Goal: Transaction & Acquisition: Purchase product/service

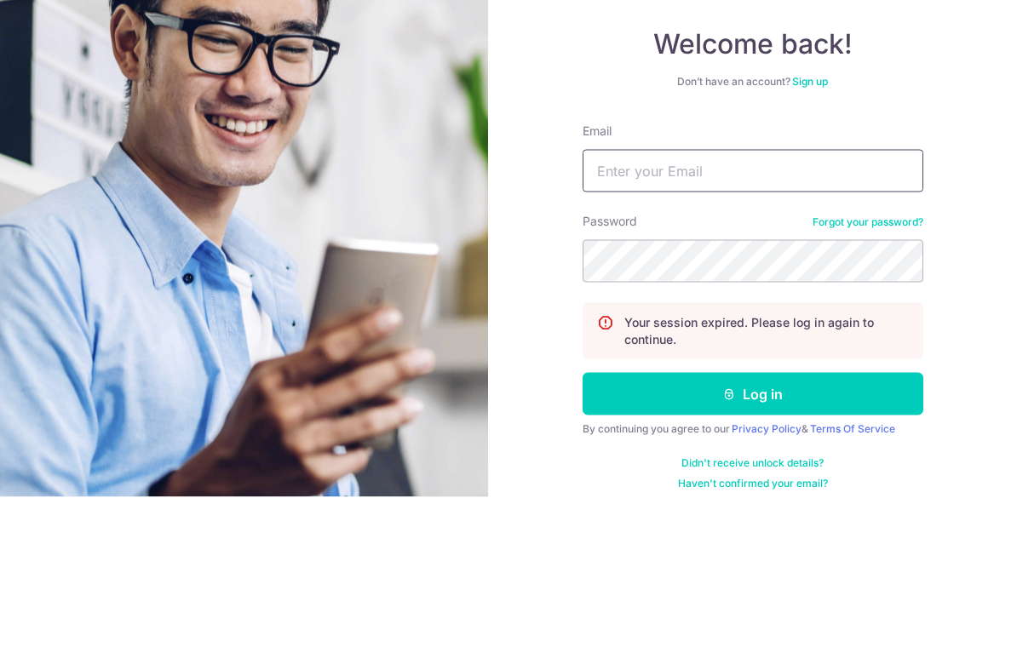
type input "[EMAIL_ADDRESS][DOMAIN_NAME]"
click at [752, 523] on button "Log in" at bounding box center [753, 544] width 341 height 43
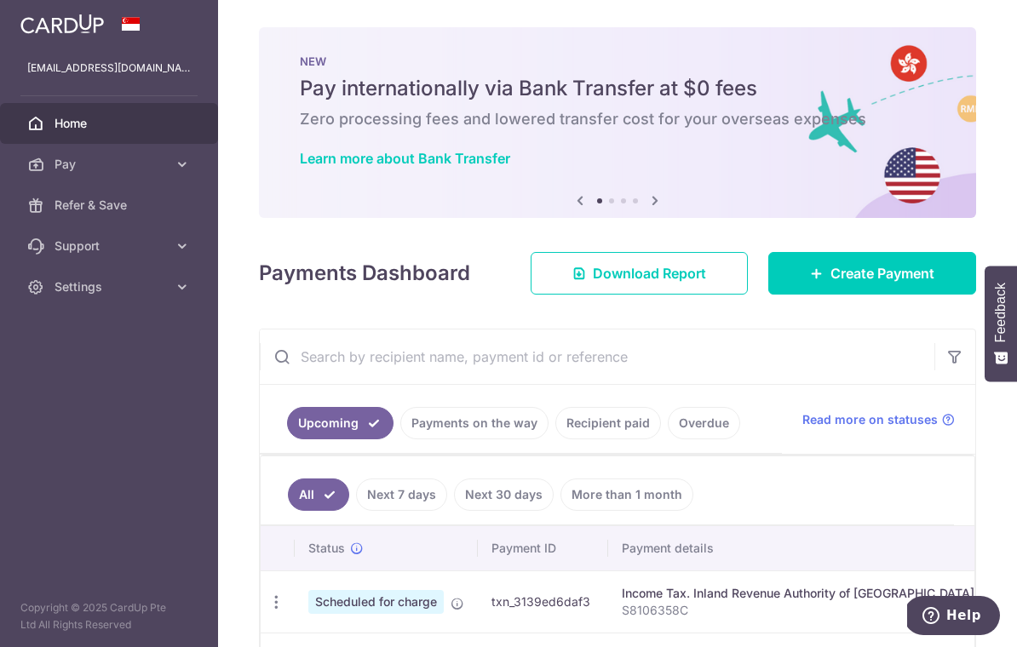
click at [0, 0] on icon "button" at bounding box center [0, 0] width 0 height 0
click at [52, 171] on link "Pay" at bounding box center [109, 164] width 218 height 41
click at [62, 212] on span "Payments" at bounding box center [111, 205] width 112 height 17
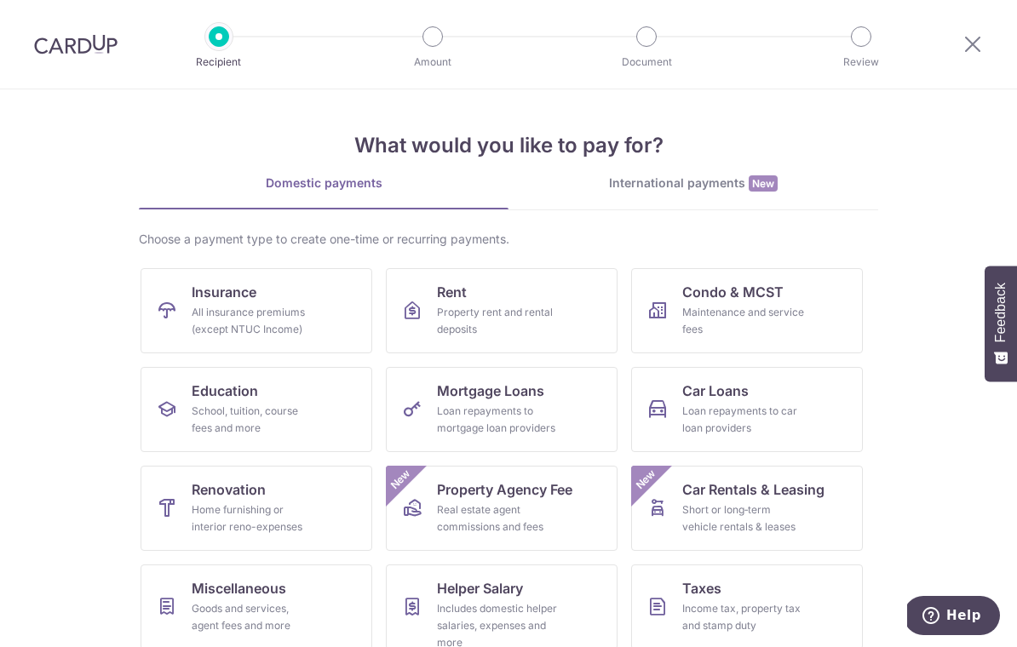
click at [809, 415] on link "Car Loans Loan repayments to car loan providers" at bounding box center [747, 409] width 232 height 85
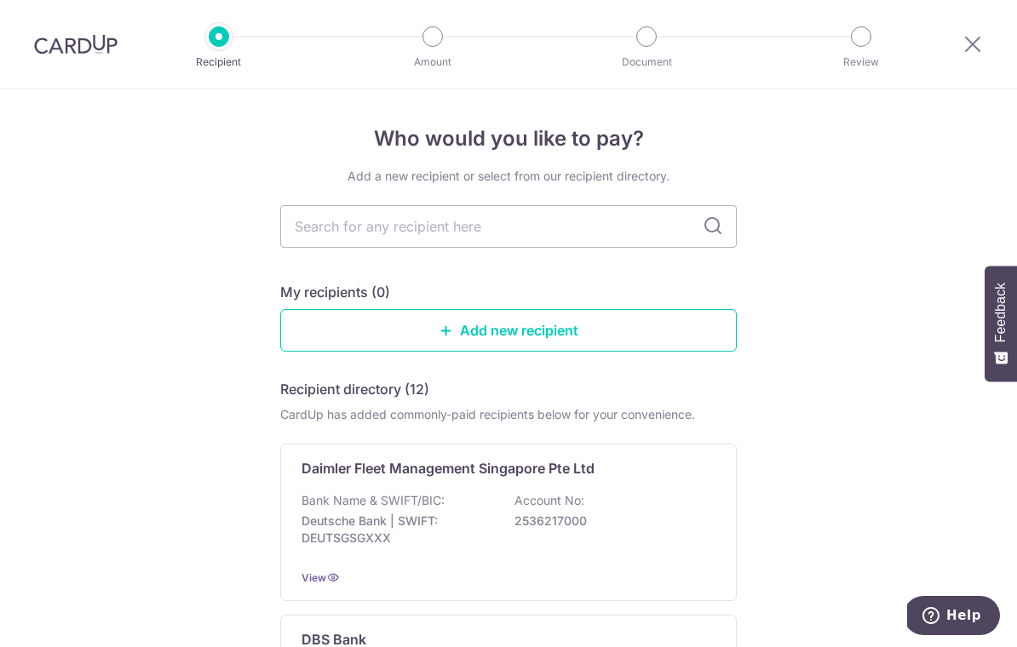
click at [324, 247] on input "text" at bounding box center [508, 226] width 457 height 43
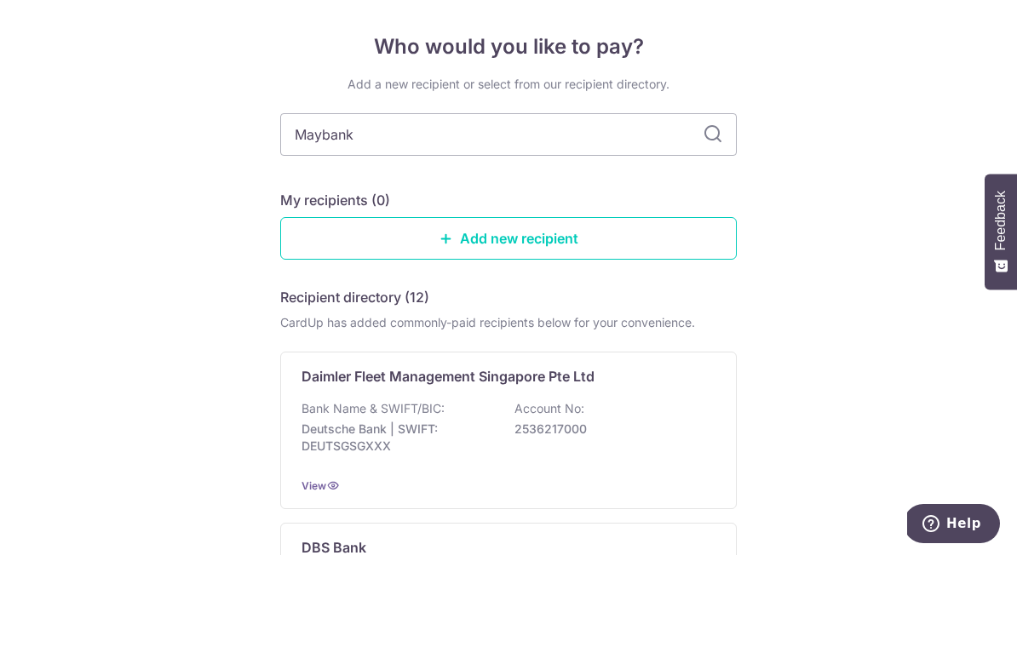
type input "Maybank"
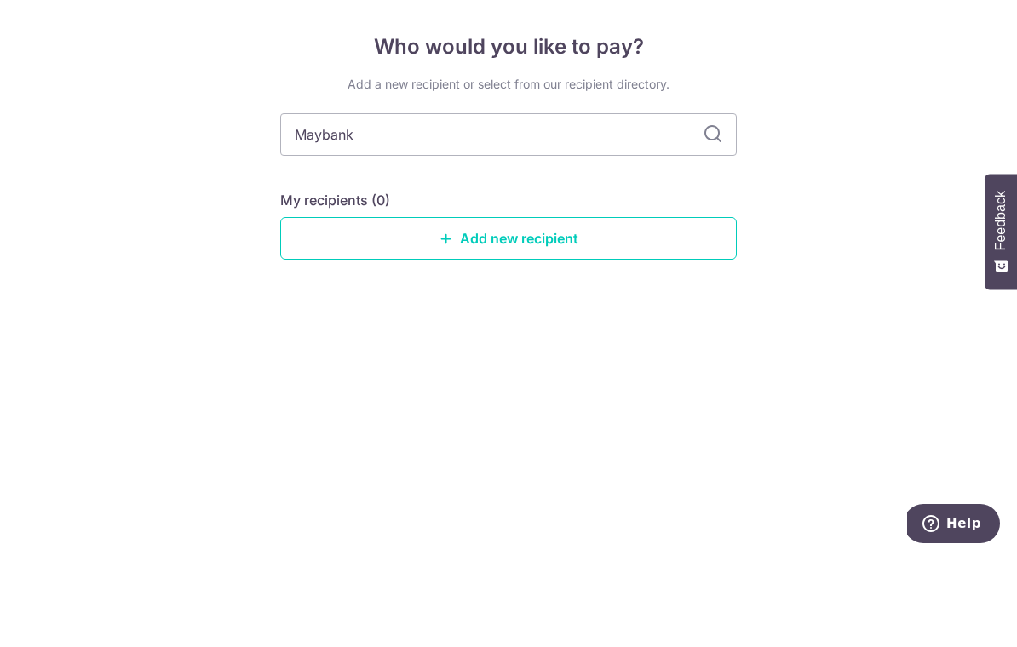
scroll to position [26, 0]
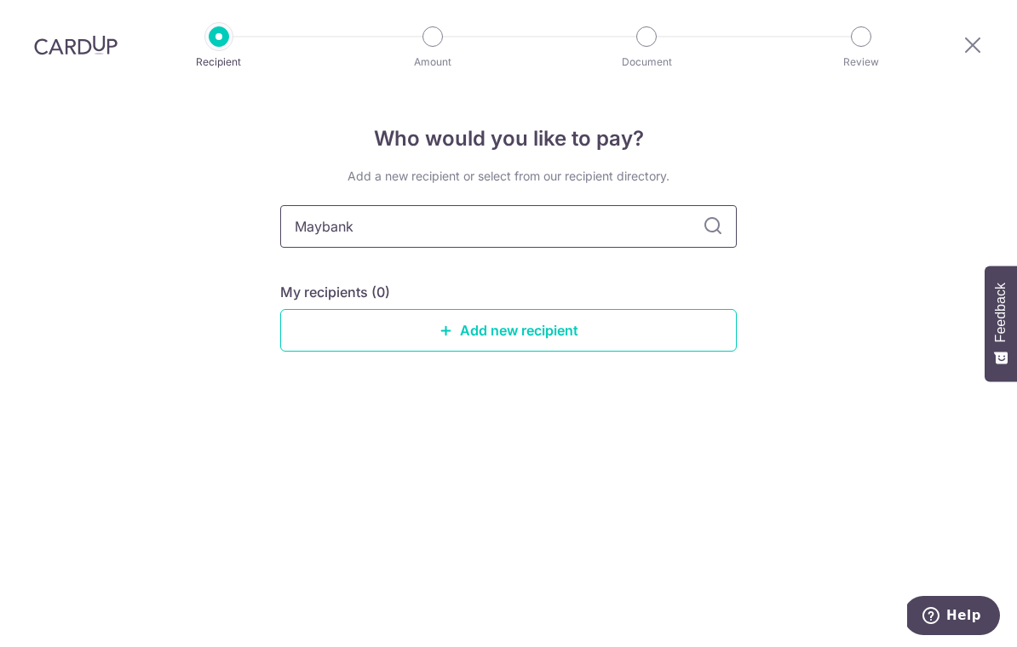
click at [405, 205] on input "Maybank" at bounding box center [508, 226] width 457 height 43
type input "May bank"
click at [641, 206] on input "May bank" at bounding box center [508, 226] width 457 height 43
type input "M"
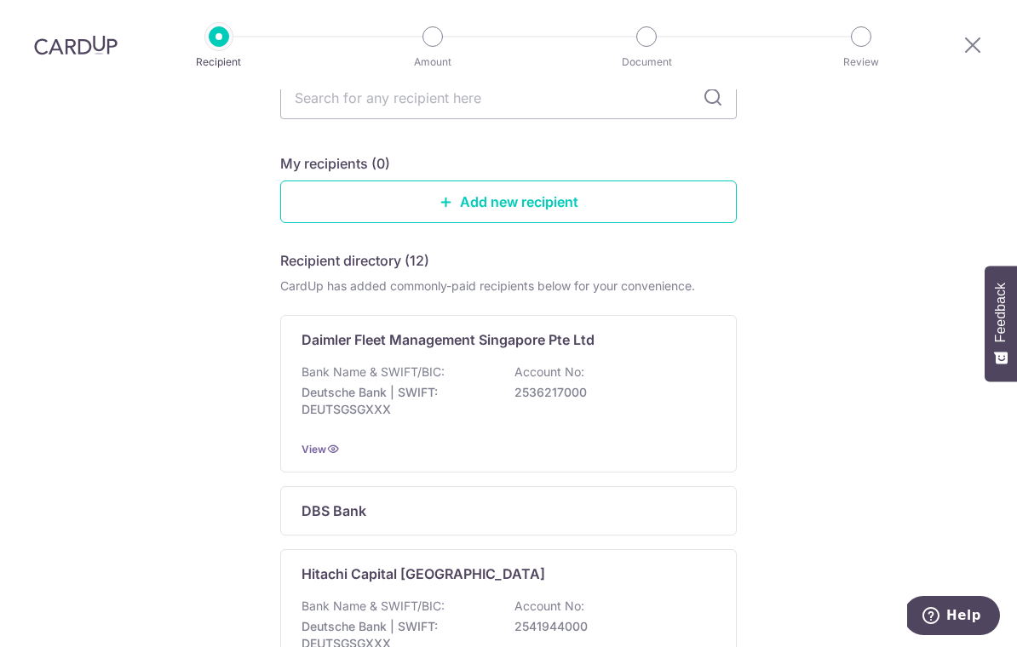
scroll to position [96, 0]
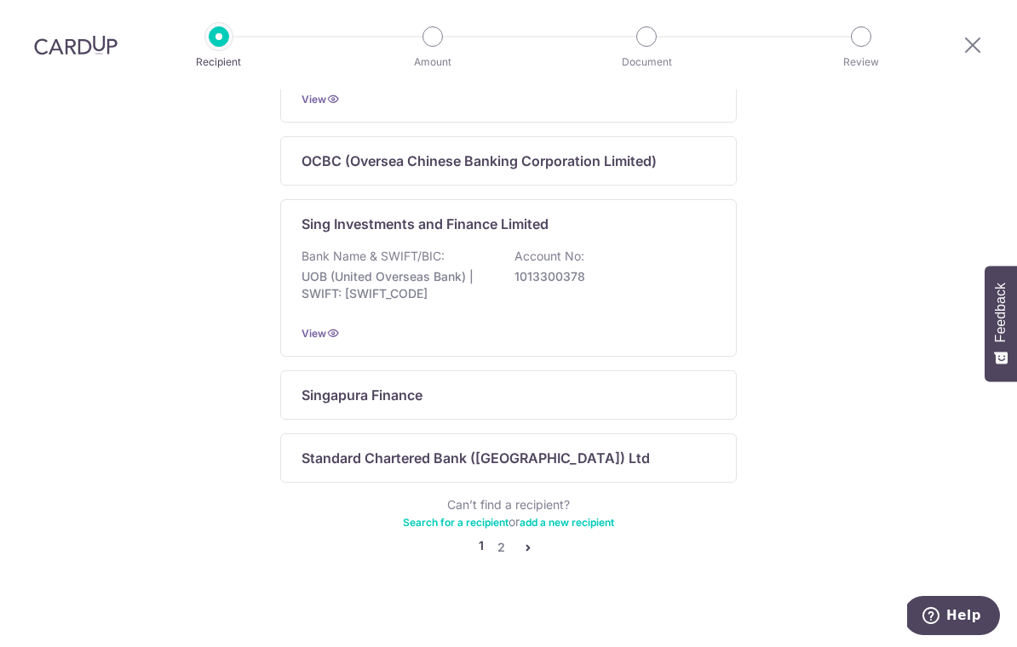
click at [510, 544] on link "2" at bounding box center [501, 548] width 20 height 20
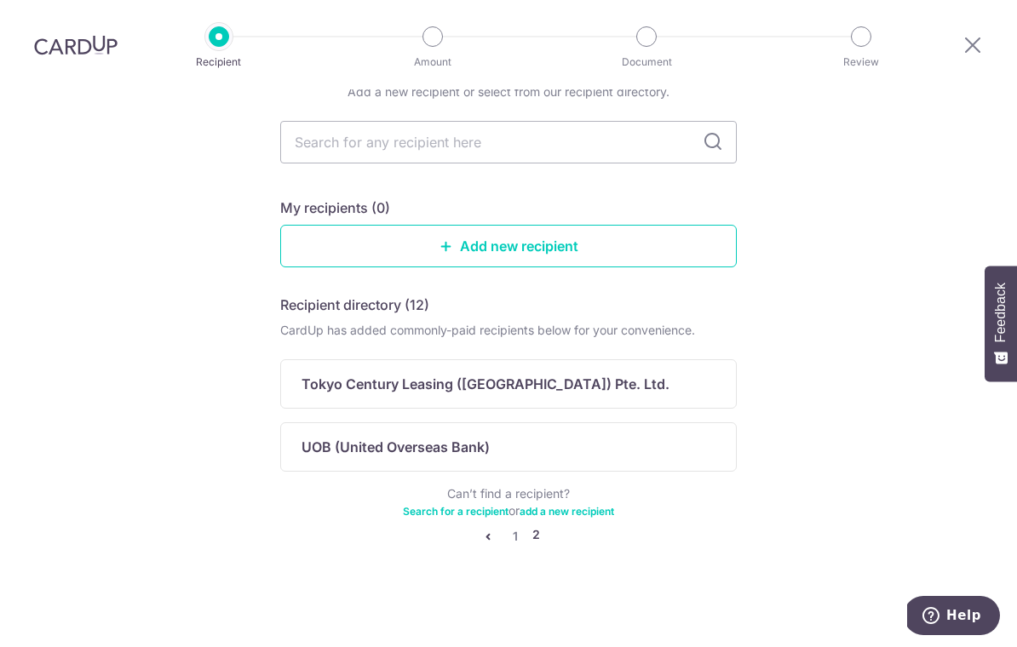
scroll to position [65, 0]
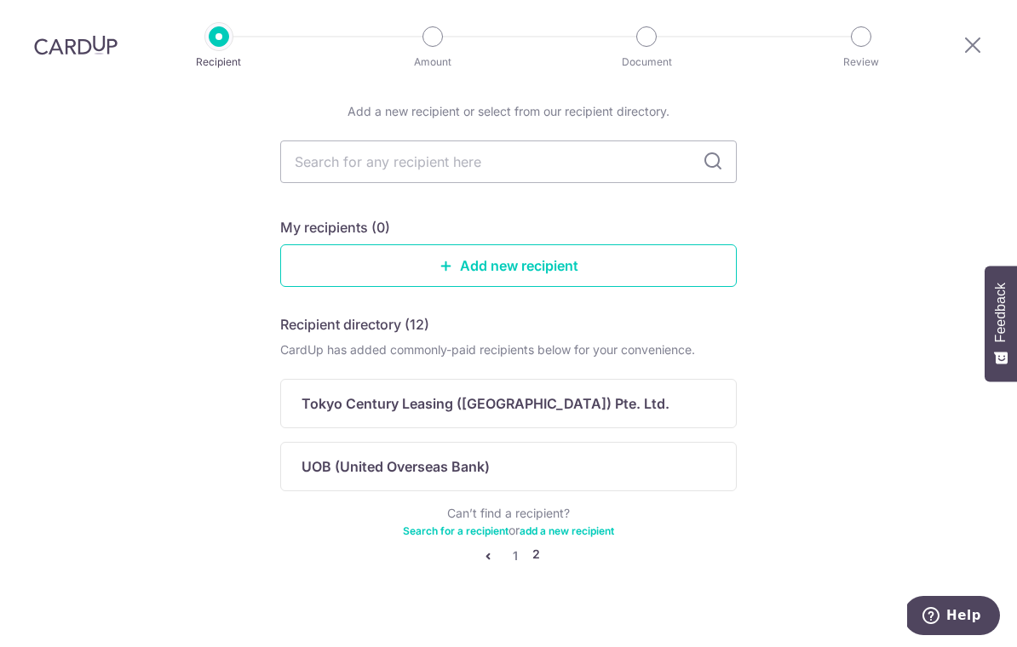
click at [347, 263] on link "Add new recipient" at bounding box center [508, 265] width 457 height 43
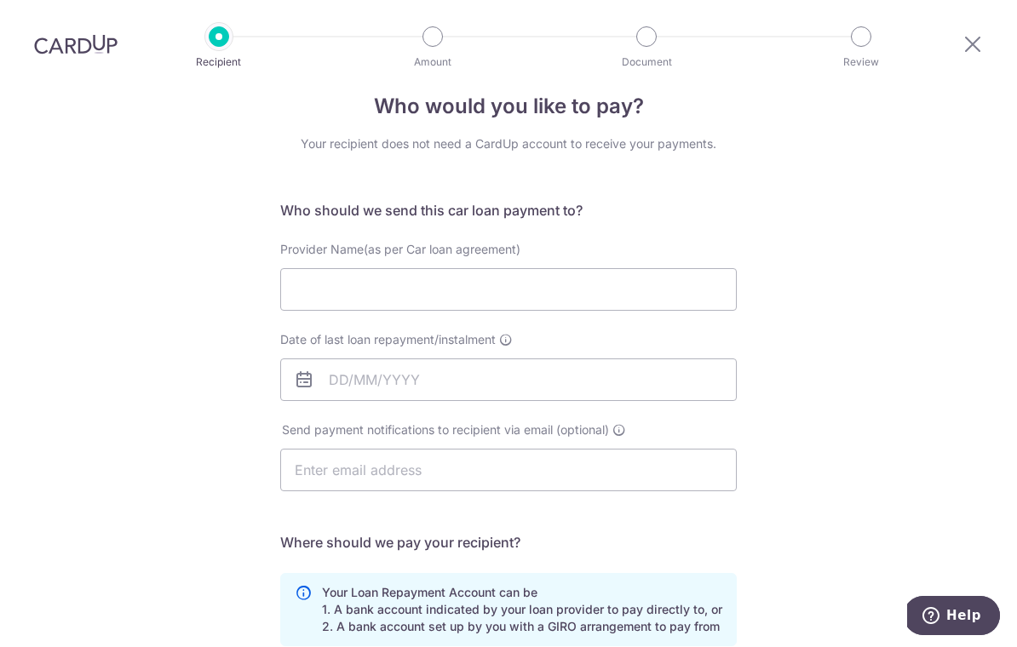
scroll to position [34, 0]
click at [292, 296] on input "Provider Name(as per Car loan agreement)" at bounding box center [508, 288] width 457 height 43
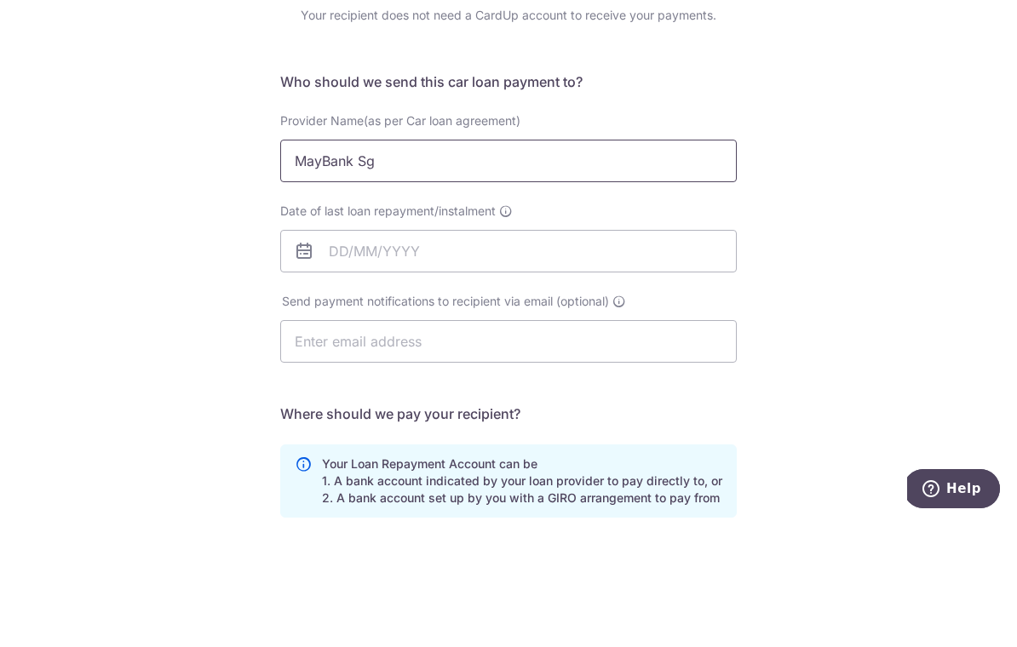
type input "MayBank Sg"
click at [351, 357] on input "Date of last loan repayment/instalment" at bounding box center [508, 378] width 457 height 43
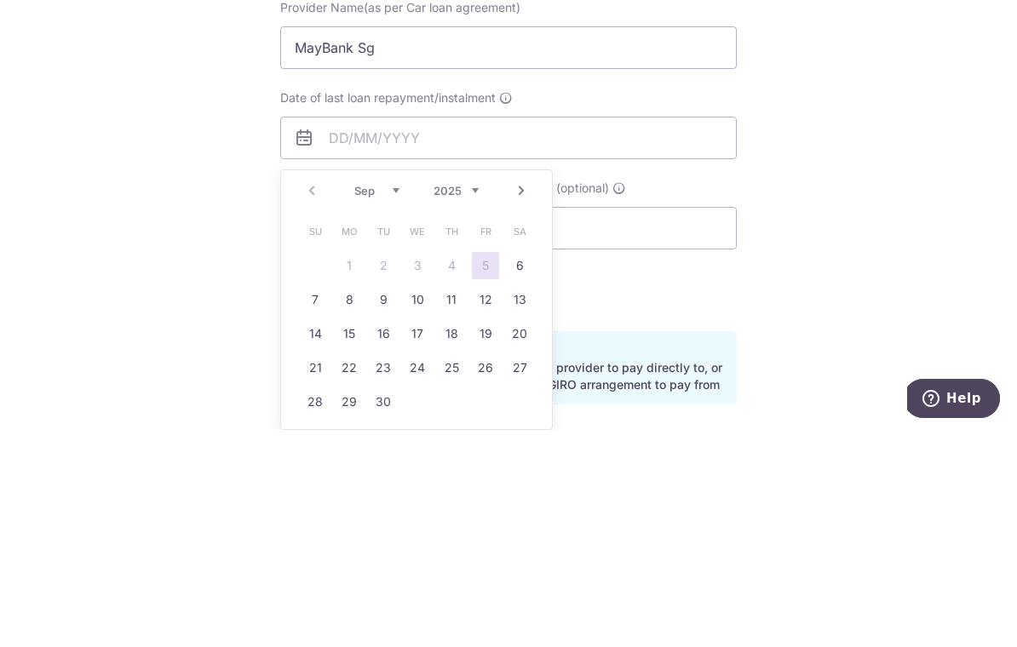
click at [503, 308] on icon at bounding box center [506, 315] width 14 height 14
click at [503, 334] on input "Date of last loan repayment/instalment" at bounding box center [508, 355] width 457 height 43
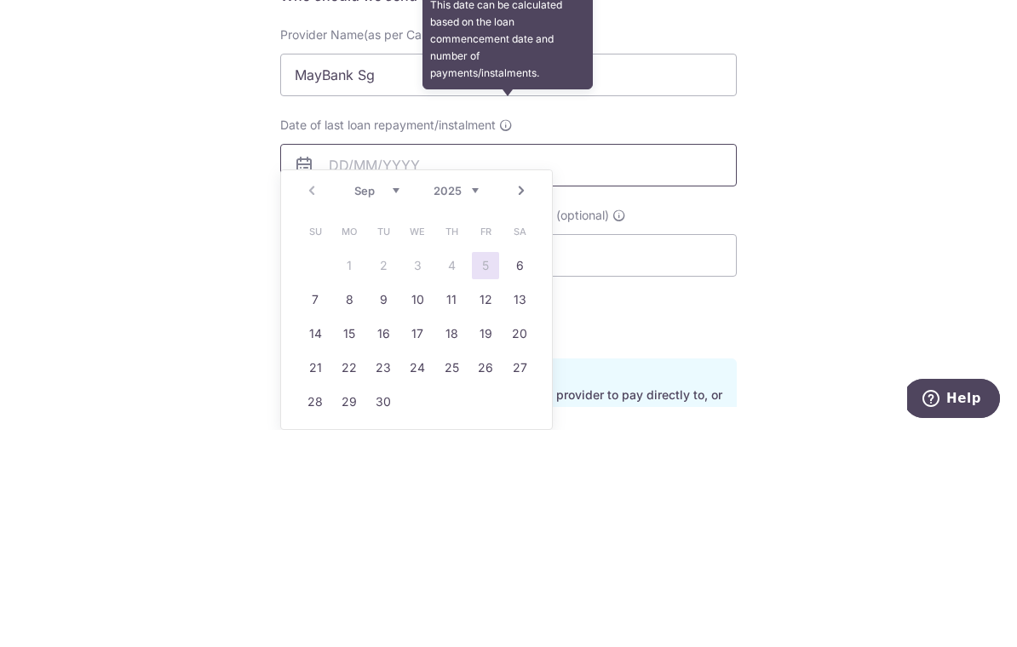
scroll to position [5, 0]
click at [382, 401] on select "Sep Oct Nov Dec" at bounding box center [376, 408] width 45 height 14
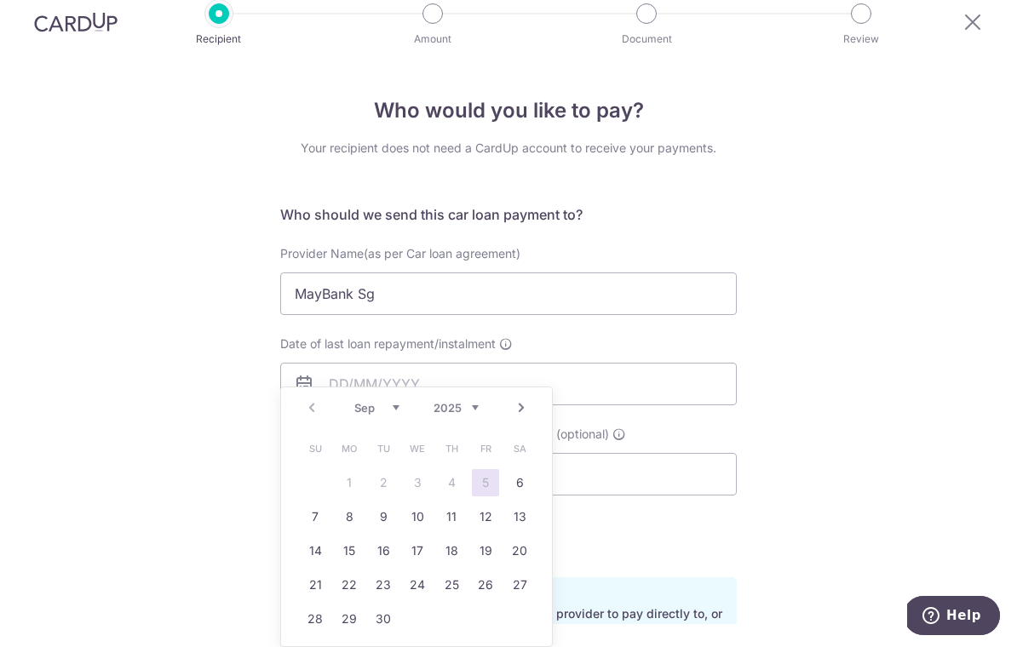
click at [460, 410] on select "2025 2026 2027 2028 2029 2030 2031 2032 2033 2034 2035" at bounding box center [456, 408] width 45 height 14
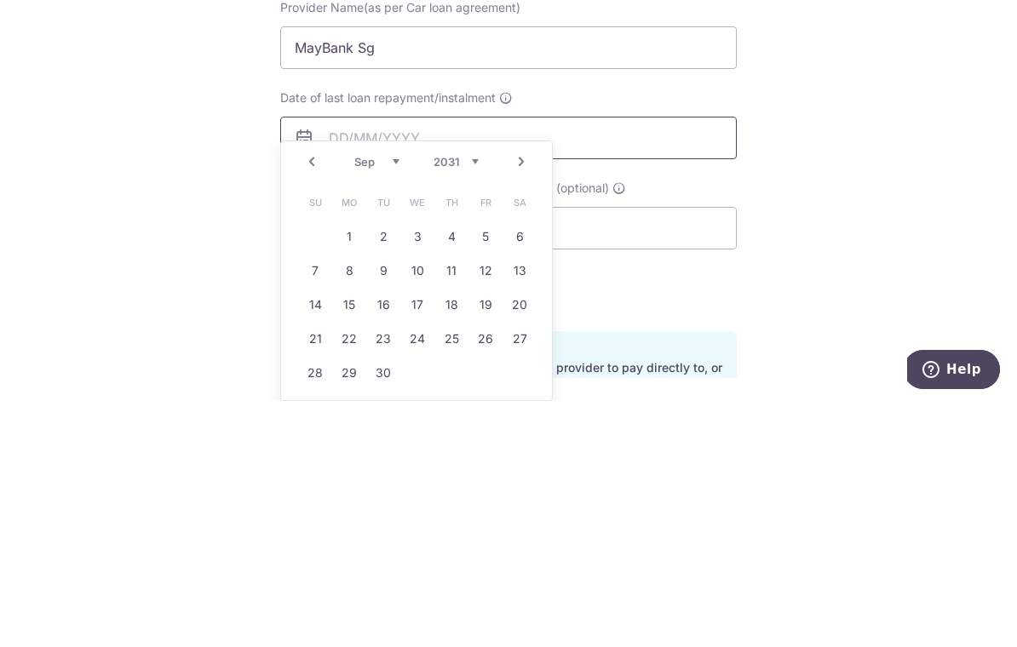
scroll to position [0, 0]
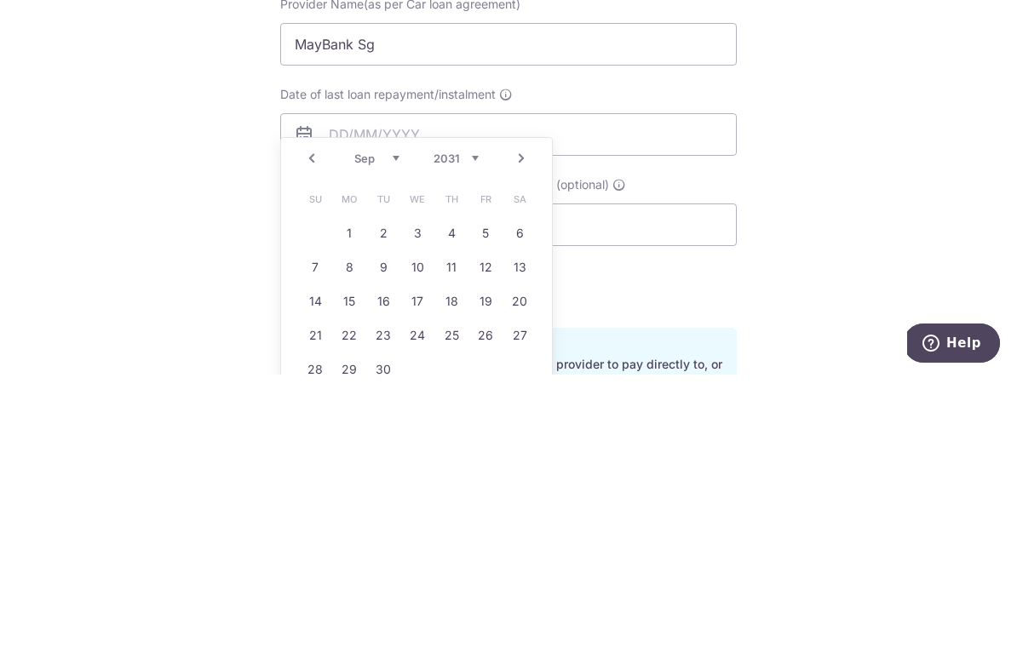
click at [364, 424] on select "Jan Feb Mar Apr May Jun Jul Aug Sep Oct Nov Dec" at bounding box center [376, 431] width 45 height 14
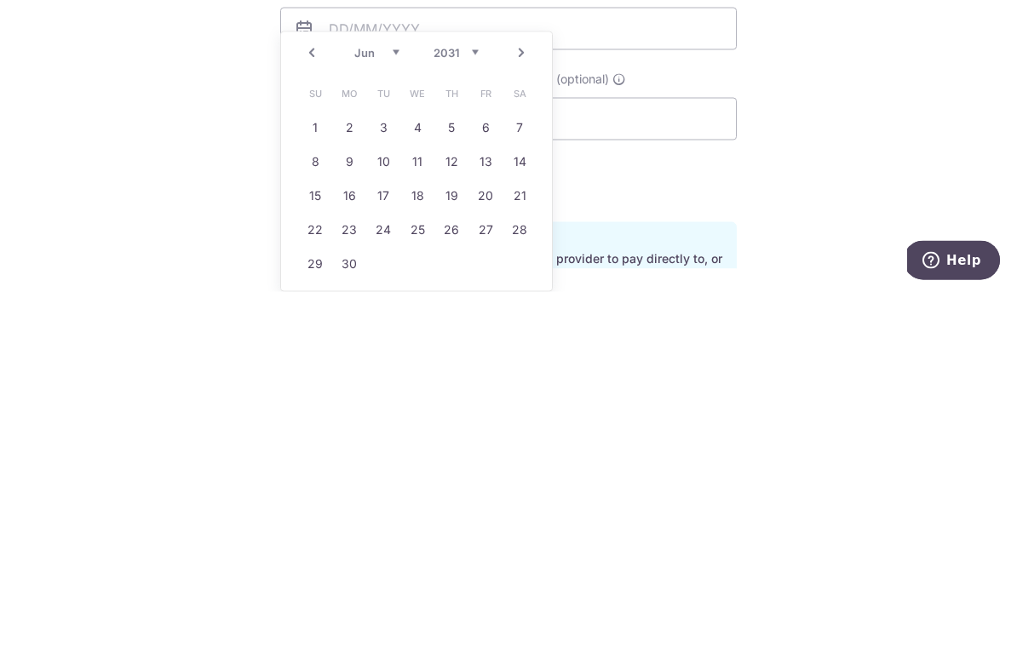
click at [485, 572] on link "27" at bounding box center [485, 585] width 27 height 27
type input "[DATE]"
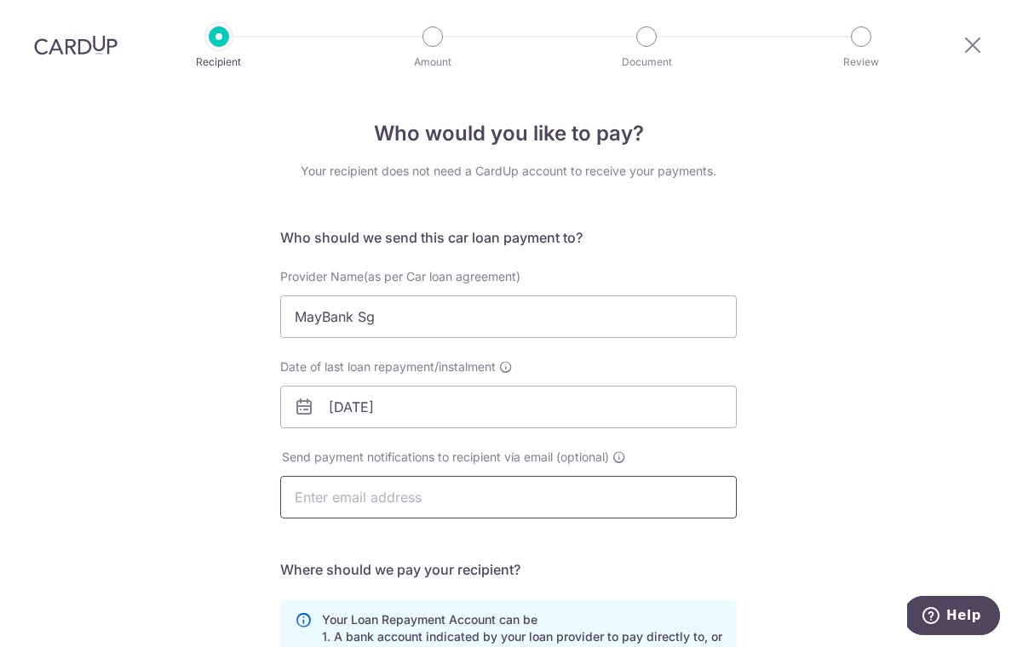
click at [310, 485] on input "text" at bounding box center [508, 497] width 457 height 43
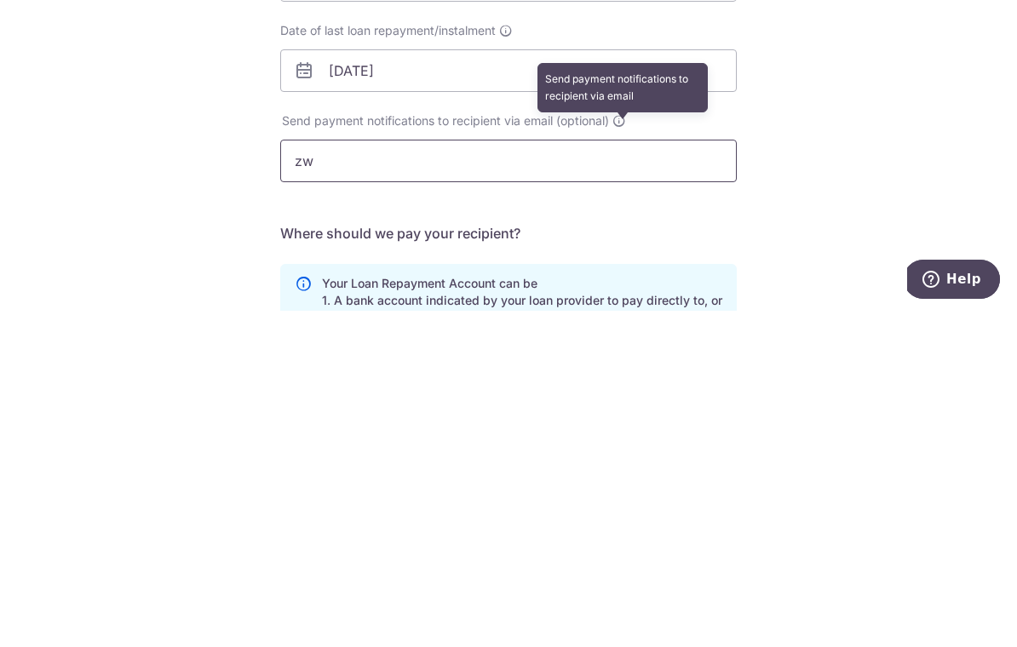
type input "zw"
click at [618, 451] on icon at bounding box center [619, 458] width 14 height 14
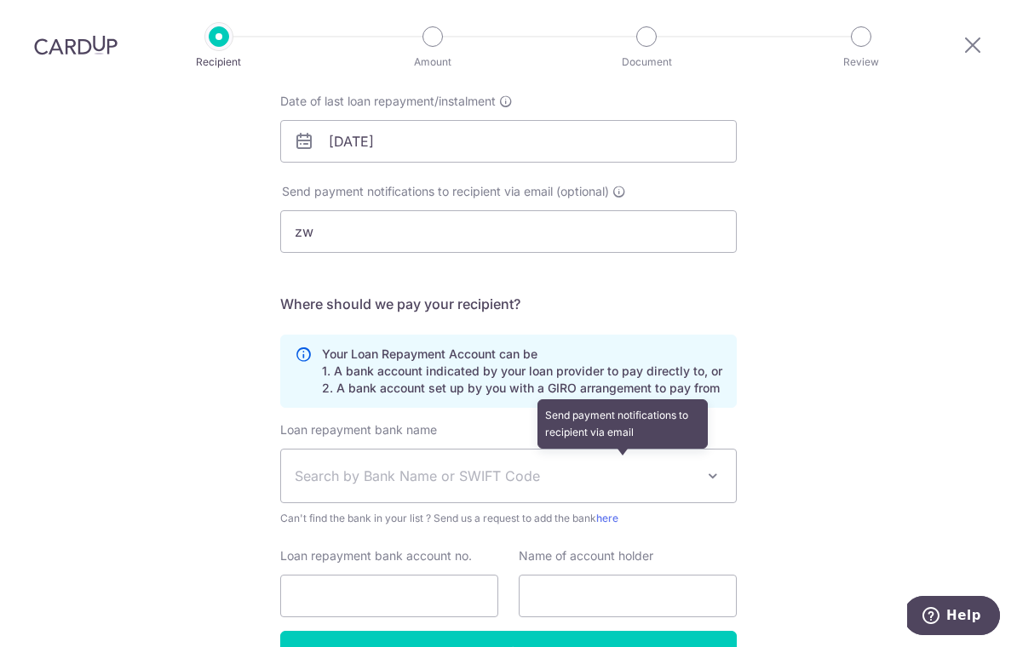
scroll to position [124, 0]
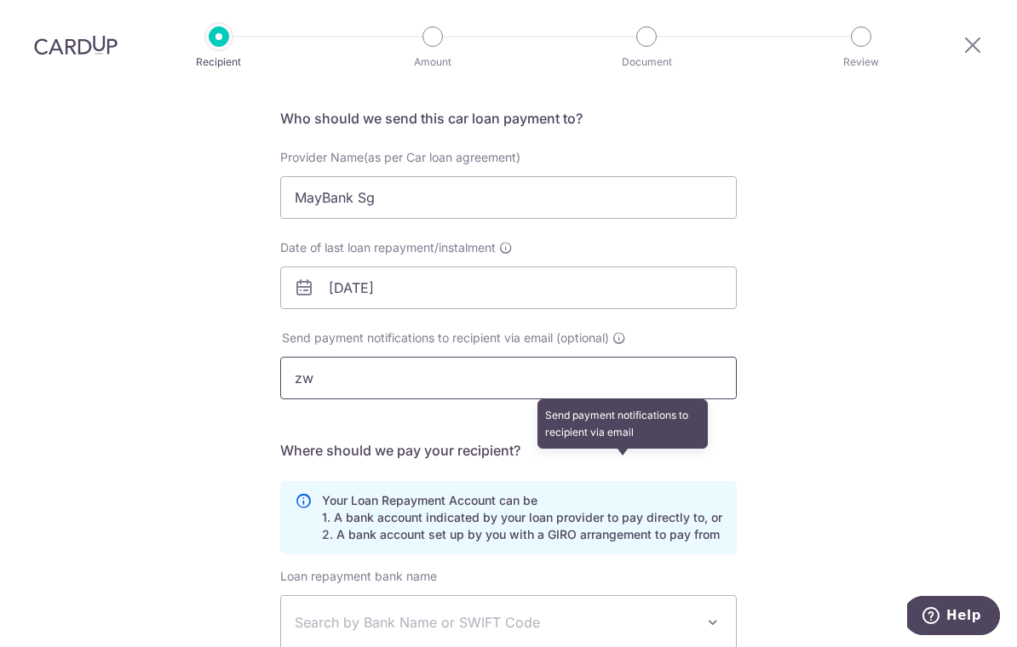
click at [340, 366] on input "zw" at bounding box center [508, 378] width 457 height 43
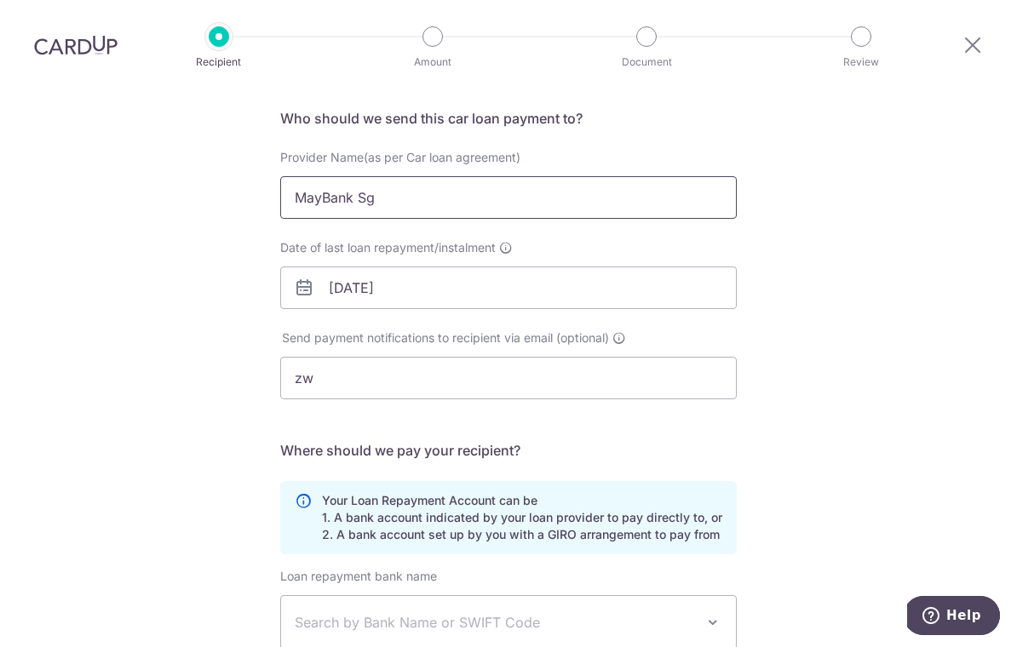
click at [398, 179] on input "MayBank Sg" at bounding box center [508, 197] width 457 height 43
type input "MayBank SG"
click at [228, 132] on div "Who would you like to pay? Your recipient does not need a CardUp account to rec…" at bounding box center [508, 432] width 1017 height 935
click at [182, 175] on div "Who would you like to pay? Your recipient does not need a CardUp account to rec…" at bounding box center [508, 432] width 1017 height 935
click at [326, 364] on input "zw" at bounding box center [508, 378] width 457 height 43
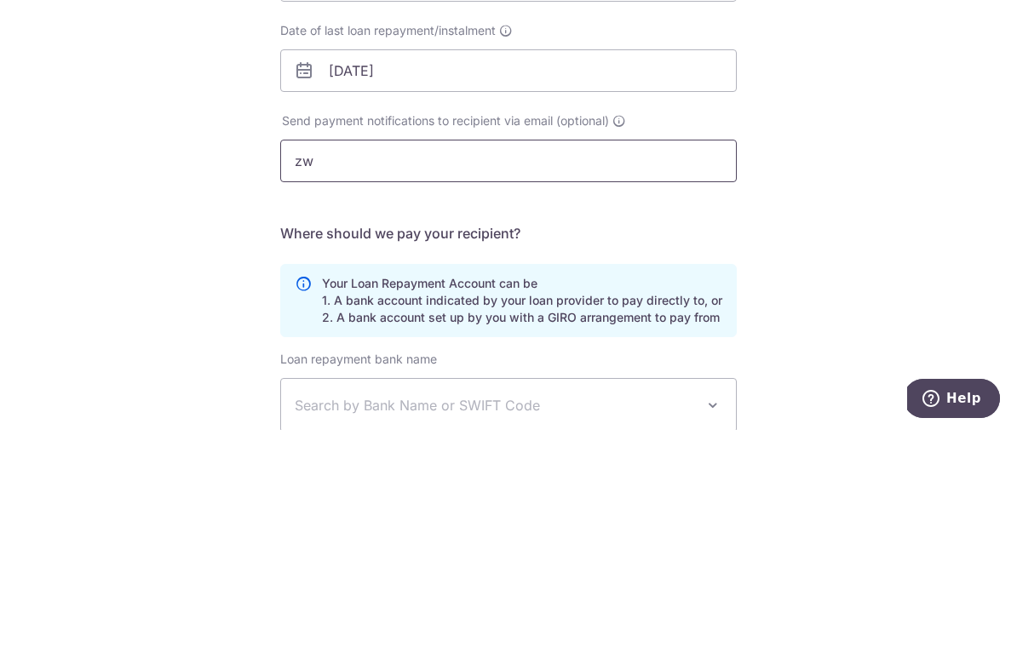
type input "z"
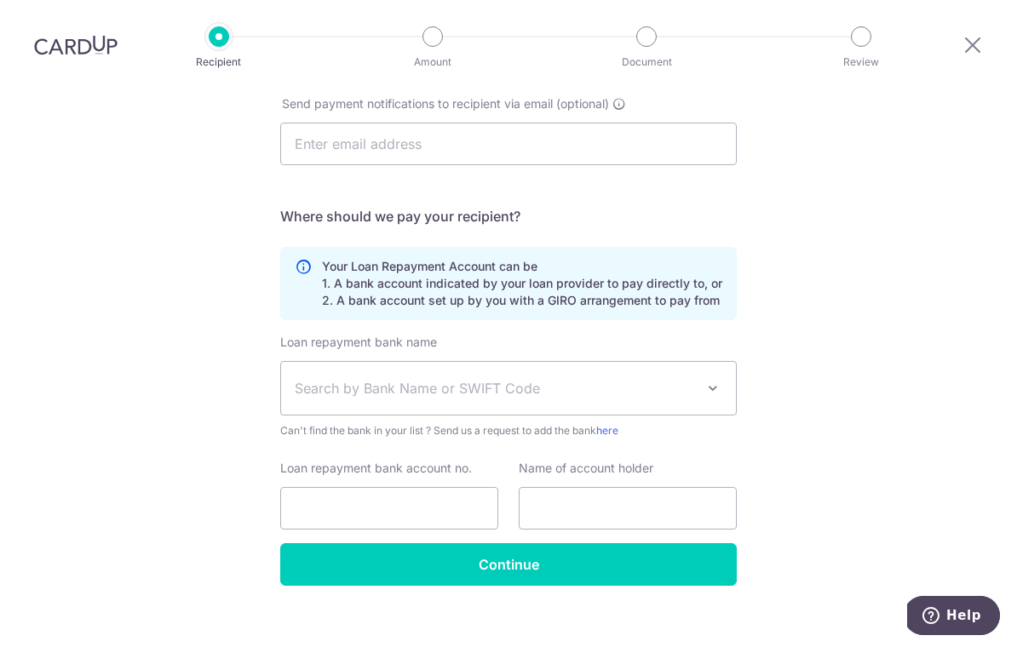
scroll to position [358, 0]
click at [310, 379] on span "Search by Bank Name or SWIFT Code" at bounding box center [495, 389] width 400 height 20
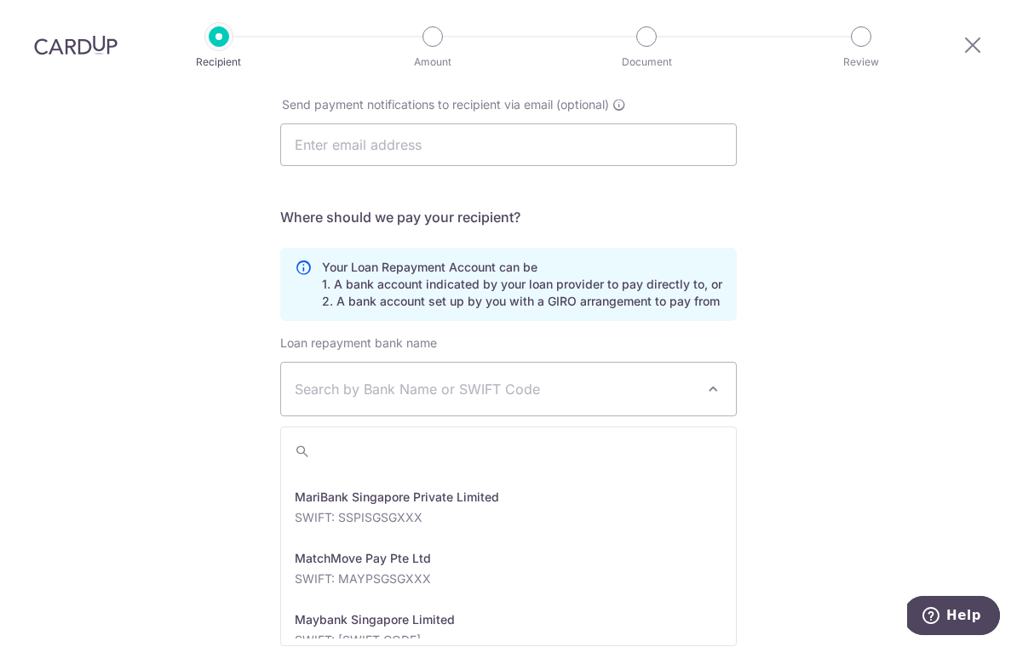
scroll to position [2481, 0]
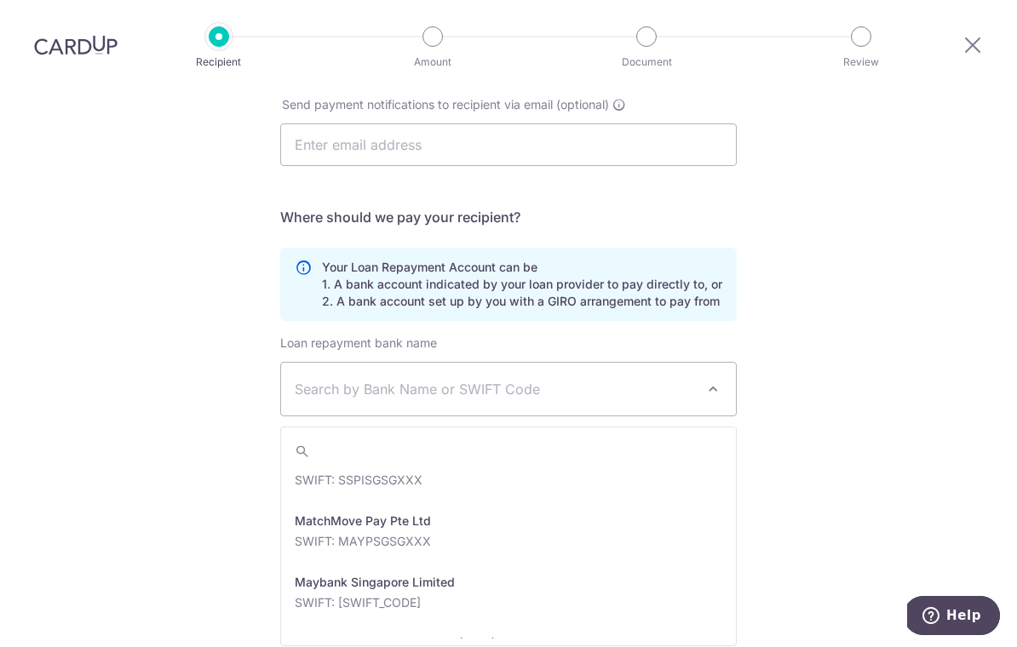
select select "10"
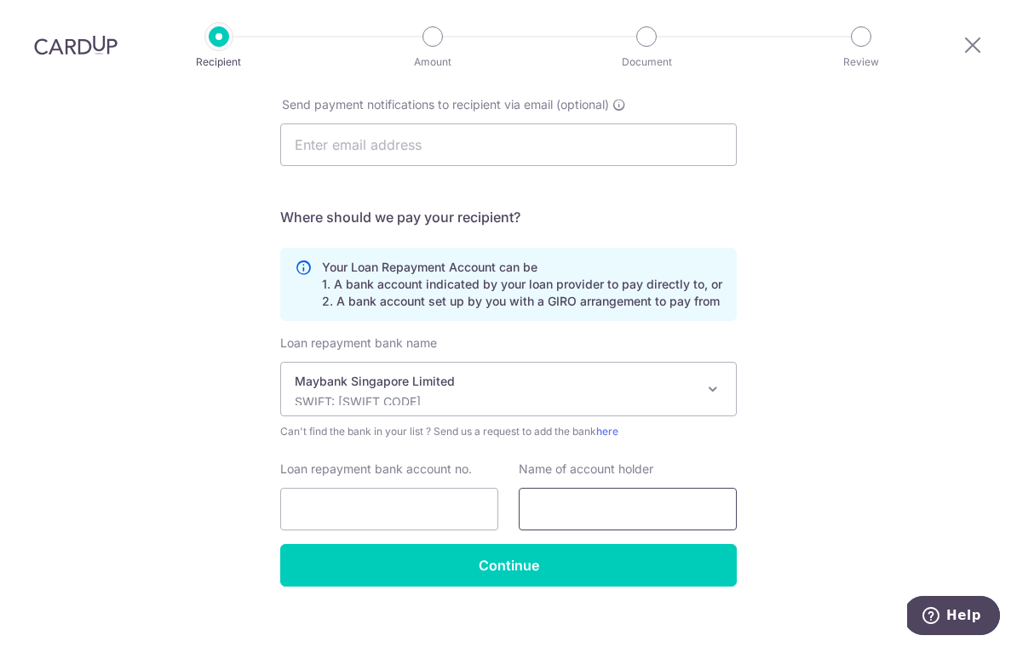
click at [707, 488] on input "text" at bounding box center [628, 509] width 218 height 43
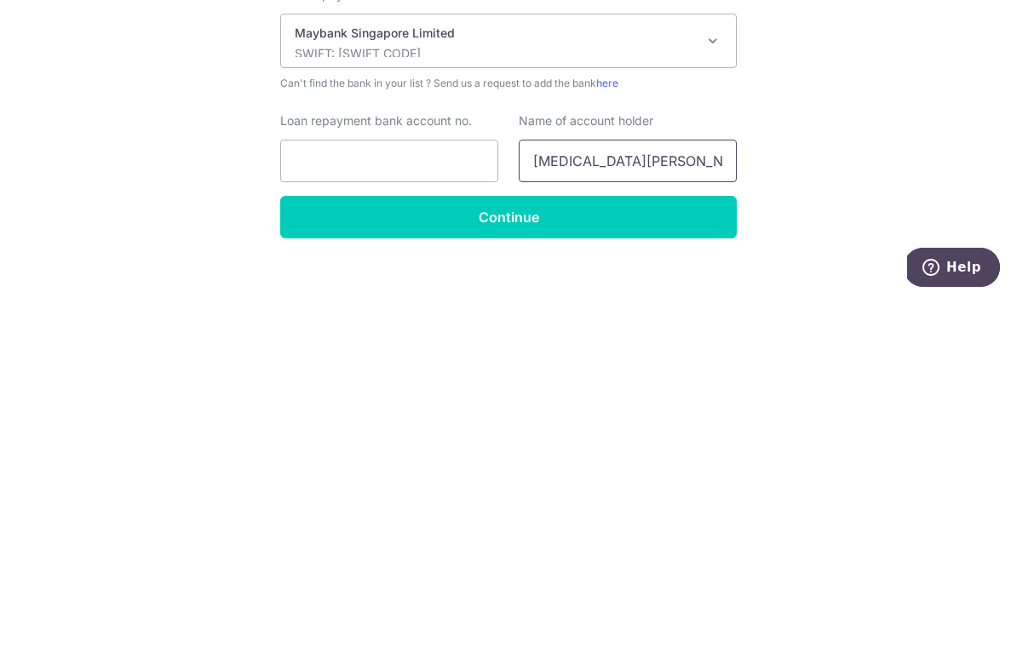
type input "THAM ZHI WEN"
click at [319, 488] on input "Loan repayment bank account no." at bounding box center [389, 509] width 218 height 43
type input "44337487170"
click at [553, 544] on input "Continue" at bounding box center [508, 565] width 457 height 43
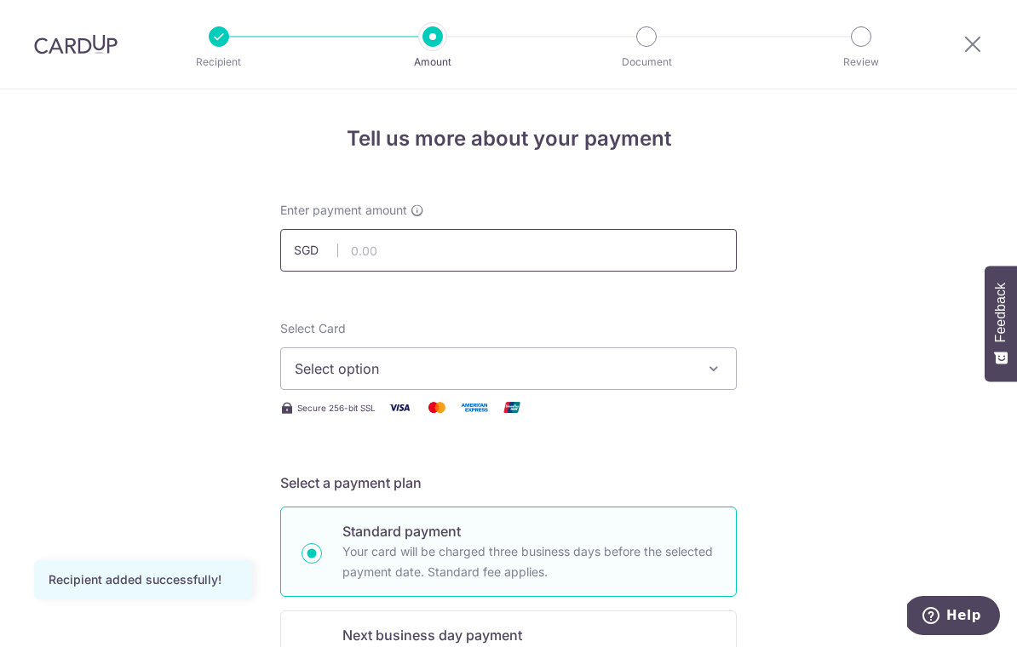
click at [616, 259] on input "text" at bounding box center [508, 250] width 457 height 43
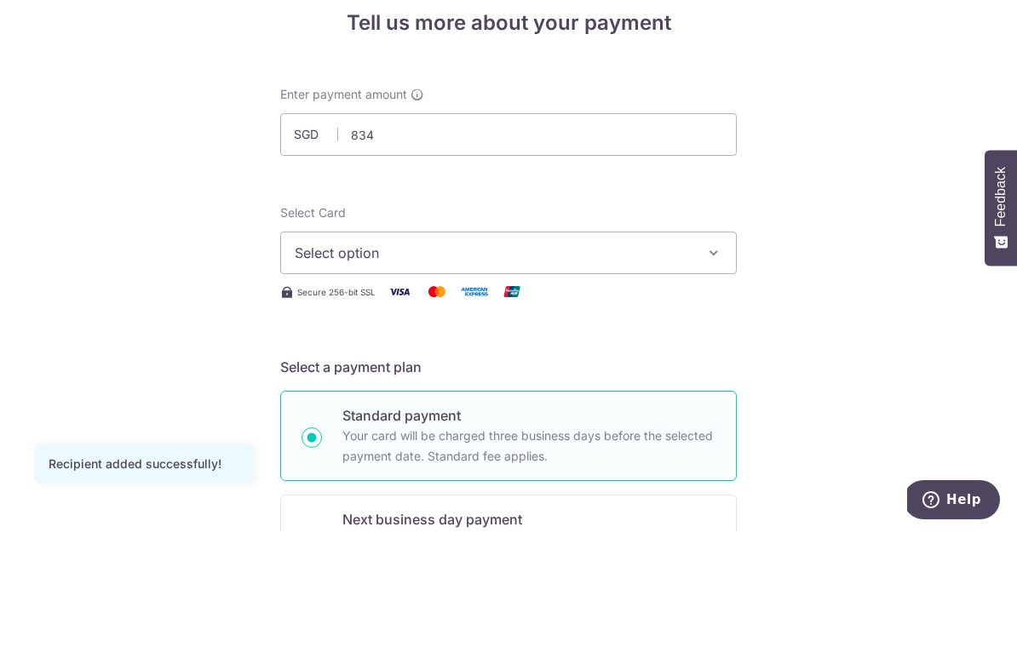
click at [638, 348] on button "Select option" at bounding box center [508, 369] width 457 height 43
type input "834.00"
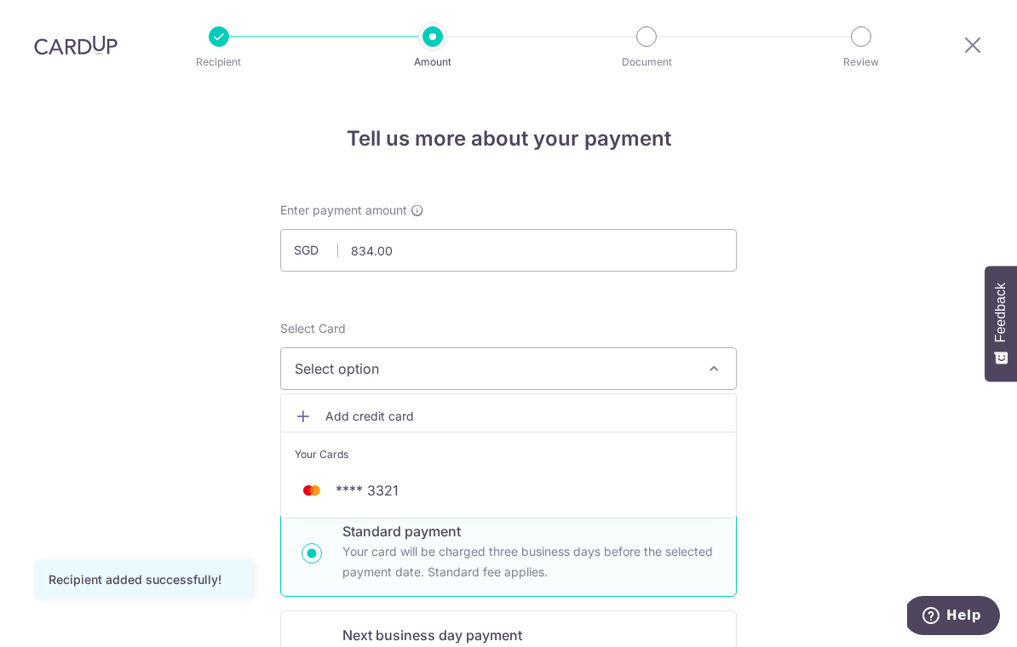
click at [337, 408] on span "Add credit card" at bounding box center [523, 416] width 397 height 17
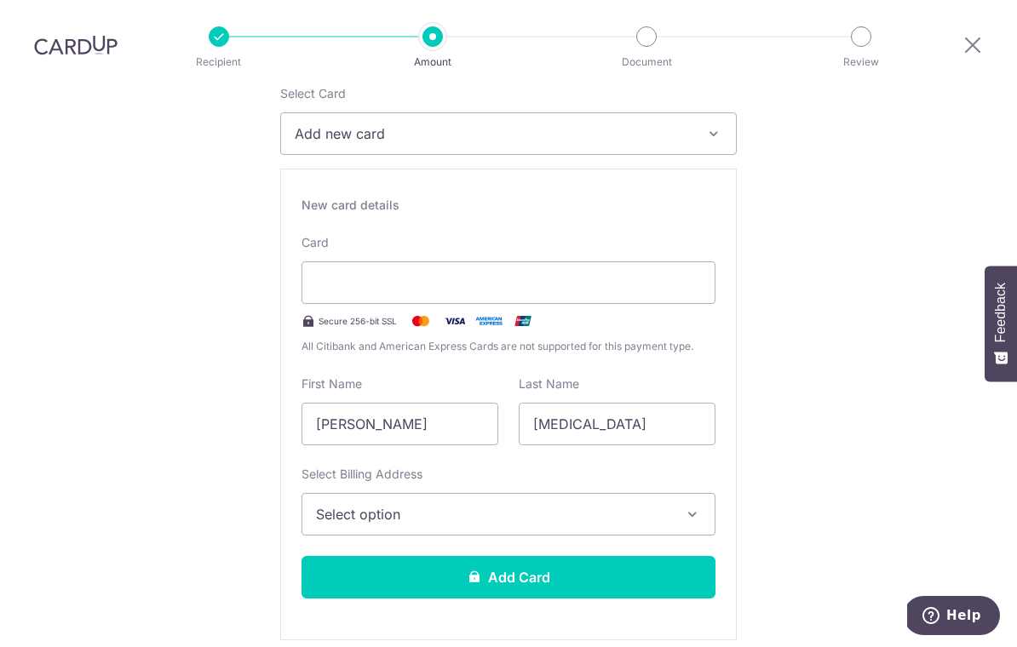
scroll to position [244, 0]
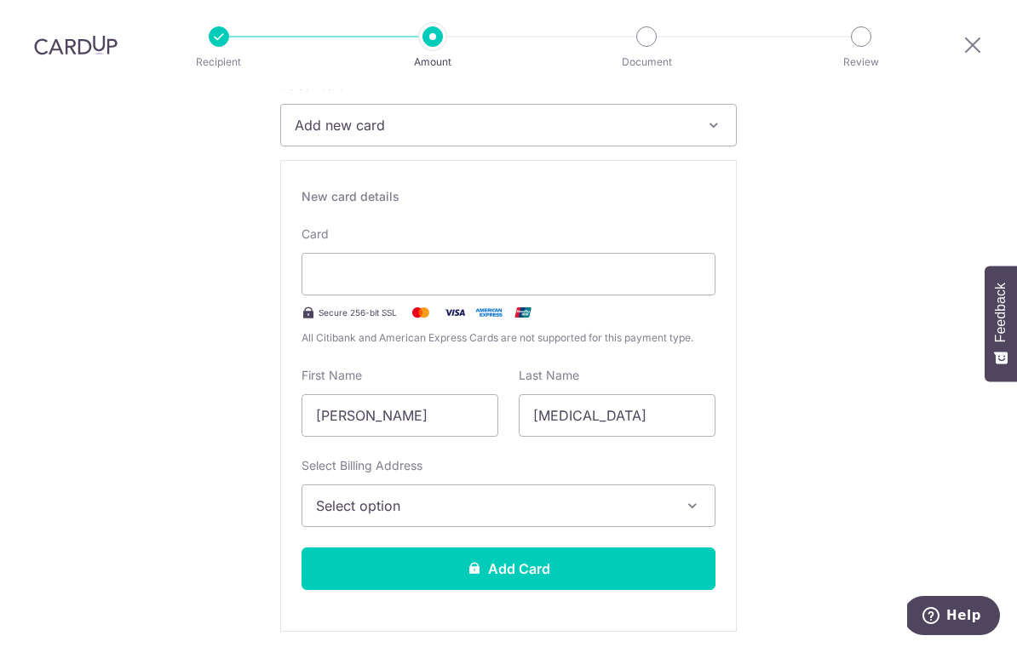
click at [687, 497] on icon "button" at bounding box center [692, 505] width 17 height 17
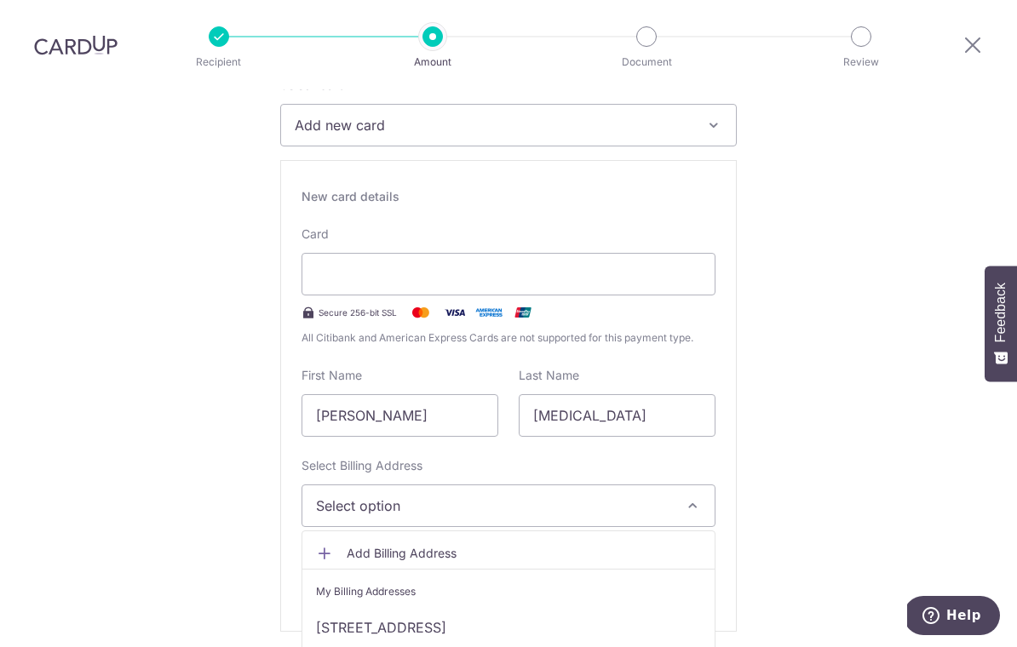
click at [649, 607] on link "[STREET_ADDRESS]" at bounding box center [508, 627] width 412 height 41
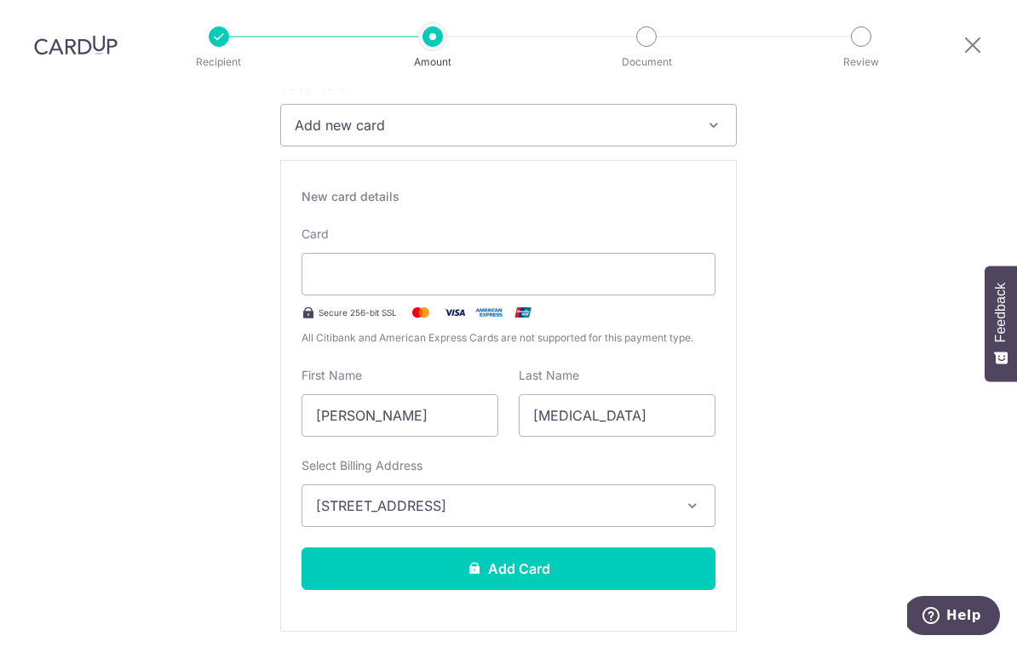
click at [670, 564] on button "Add Card" at bounding box center [509, 569] width 414 height 43
click at [561, 548] on button "Add Card" at bounding box center [509, 569] width 414 height 43
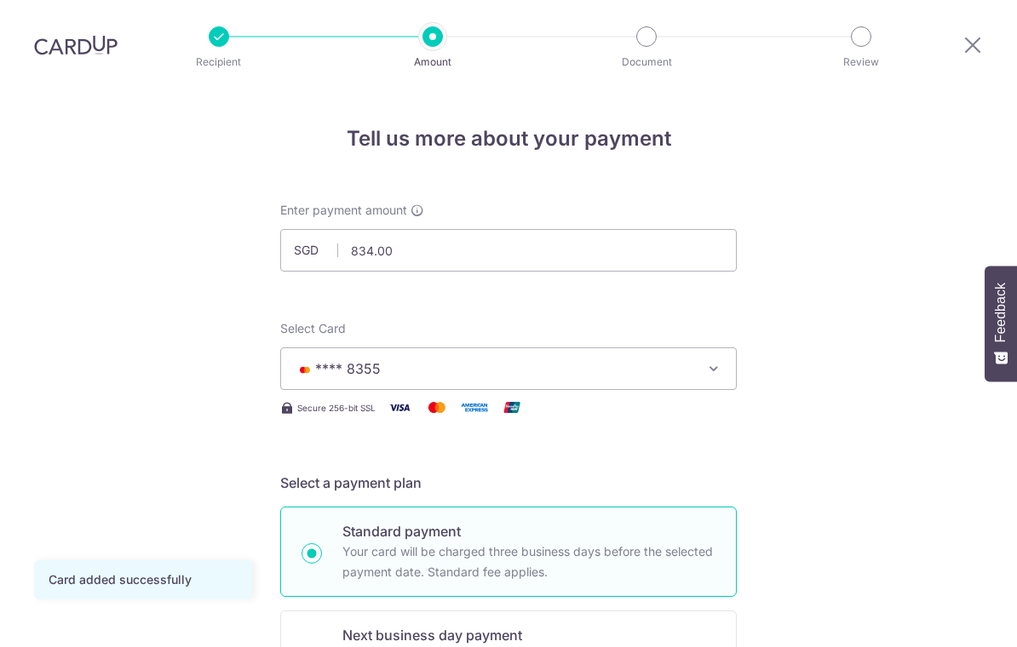
scroll to position [26, 0]
click at [715, 360] on icon "button" at bounding box center [713, 368] width 17 height 17
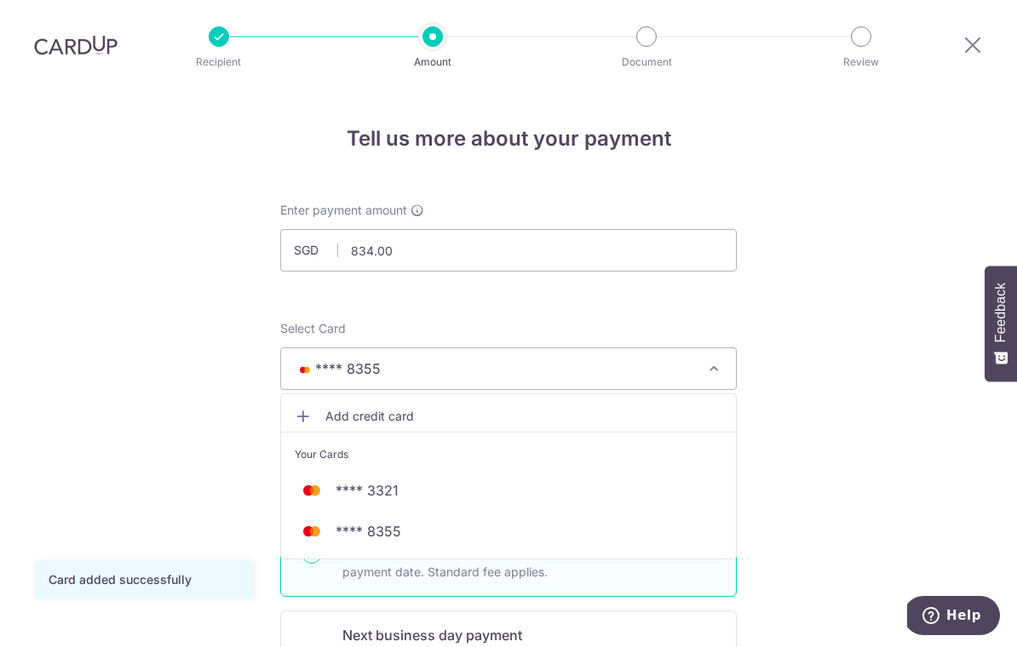
click at [813, 388] on div at bounding box center [508, 323] width 1017 height 647
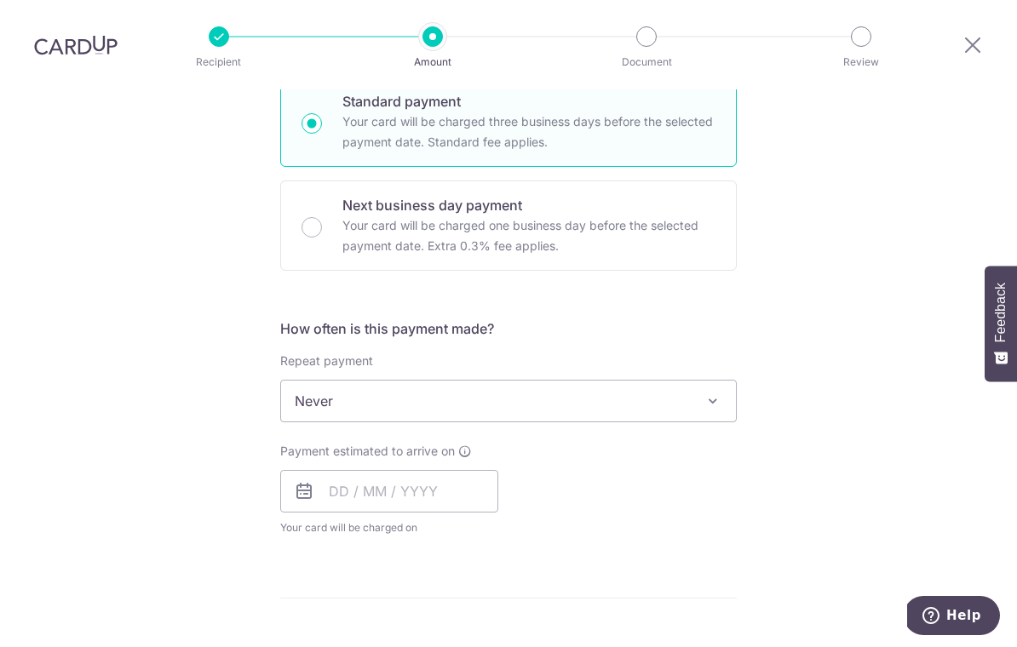
scroll to position [451, 0]
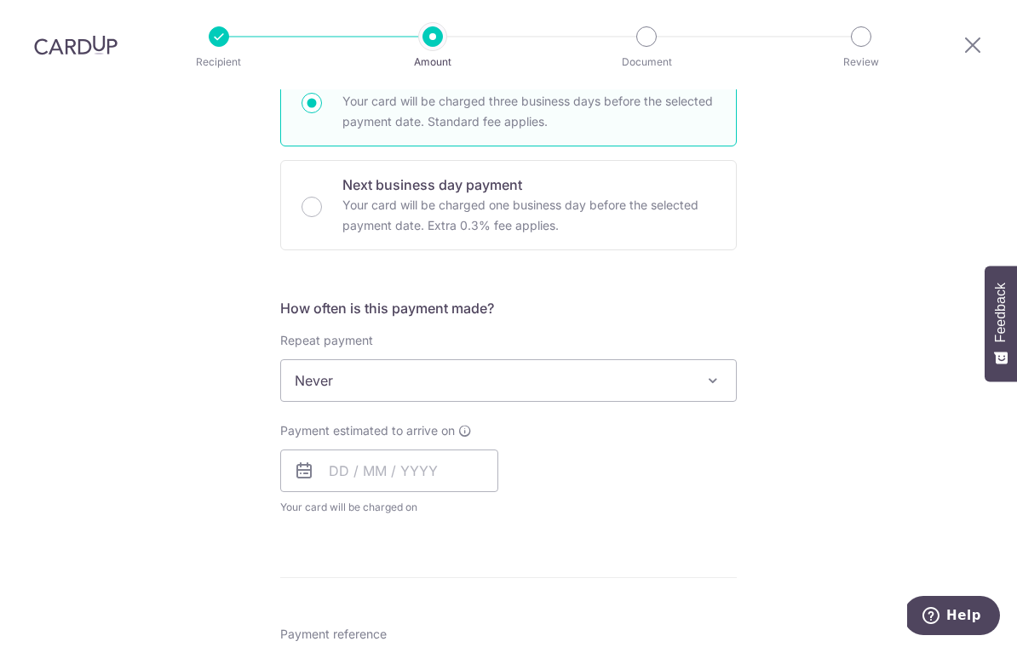
click at [308, 365] on span "Never" at bounding box center [508, 380] width 455 height 41
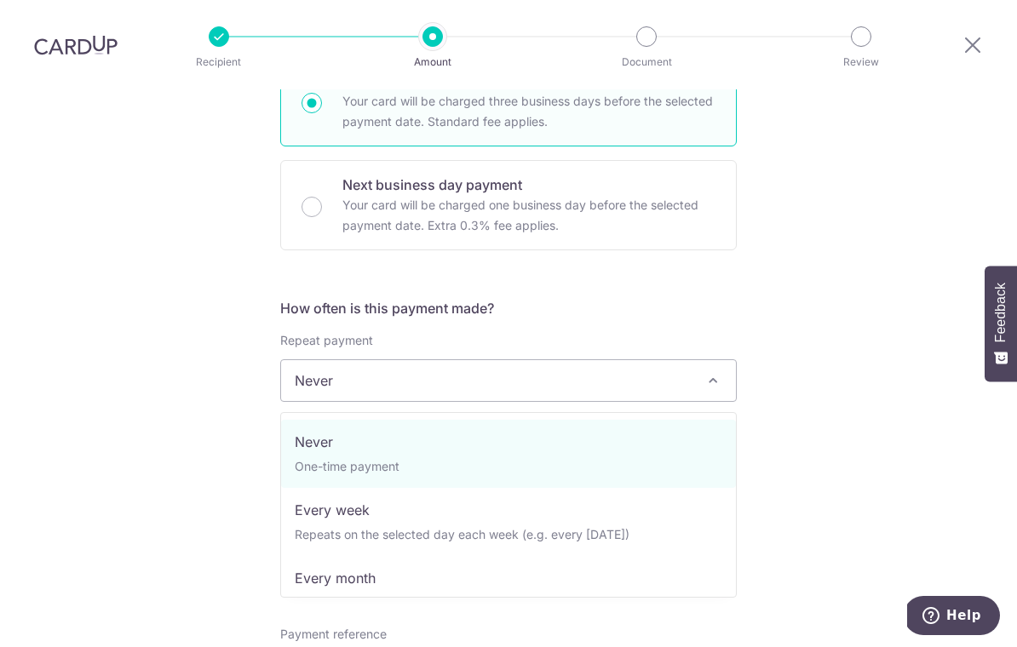
select select "3"
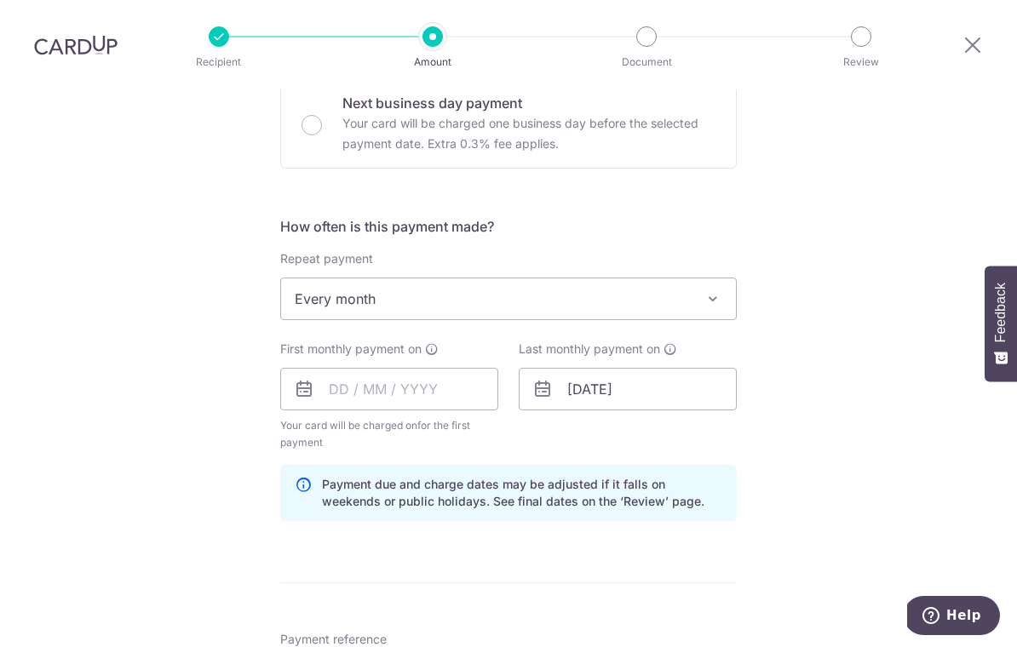
scroll to position [571, 0]
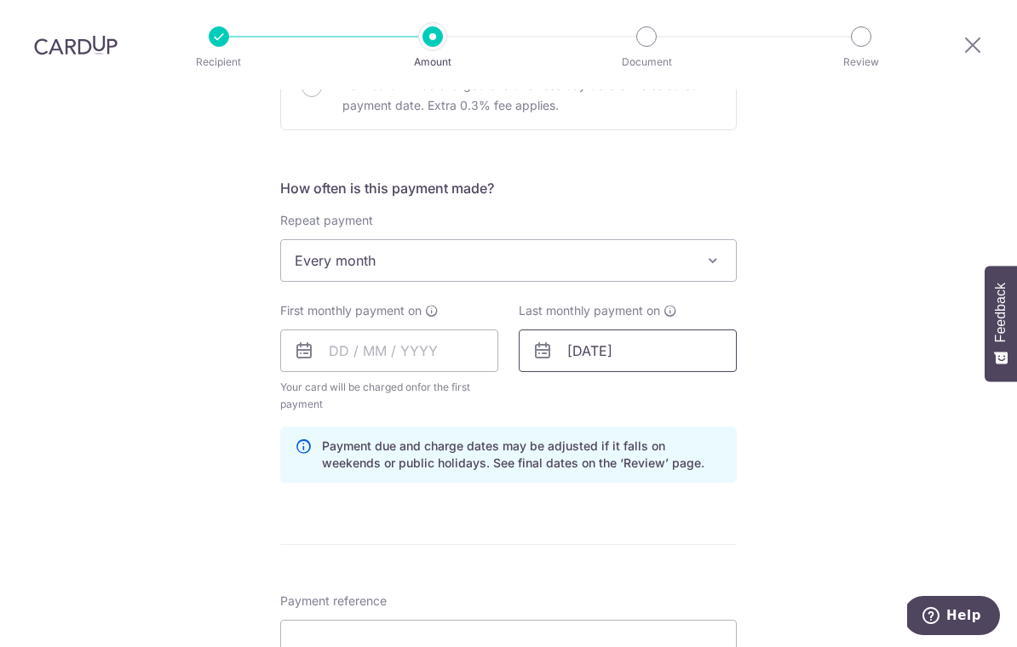
click at [576, 330] on input "27/06/2031" at bounding box center [628, 351] width 218 height 43
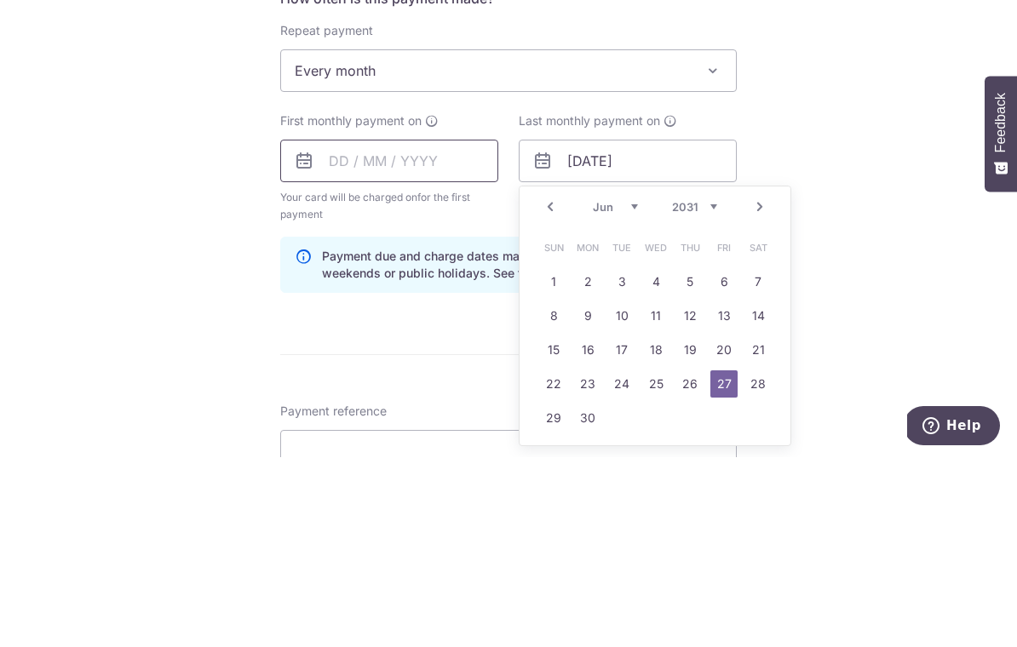
click at [329, 330] on input "text" at bounding box center [389, 351] width 218 height 43
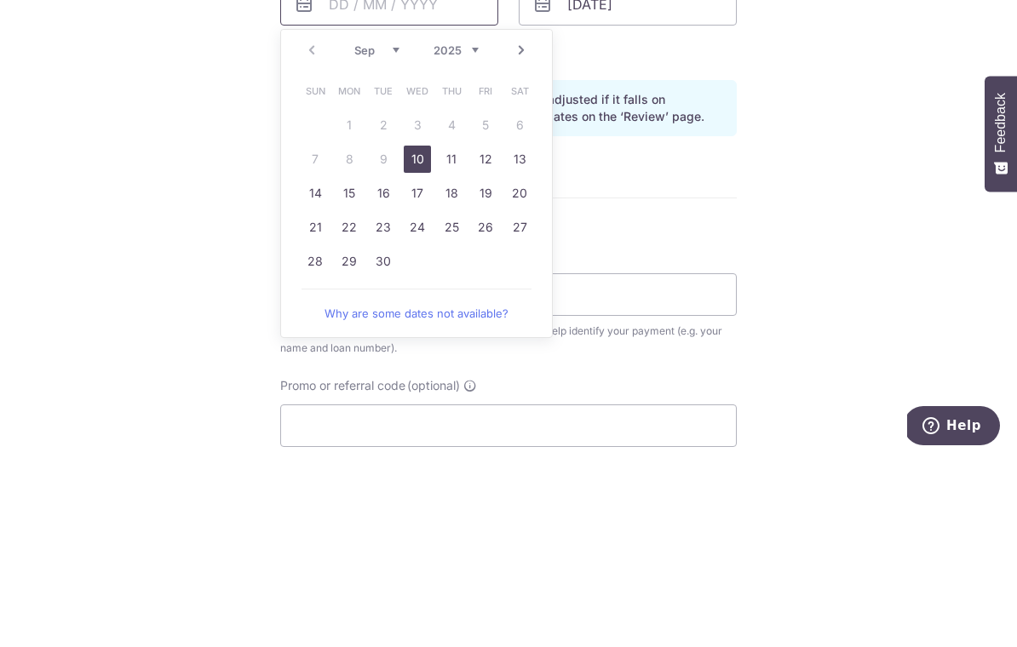
scroll to position [726, 0]
click at [340, 405] on link "22" at bounding box center [349, 418] width 27 height 27
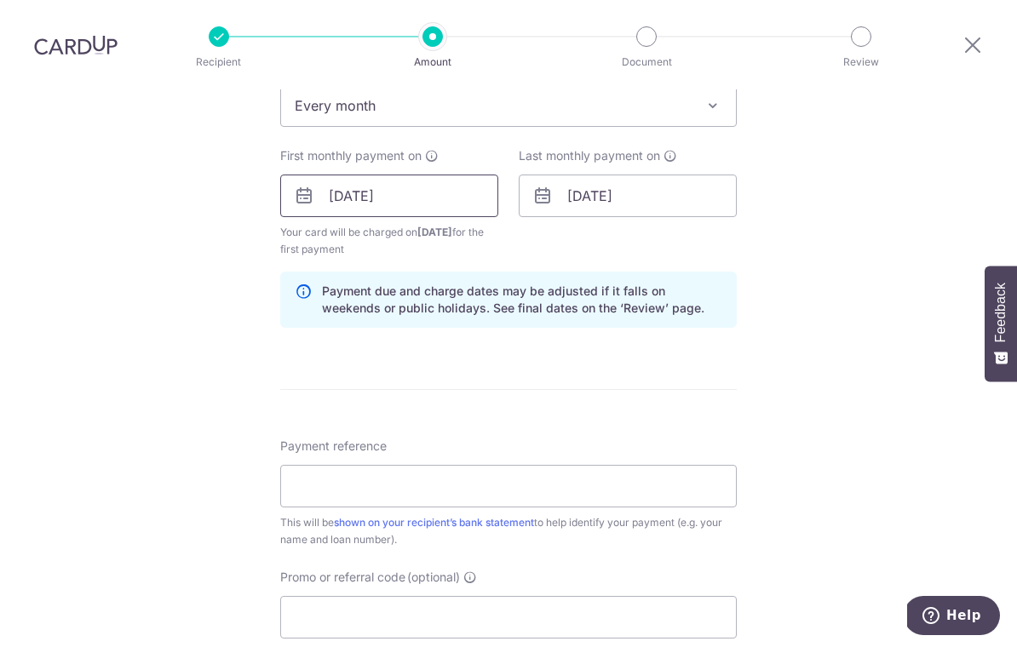
click at [334, 187] on input "22/09/2025" at bounding box center [389, 196] width 218 height 43
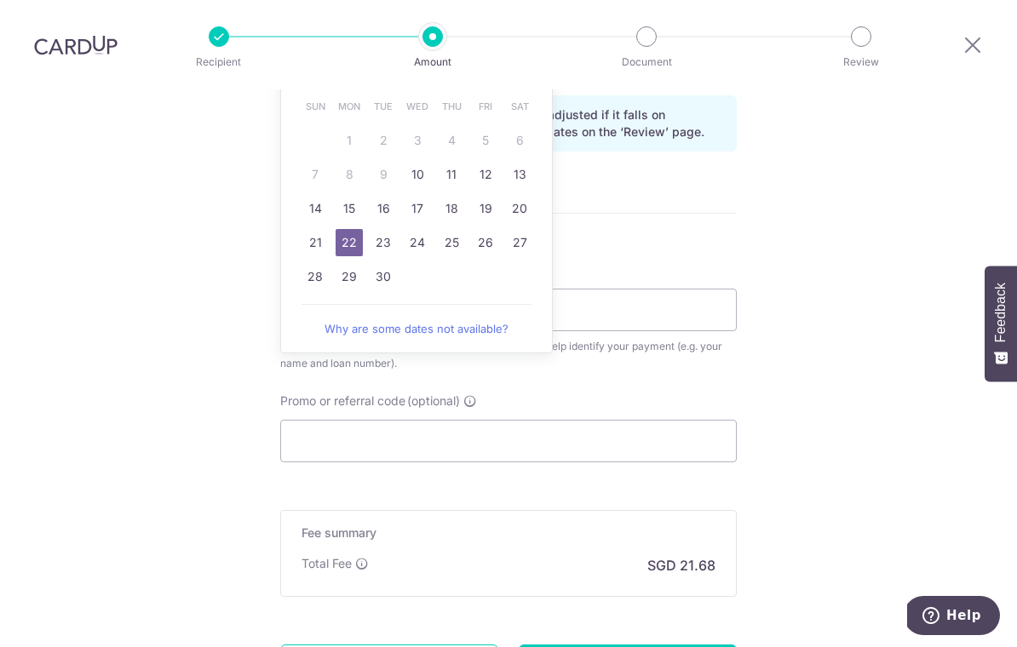
scroll to position [899, 0]
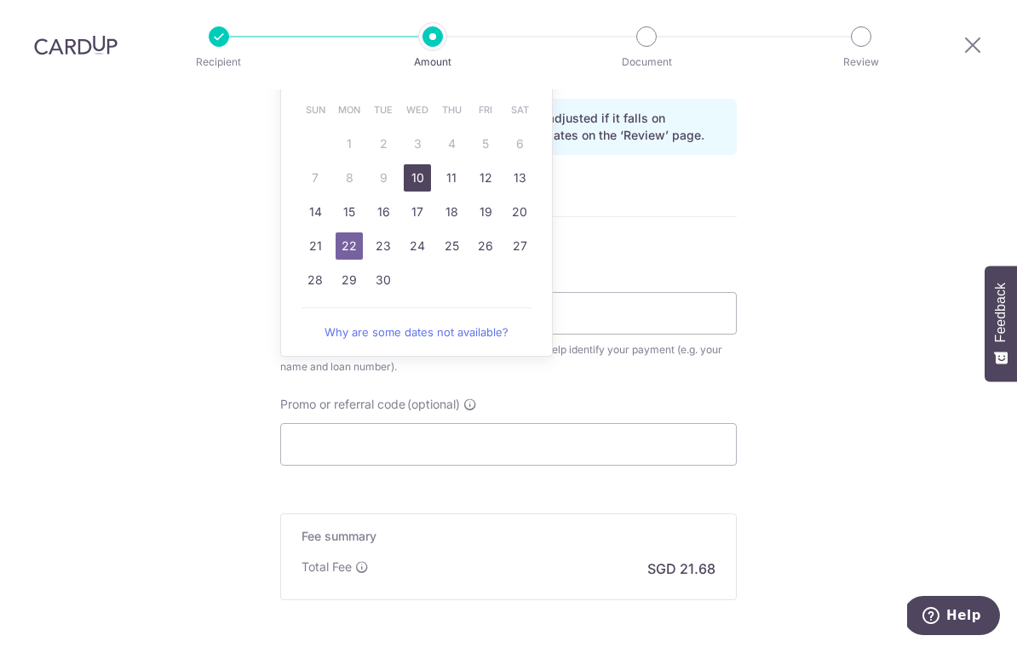
click at [416, 168] on link "10" at bounding box center [417, 177] width 27 height 27
type input "10/09/2025"
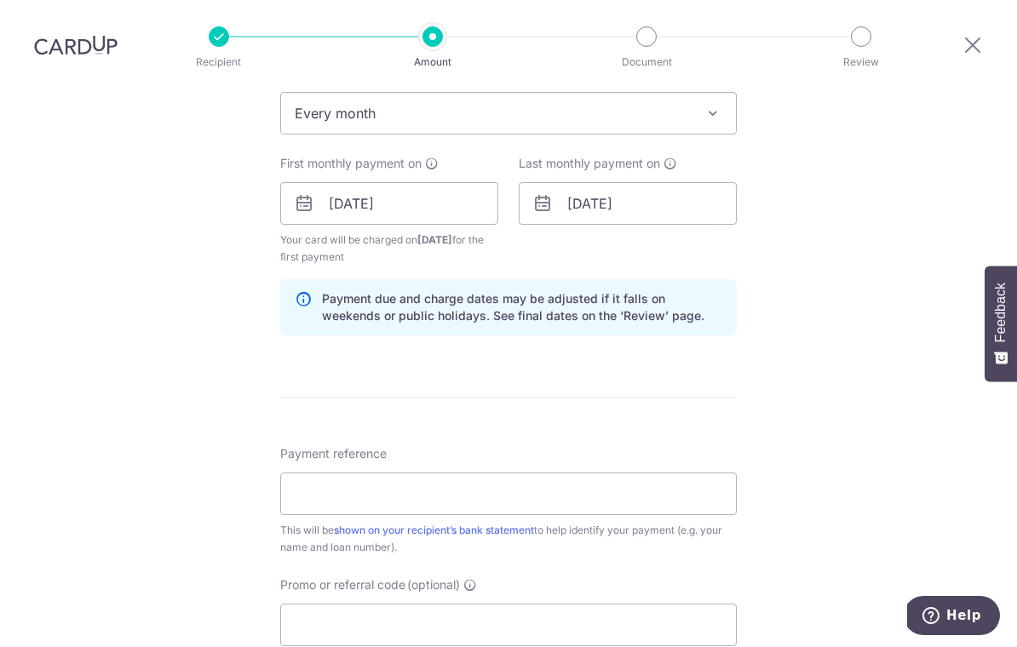
scroll to position [714, 0]
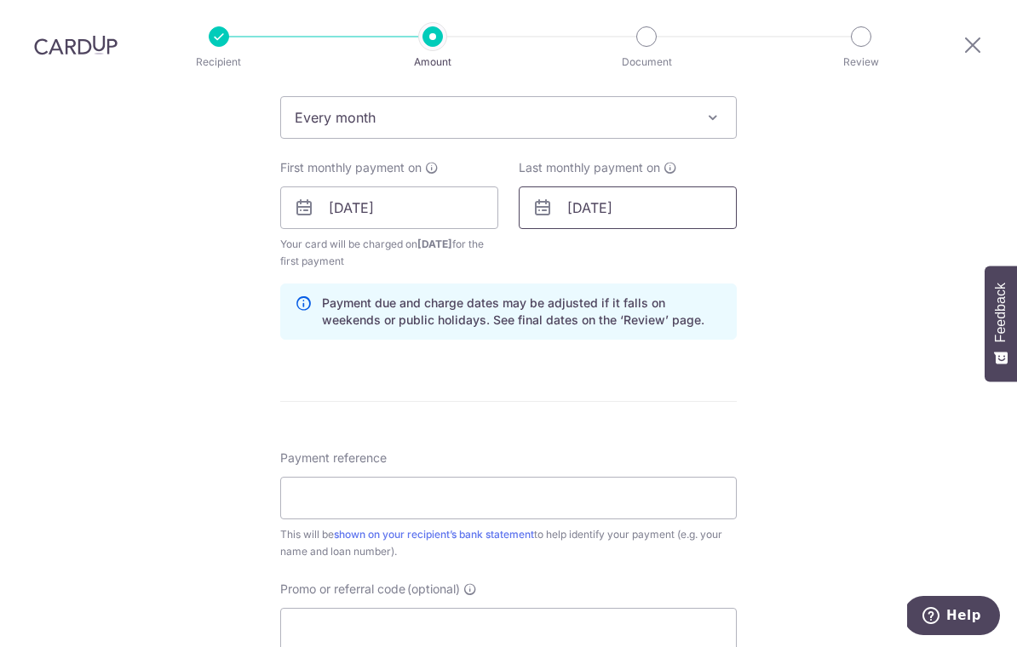
click at [593, 203] on input "27/06/2031" at bounding box center [628, 208] width 218 height 43
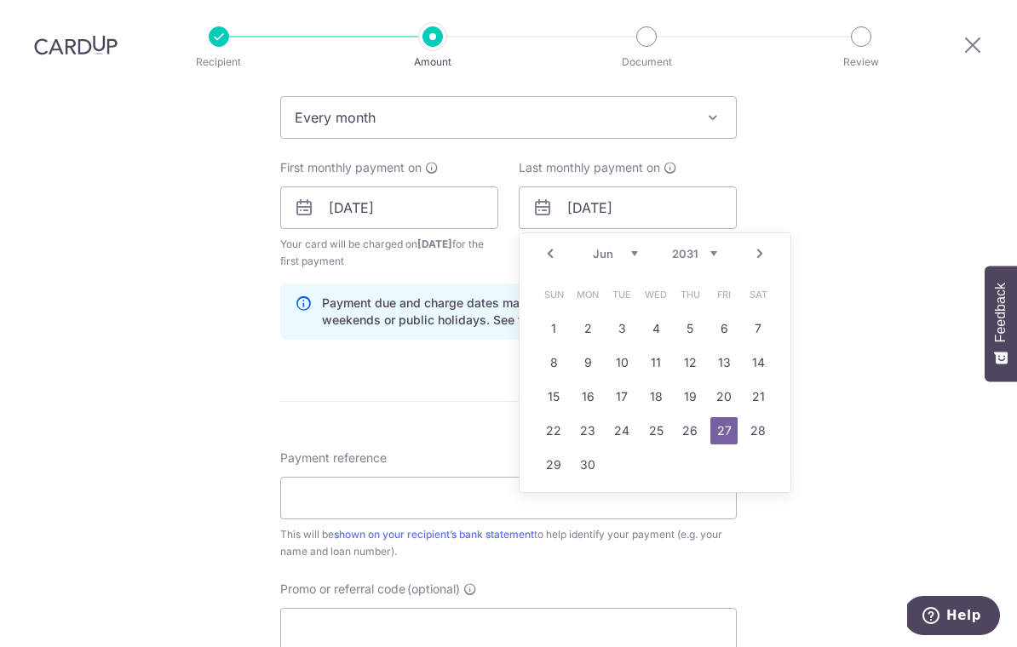
click at [634, 247] on select "Jan Feb Mar Apr May Jun Jul Aug Sep Oct Nov Dec" at bounding box center [615, 254] width 45 height 14
click at [695, 247] on select "2024 2025 2026 2027 2028 2029 2030 2031 2032 2033 2034 2035" at bounding box center [694, 254] width 45 height 14
click at [623, 247] on select "Jan Feb Mar Apr May Jun Jul Aug Sep Oct Nov Dec" at bounding box center [615, 254] width 45 height 14
click at [593, 383] on link "10" at bounding box center [587, 396] width 27 height 27
type input "10/08/2026"
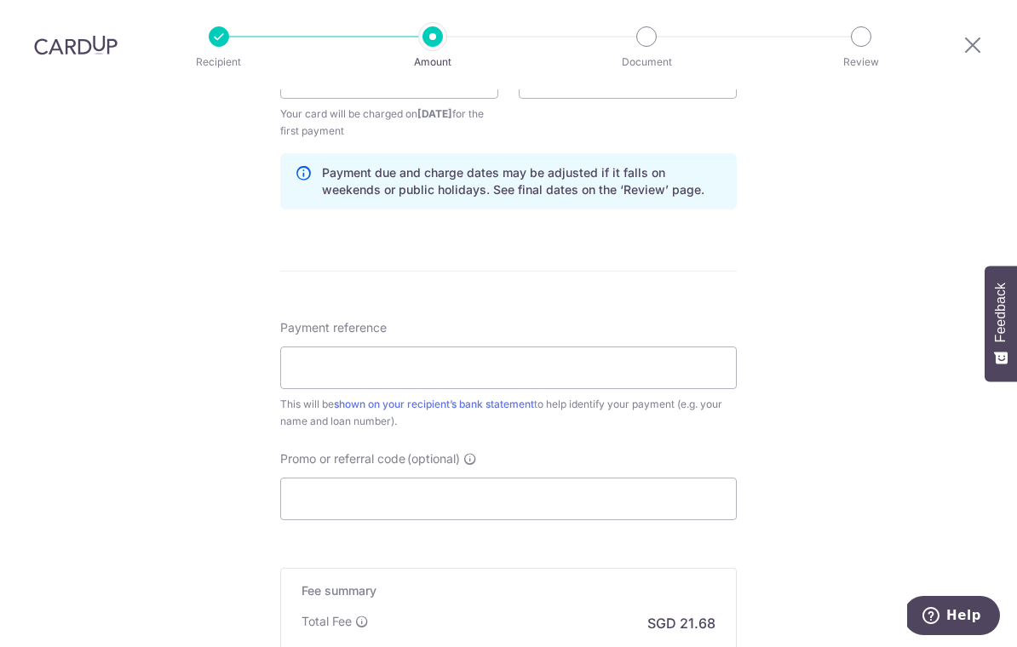
scroll to position [946, 0]
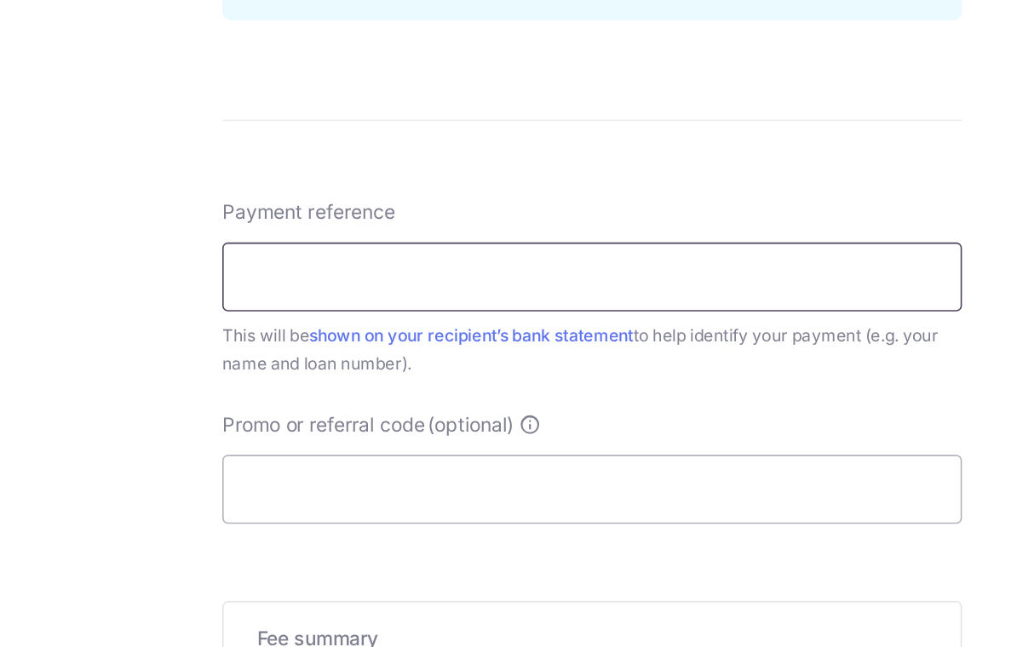
click at [280, 245] on input "Payment reference" at bounding box center [508, 266] width 457 height 43
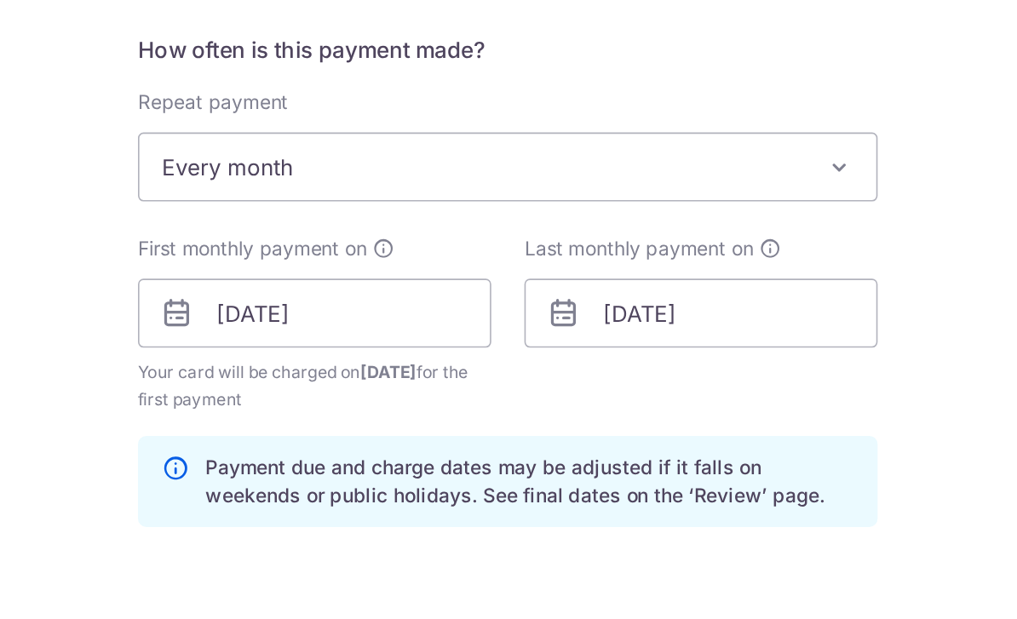
scroll to position [728, 0]
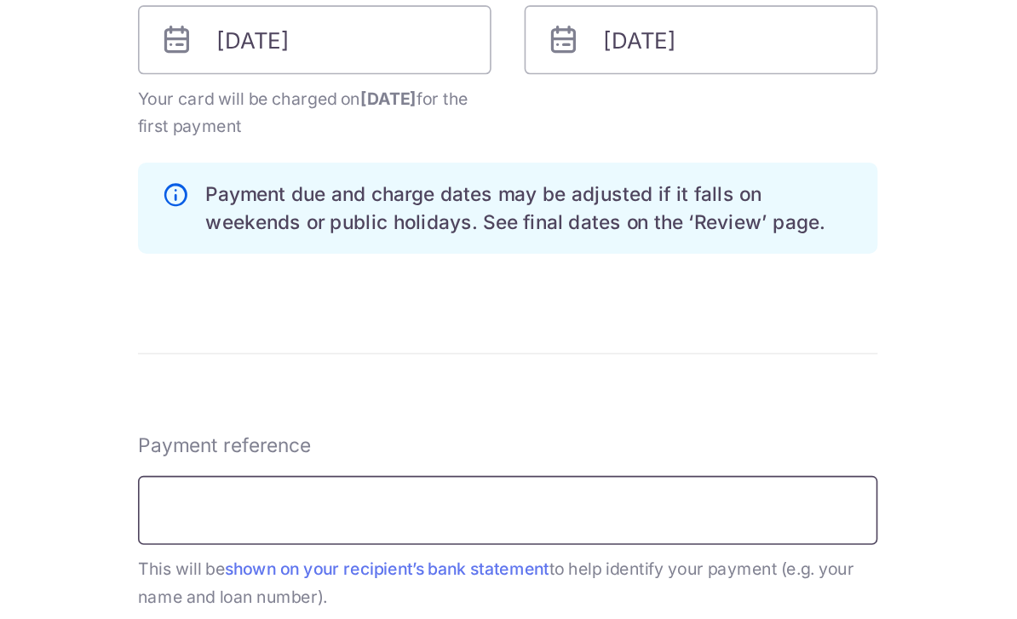
click at [280, 463] on input "Payment reference" at bounding box center [508, 484] width 457 height 43
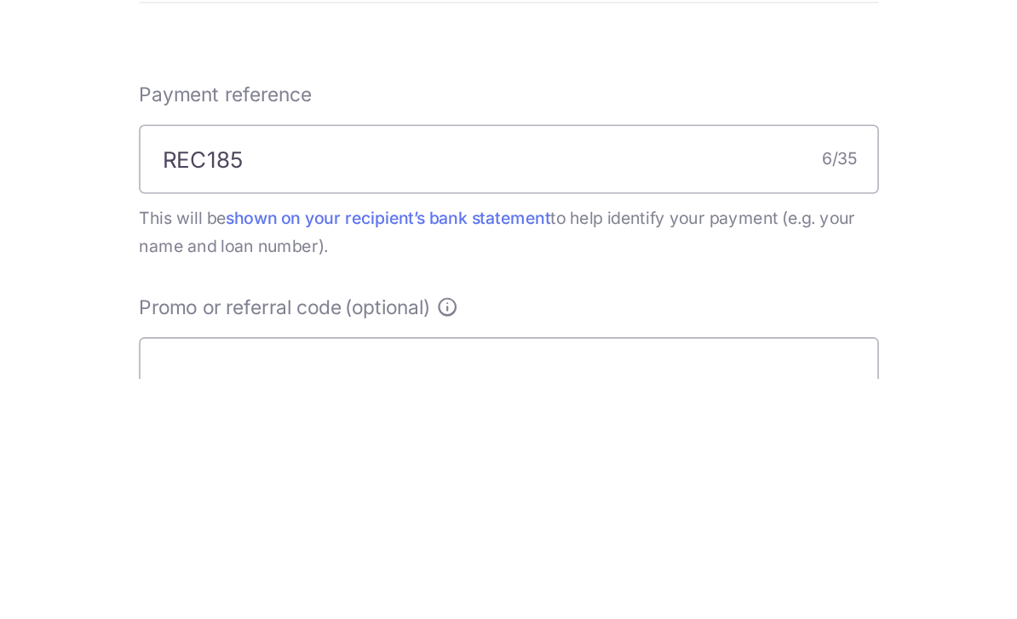
scroll to position [175, 0]
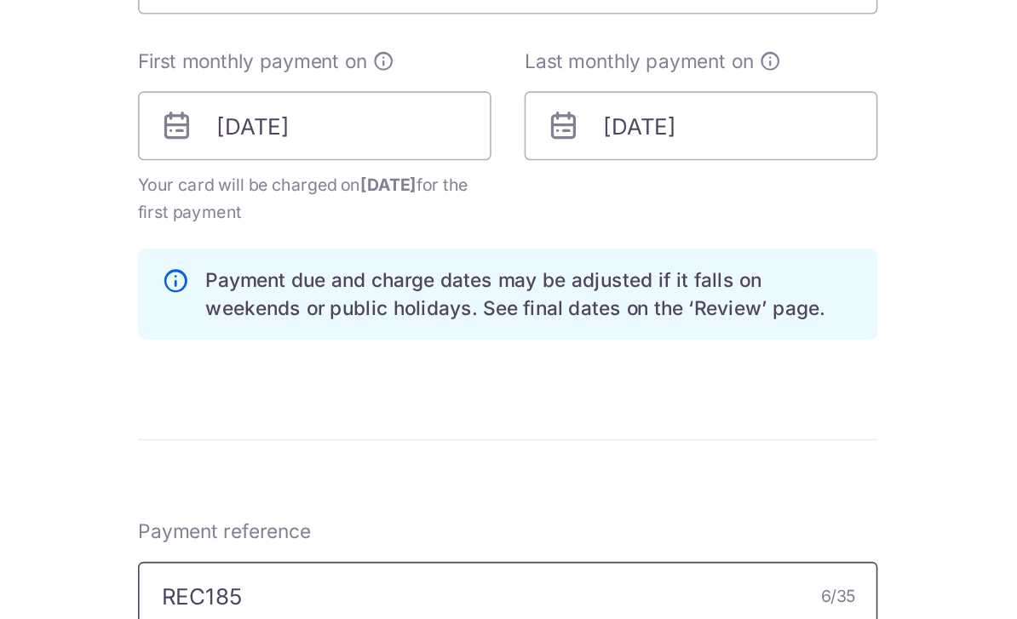
type input "REC185"
click at [441, 594] on input "Promo or referral code (optional)" at bounding box center [508, 615] width 457 height 43
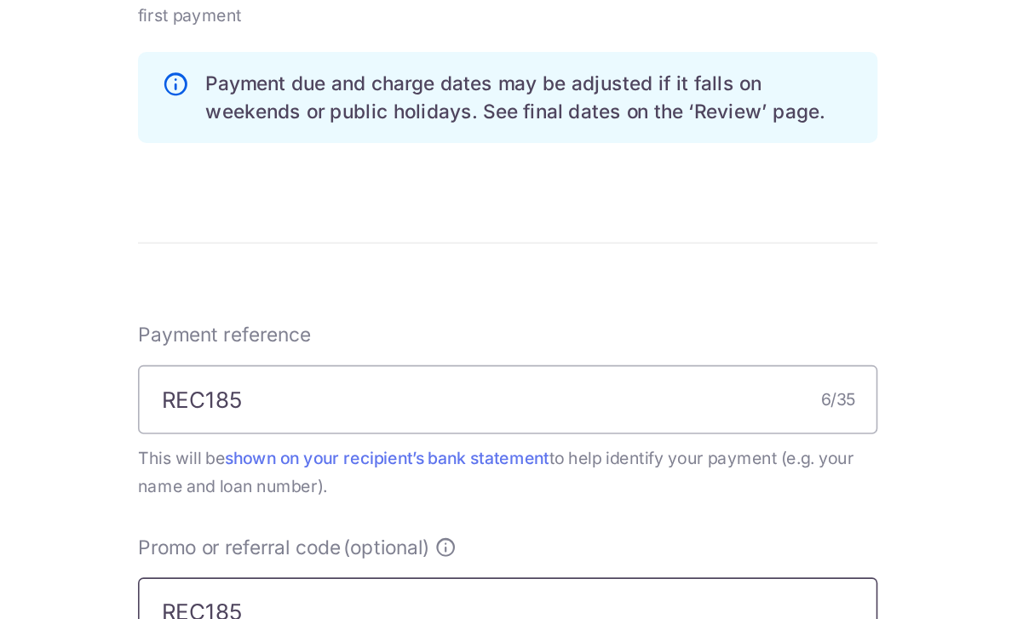
type input "REC185"
click at [55, 288] on div "Tell us more about your payment Enter payment amount SGD 834.00 834.00 Card add…" at bounding box center [508, 213] width 1017 height 1705
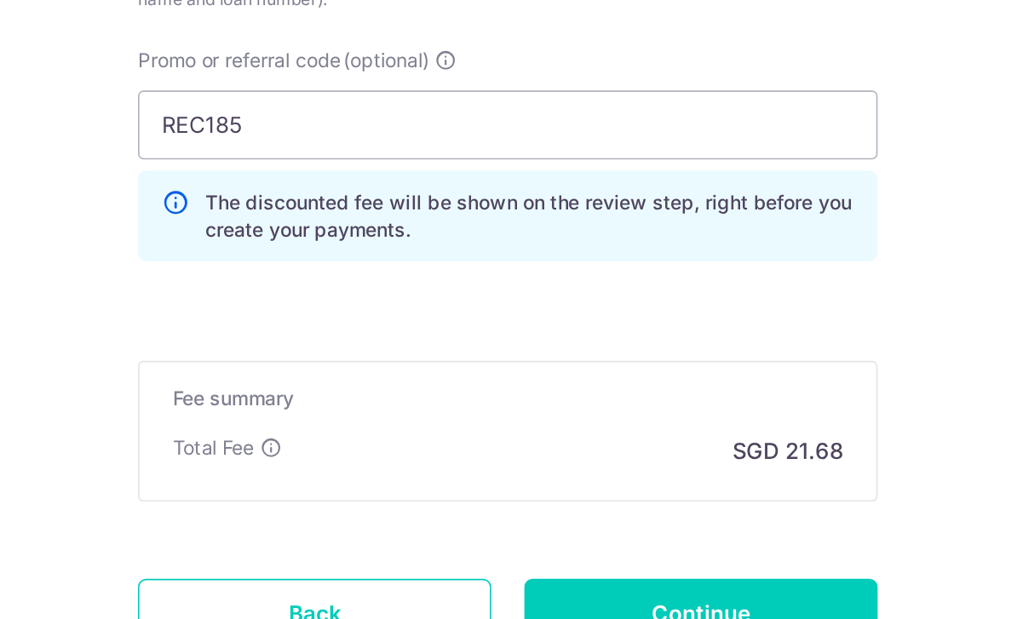
scroll to position [1026, 0]
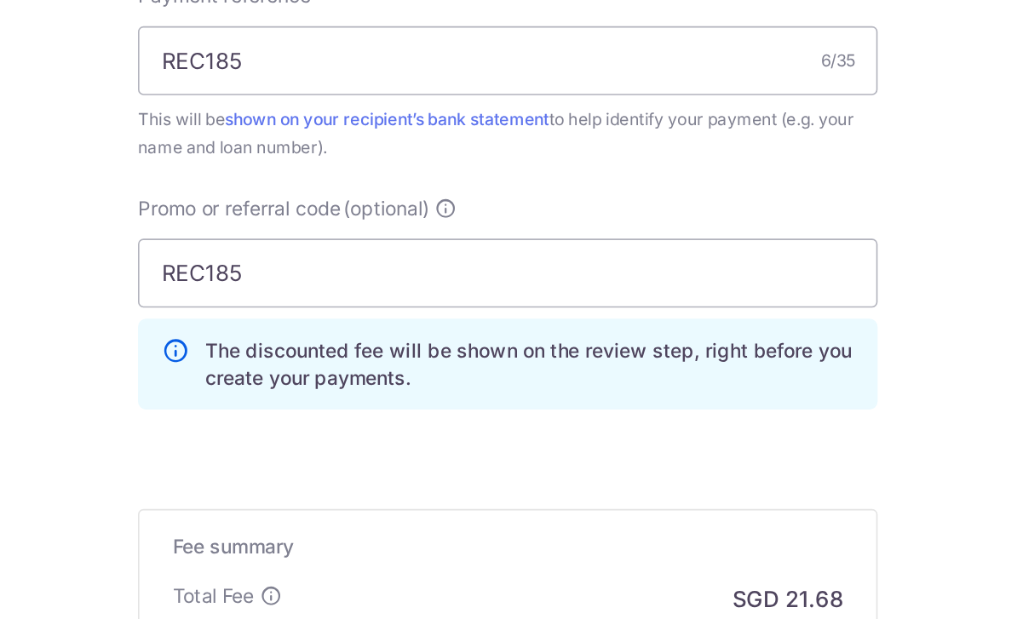
scroll to position [870, 0]
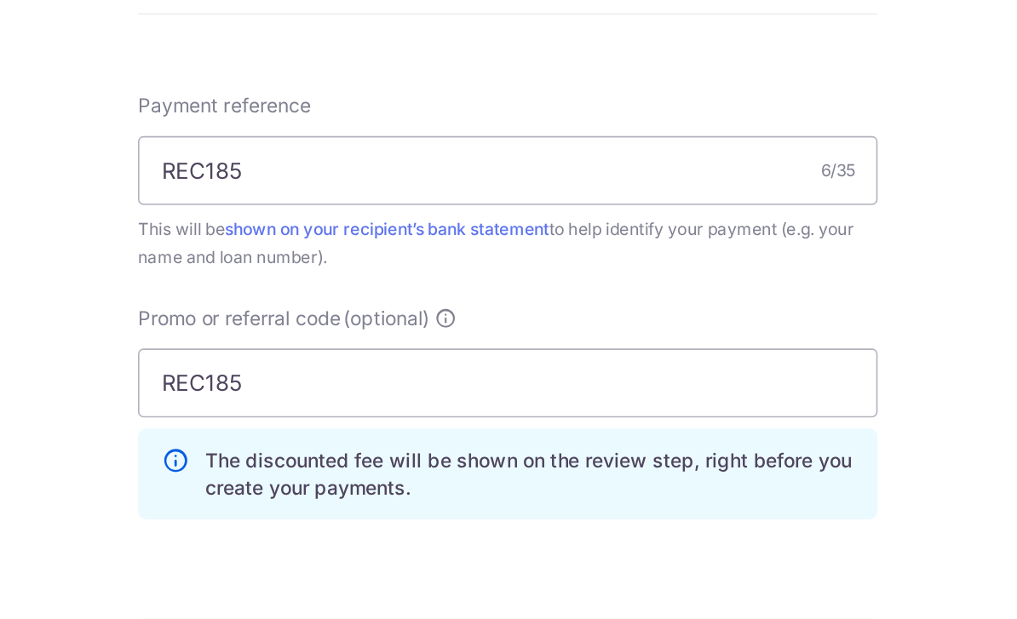
click at [280, 425] on span "Promo or referral code" at bounding box center [342, 433] width 125 height 17
click at [280, 452] on input "REC185" at bounding box center [508, 473] width 457 height 43
click at [375, 321] on input "REC185" at bounding box center [508, 342] width 457 height 43
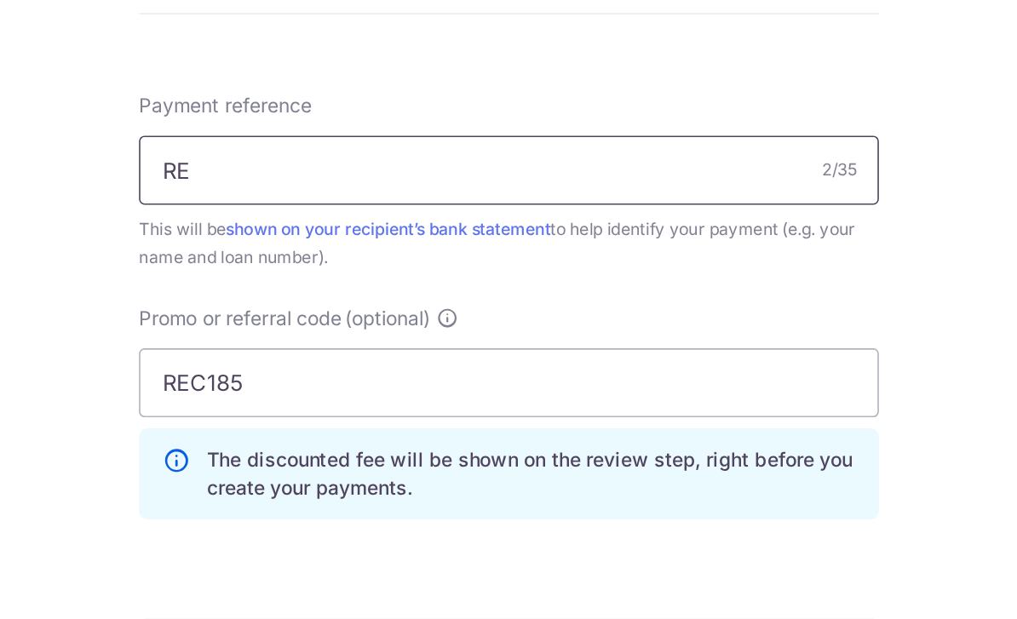
type input "R"
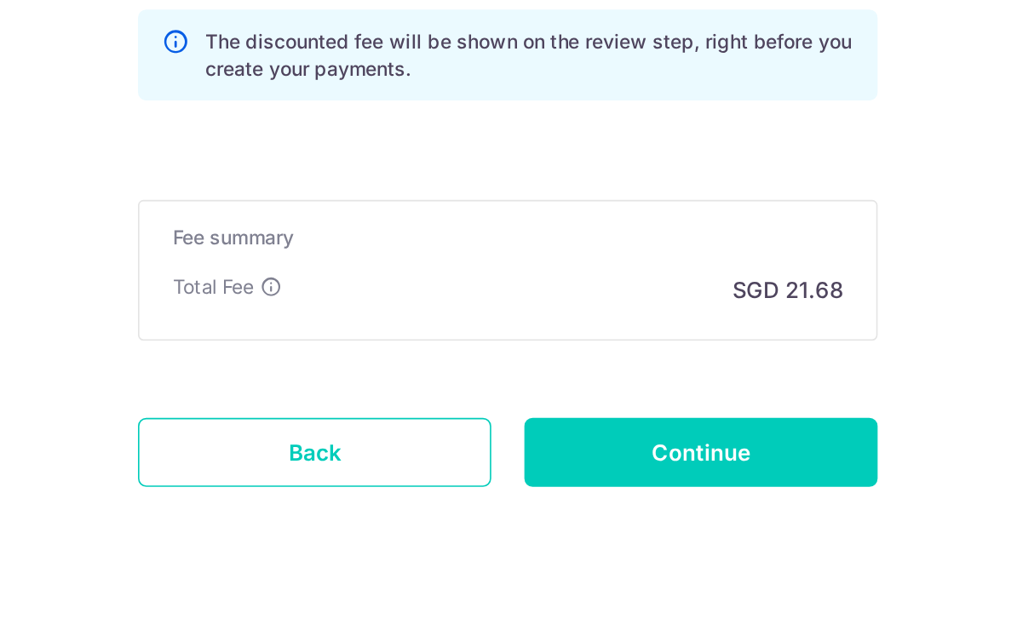
scroll to position [1127, 0]
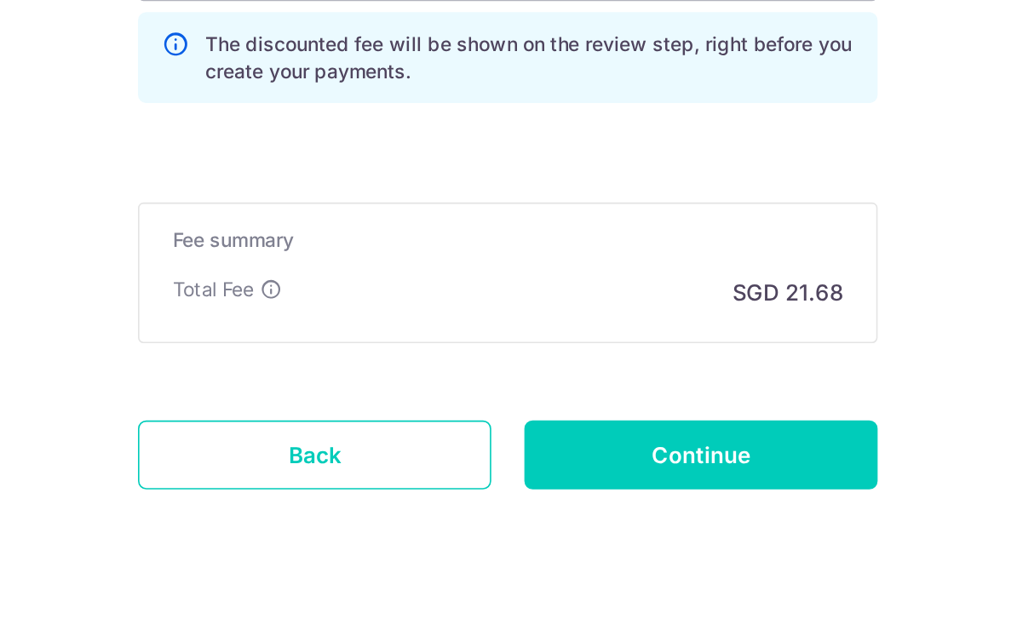
type input "SKN294P"
click at [519, 497] on input "Continue" at bounding box center [628, 518] width 218 height 43
type input "Create Schedule"
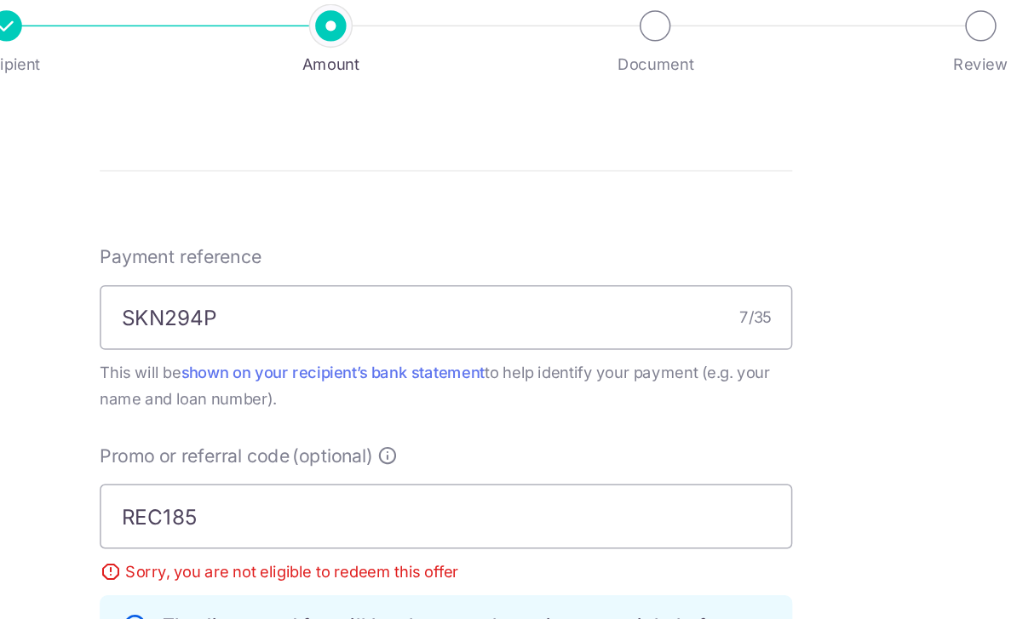
scroll to position [896, 0]
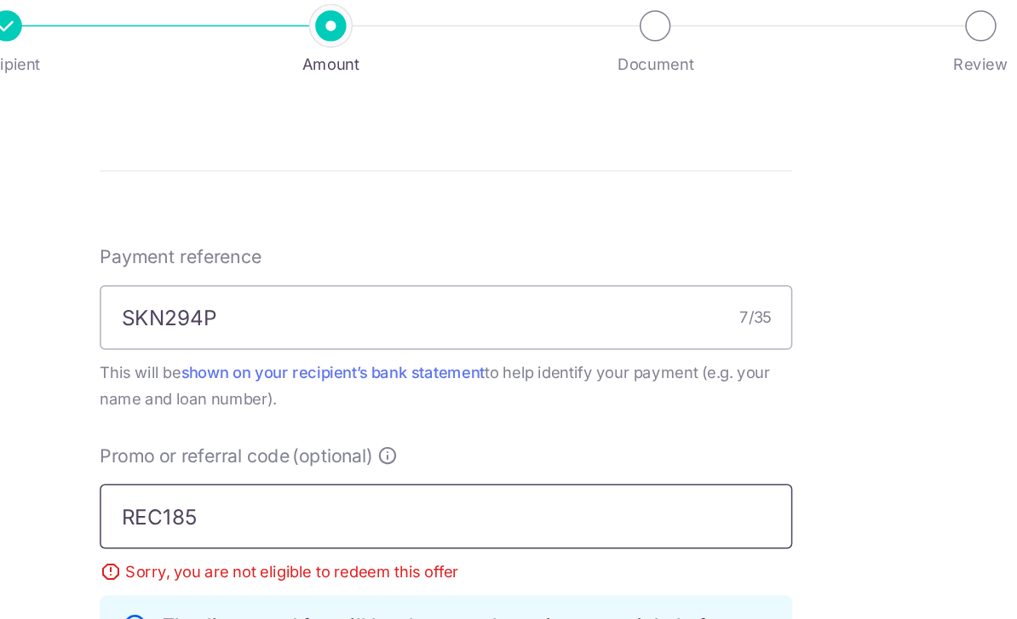
click at [280, 339] on input "REC185" at bounding box center [508, 360] width 457 height 43
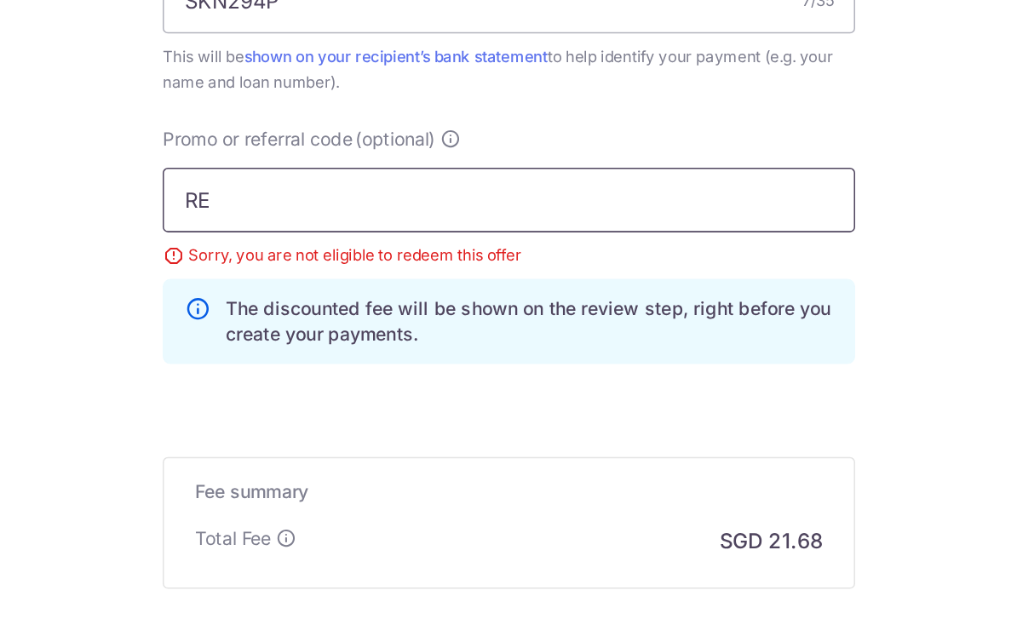
type input "R"
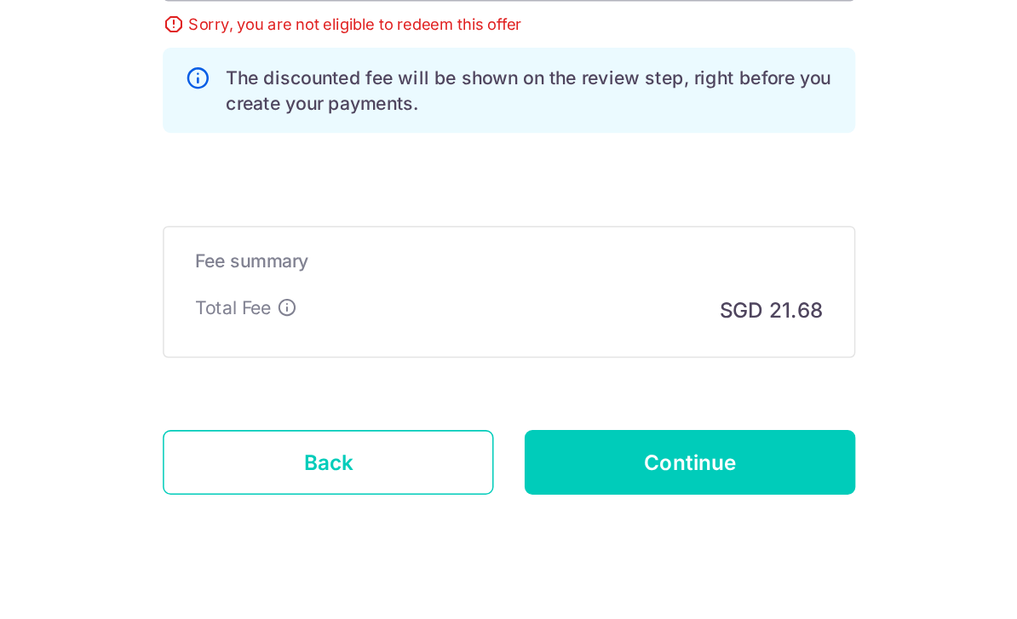
scroll to position [1064, 0]
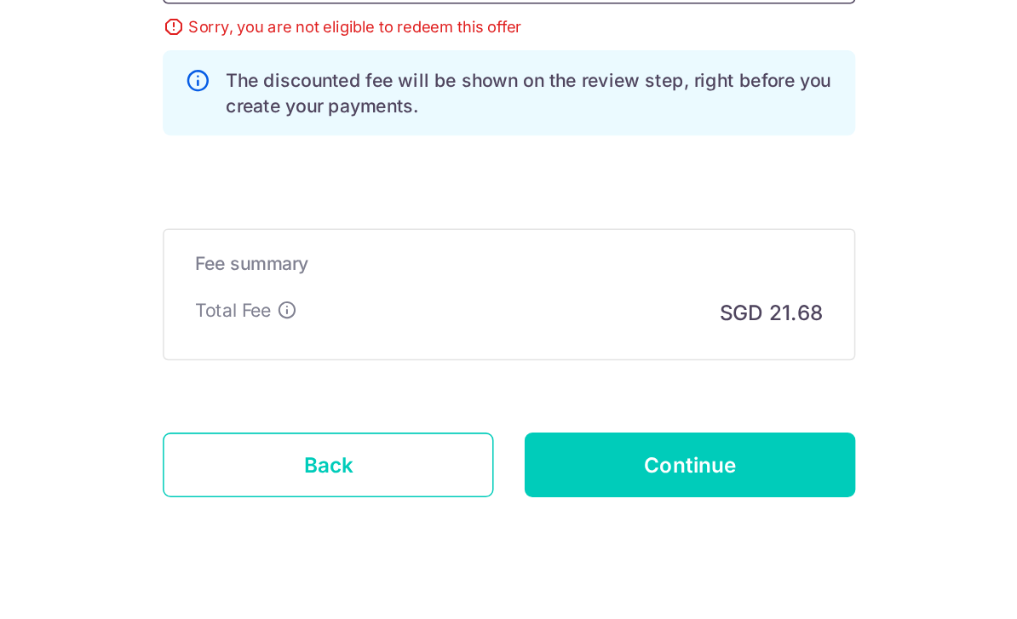
type input "OFF225"
click at [519, 497] on input "Continue" at bounding box center [628, 518] width 218 height 43
type input "Update Schedule"
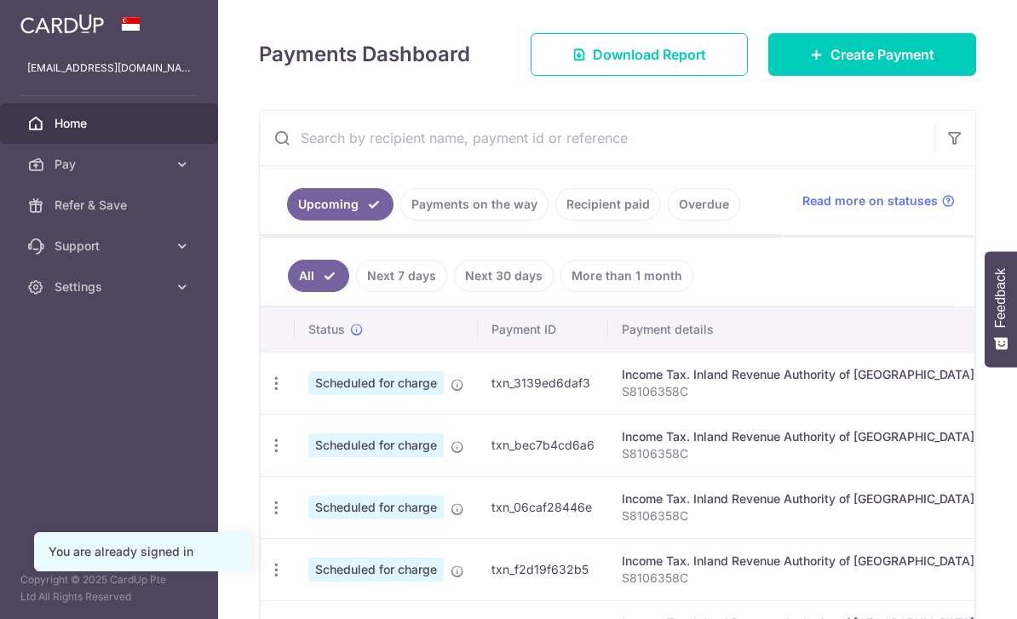
scroll to position [379, 0]
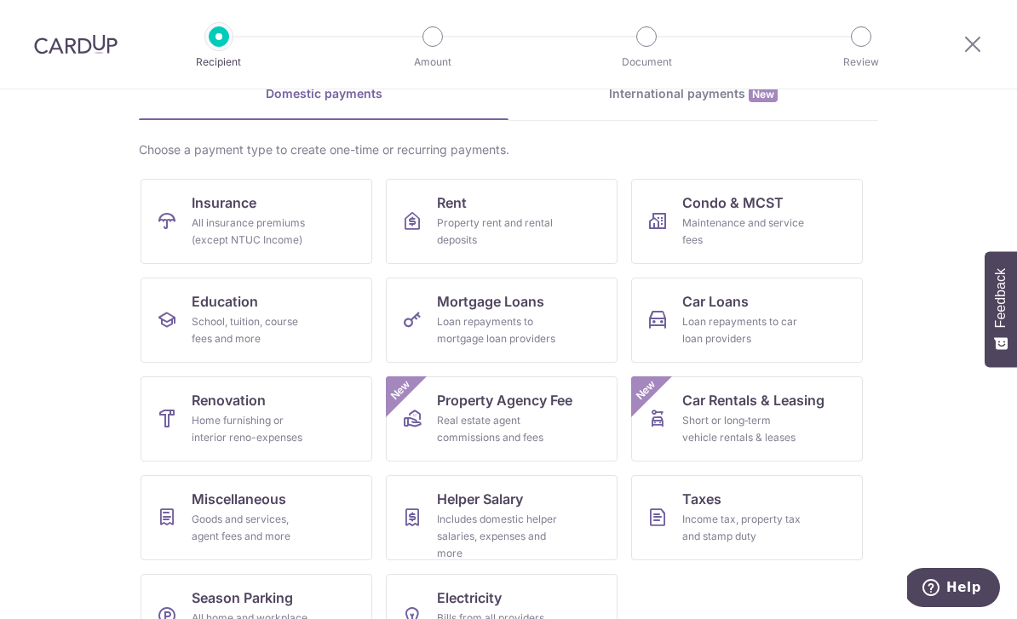
scroll to position [141, 0]
click at [754, 325] on div "Loan repayments to car loan providers" at bounding box center [743, 331] width 123 height 34
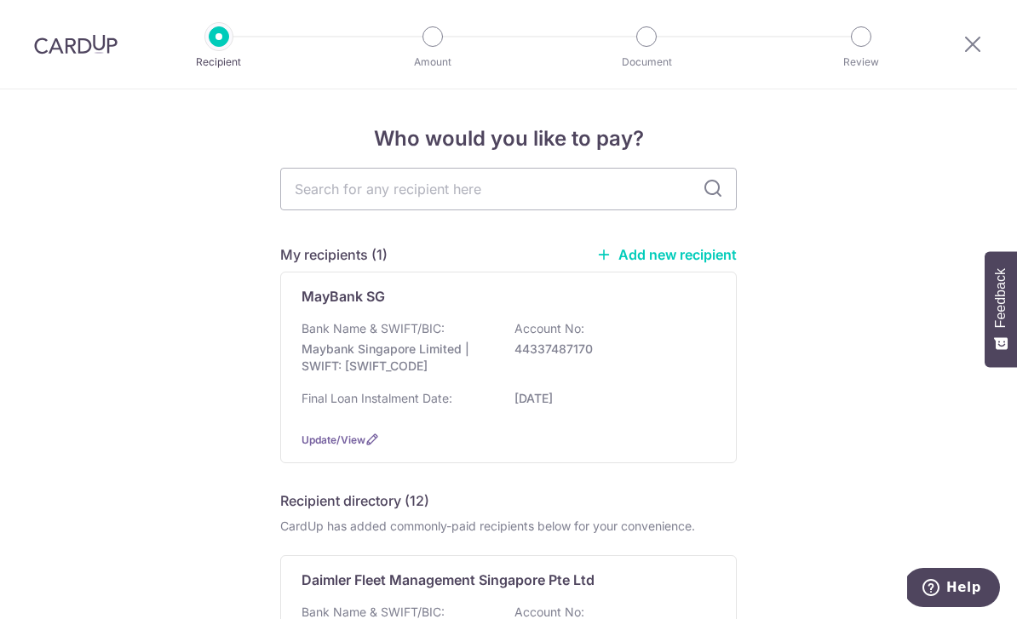
click at [360, 371] on p "Maybank Singapore Limited | SWIFT: MBBESGS2XXX" at bounding box center [397, 358] width 191 height 34
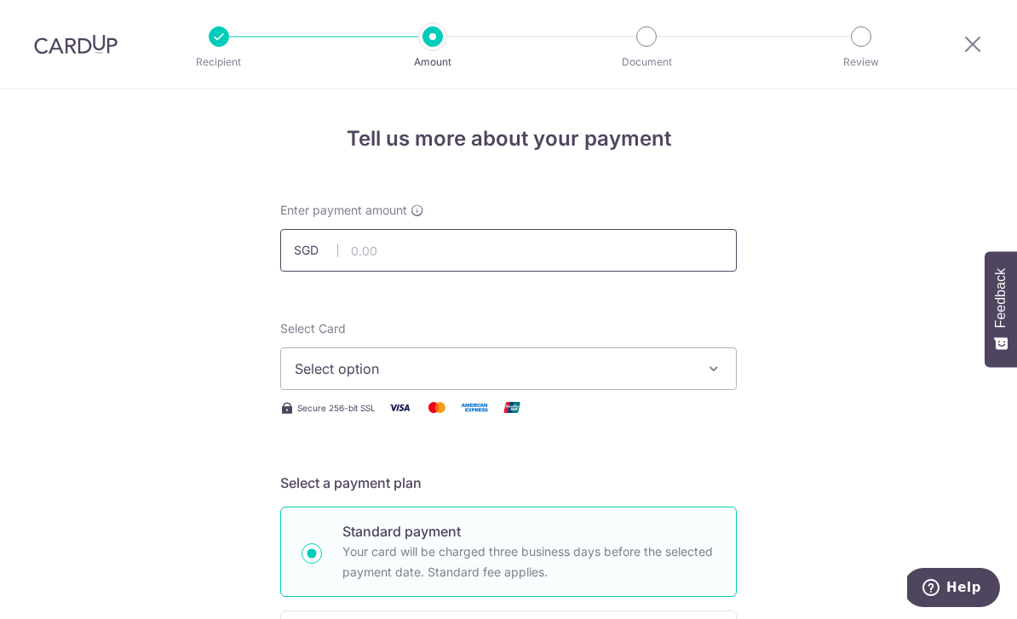
click at [368, 250] on input "text" at bounding box center [508, 250] width 457 height 43
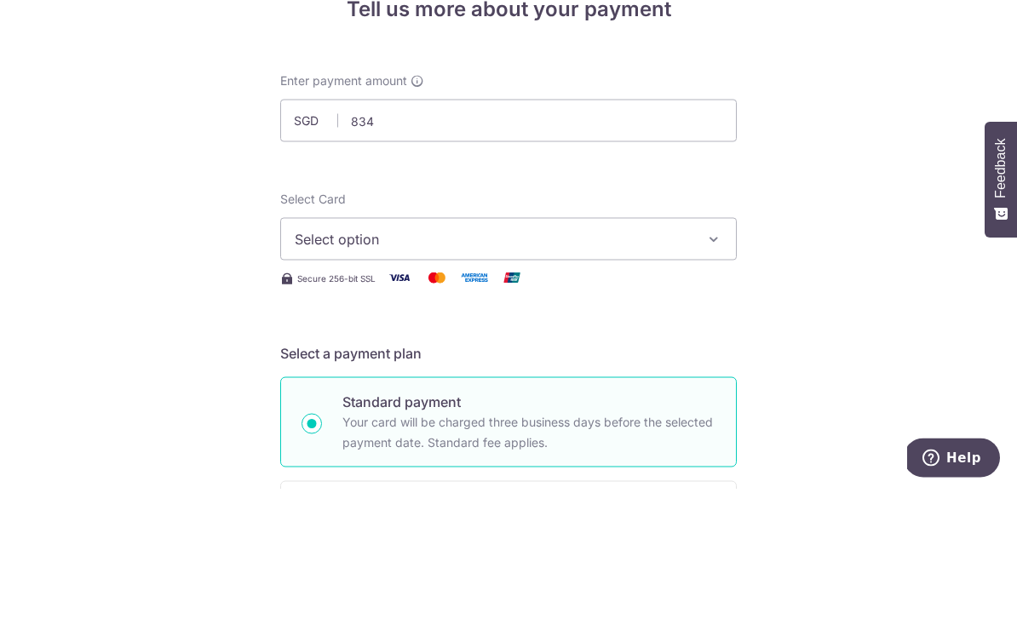
click at [639, 348] on button "Select option" at bounding box center [508, 369] width 457 height 43
type input "834.00"
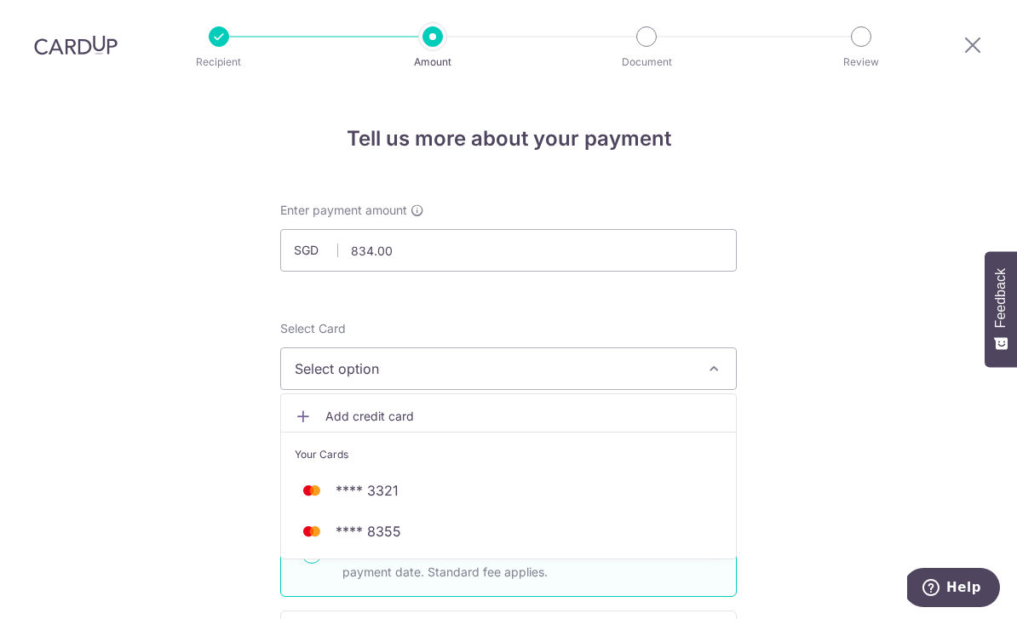
click at [403, 521] on span "**** 8355" at bounding box center [509, 531] width 428 height 20
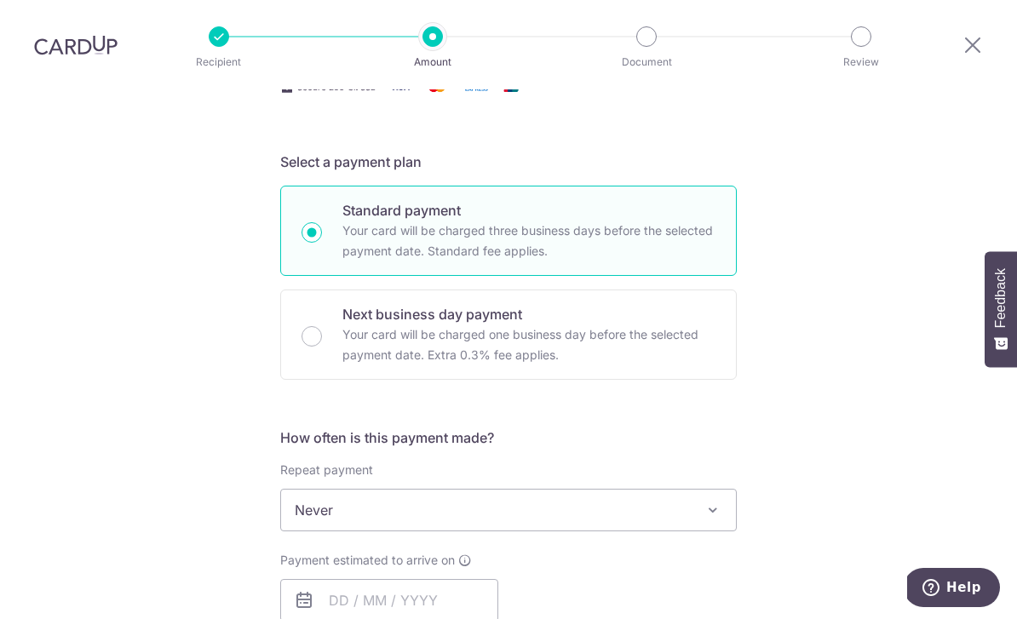
scroll to position [386, 0]
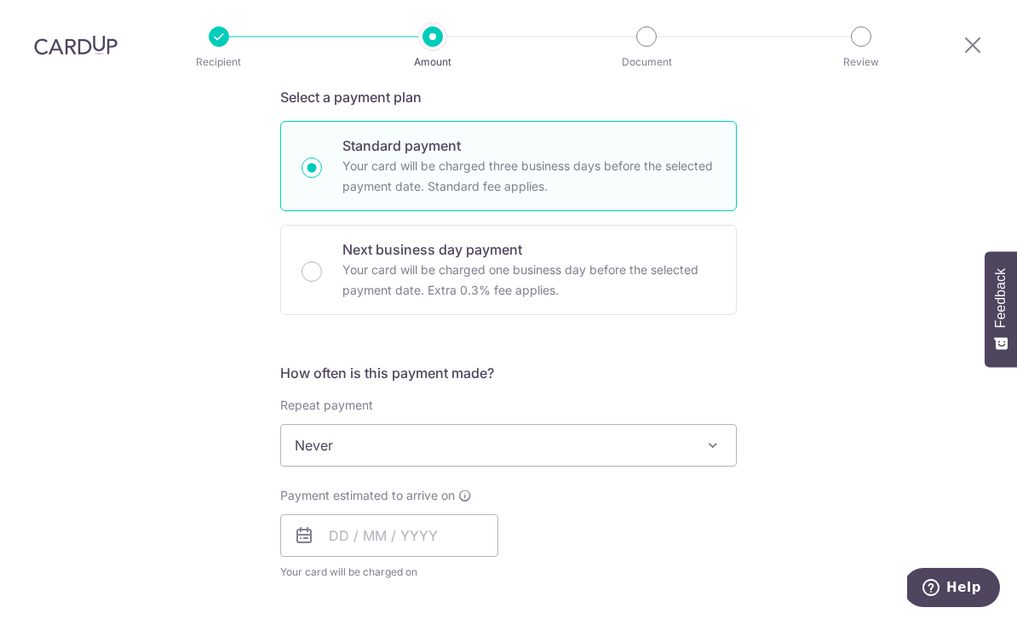
click at [299, 425] on span "Never" at bounding box center [508, 445] width 455 height 41
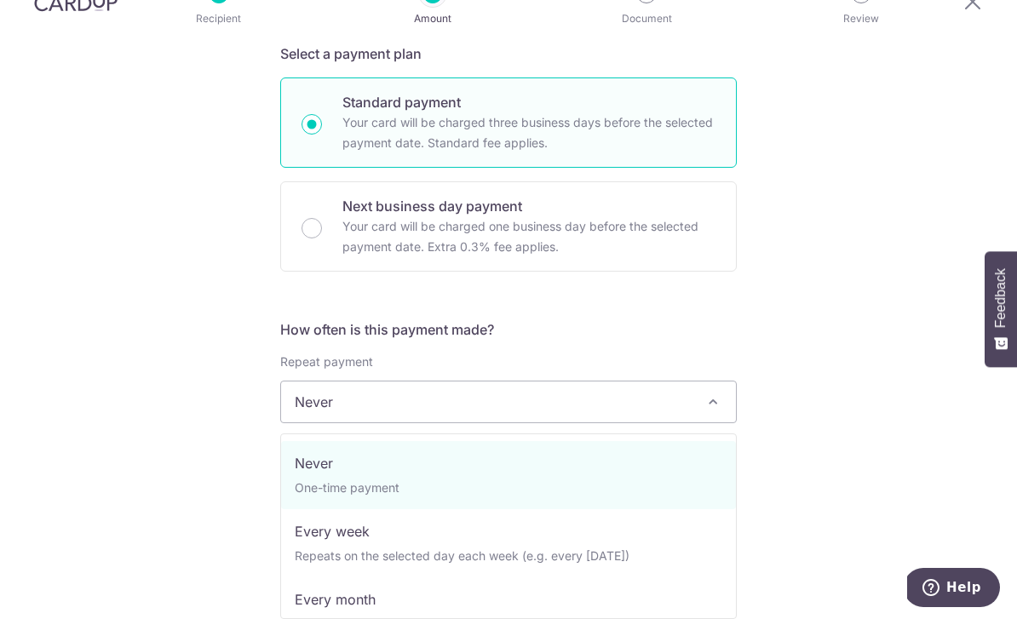
click at [186, 420] on div "Tell us more about your payment Enter payment amount SGD 834.00 834.00 Select C…" at bounding box center [508, 430] width 1017 height 1541
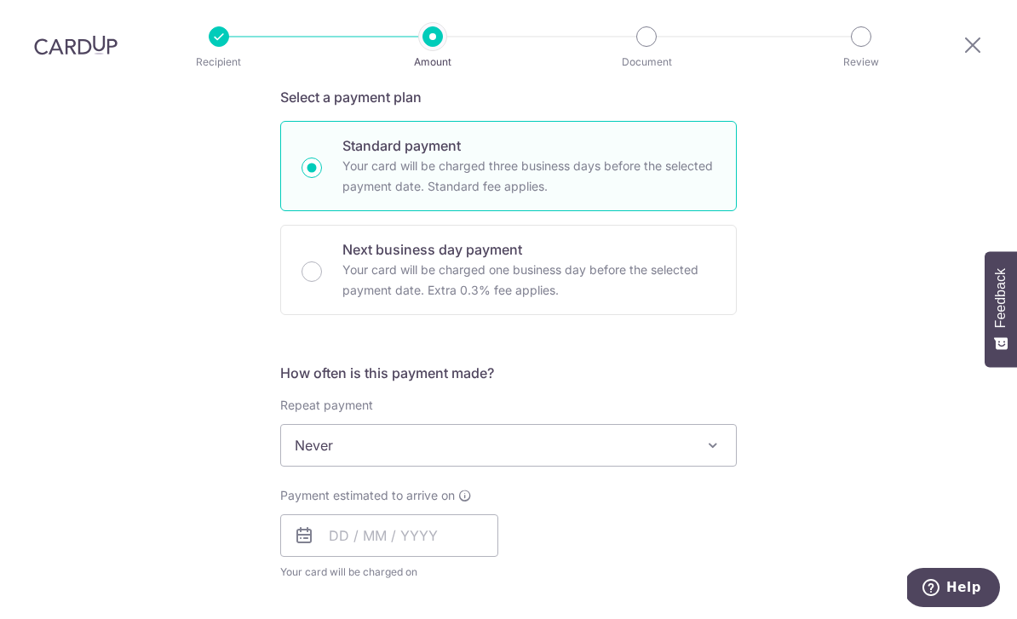
click at [285, 425] on span "Never" at bounding box center [508, 445] width 455 height 41
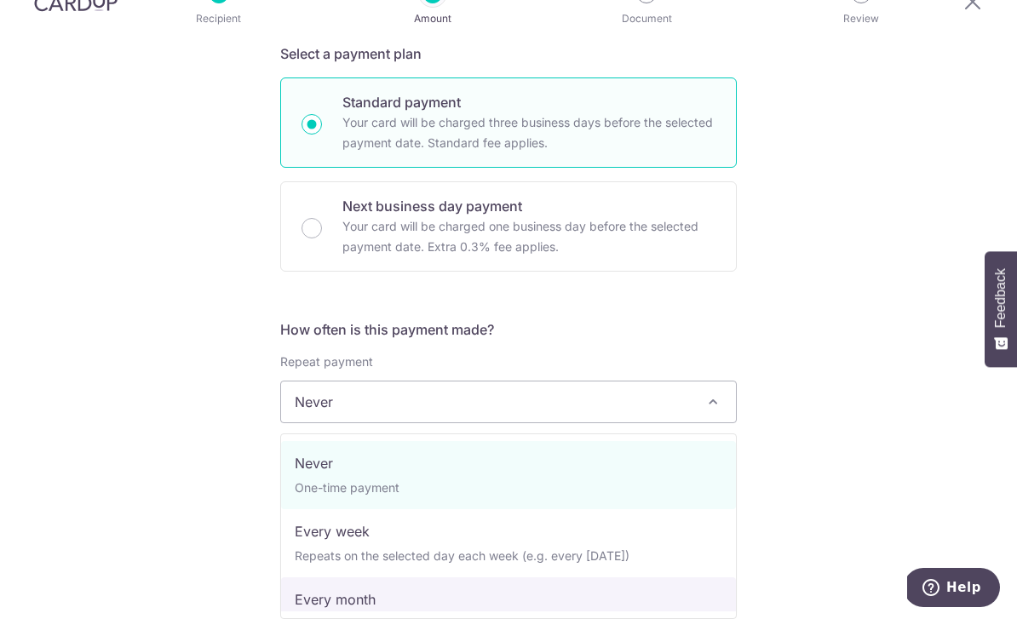
select select "3"
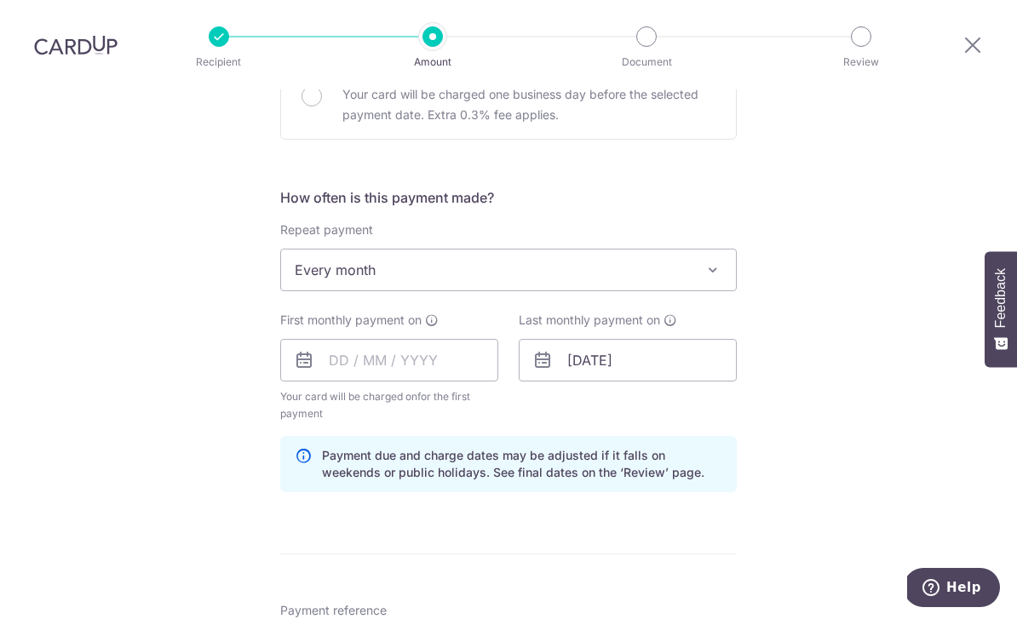
scroll to position [562, 0]
click at [326, 338] on input "text" at bounding box center [389, 359] width 218 height 43
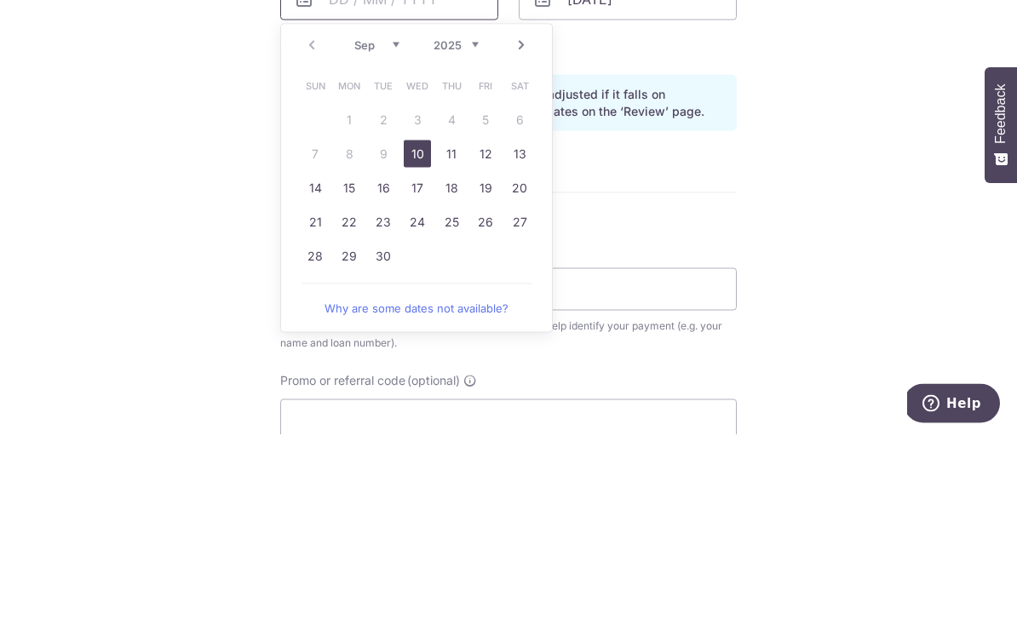
scroll to position [739, 0]
click at [347, 358] on link "15" at bounding box center [349, 371] width 27 height 27
type input "[DATE]"
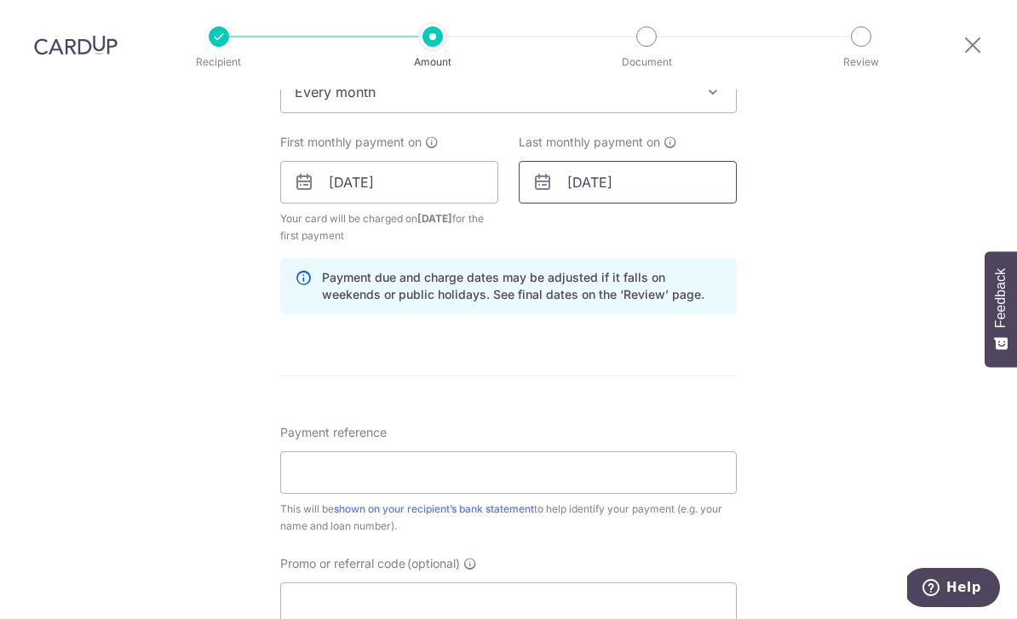
click at [651, 161] on input "27/06/2031" at bounding box center [628, 182] width 218 height 43
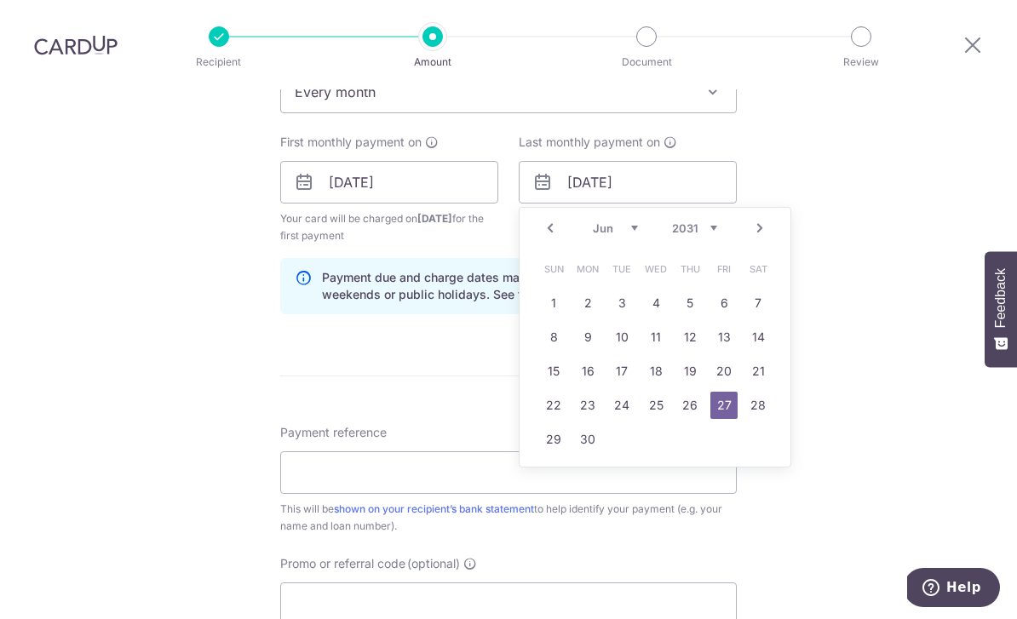
click at [625, 221] on select "Jan Feb Mar Apr May Jun Jul Aug Sep Oct Nov Dec" at bounding box center [615, 228] width 45 height 14
click at [697, 221] on select "2024 2025 2026 2027 2028 2029 2030 2031 2032 2033 2034 2035" at bounding box center [694, 228] width 45 height 14
click at [617, 221] on select "Jan Feb Mar Apr May Jun Jul Aug Sep Oct Nov Dec" at bounding box center [615, 228] width 45 height 14
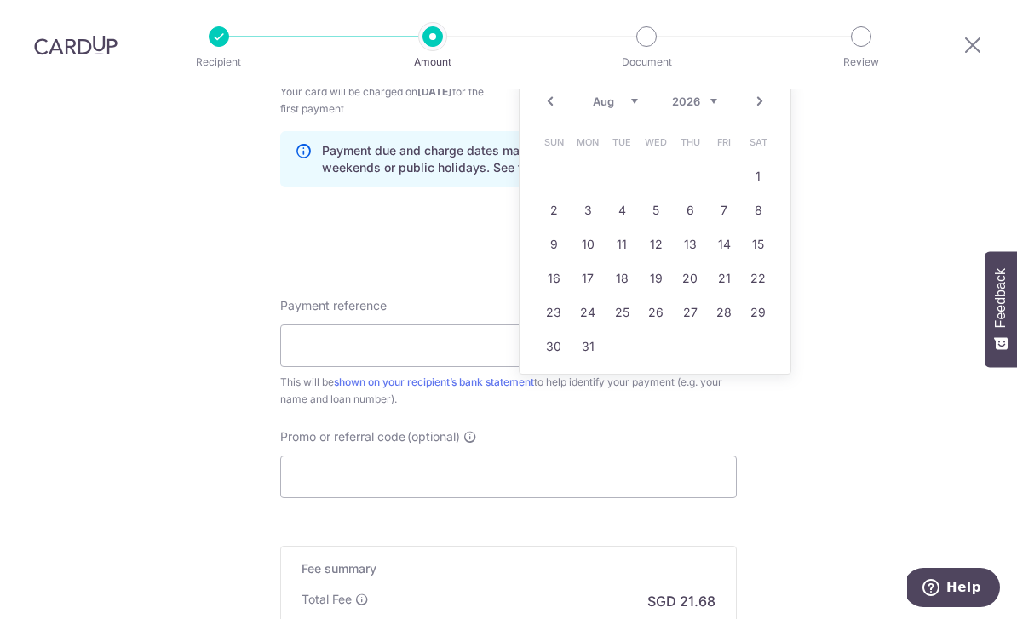
scroll to position [865, 0]
click at [757, 232] on link "15" at bounding box center [758, 245] width 27 height 27
type input "[DATE]"
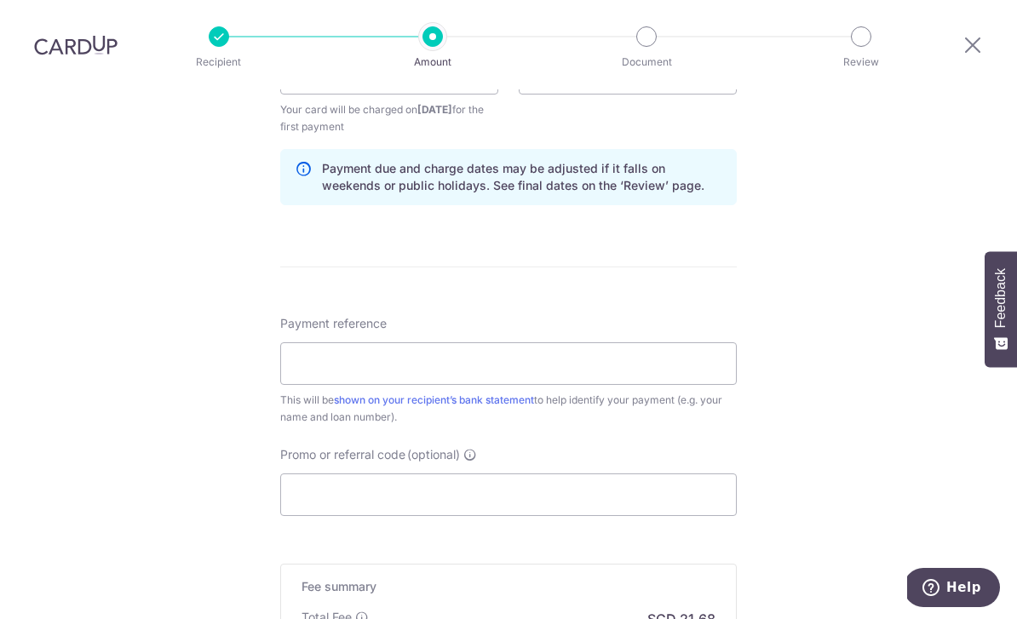
scroll to position [913, 0]
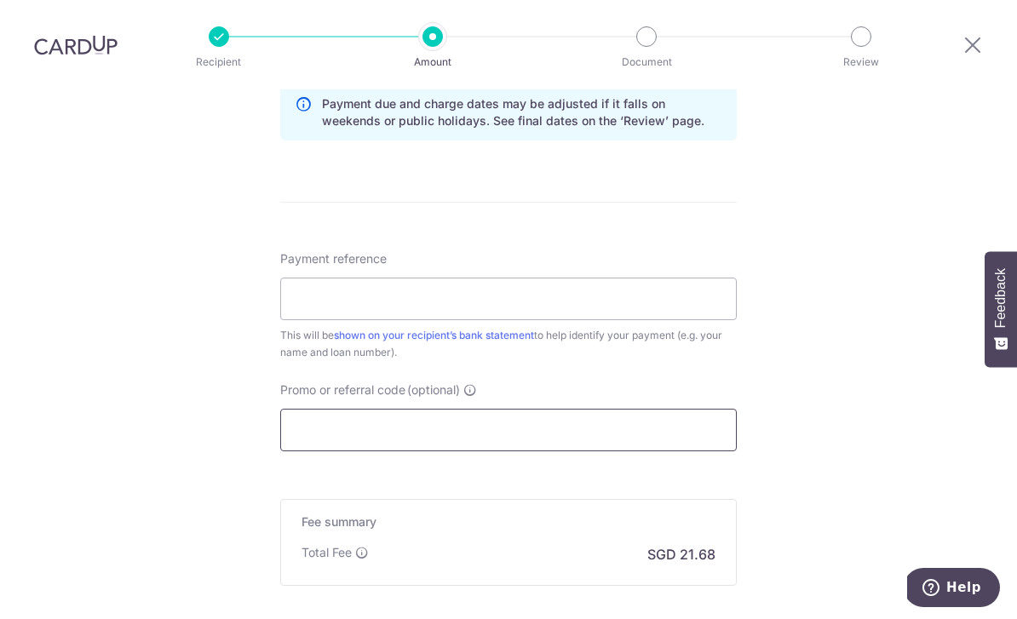
click at [310, 409] on input "Promo or referral code (optional)" at bounding box center [508, 430] width 457 height 43
click at [587, 409] on input "Promo or referral code (optional)" at bounding box center [508, 430] width 457 height 43
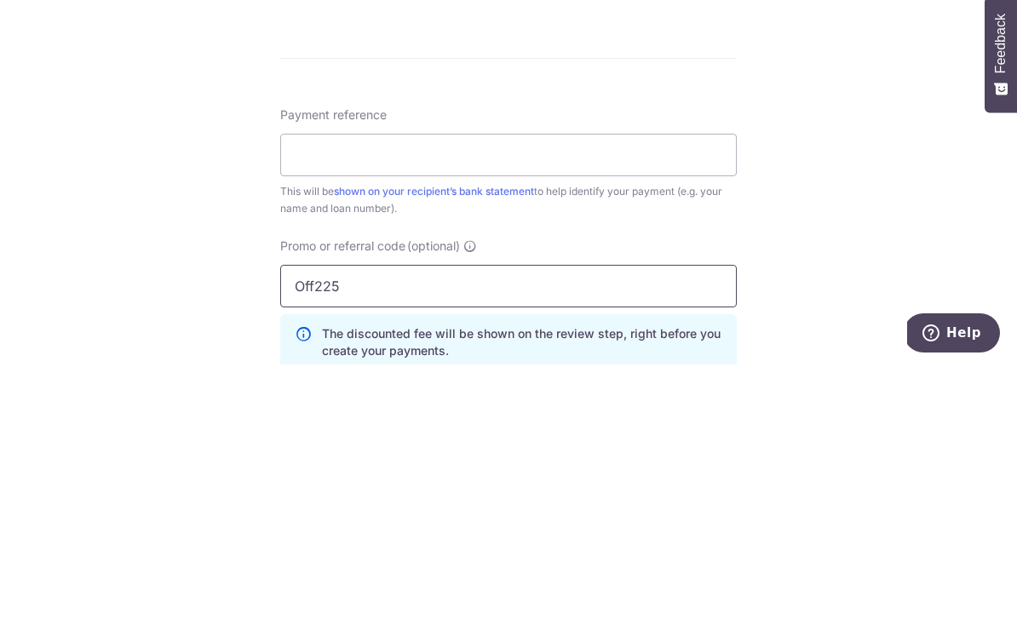
scroll to position [803, 0]
type input "Off225"
click at [548, 388] on input "Payment reference" at bounding box center [508, 409] width 457 height 43
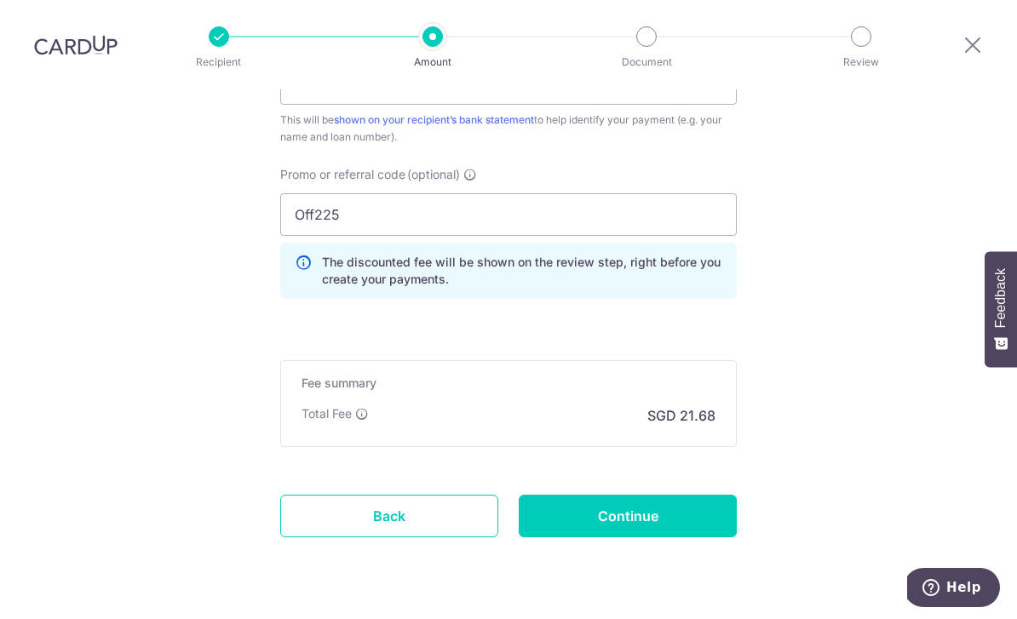
scroll to position [1127, 0]
type input "SKN294P"
click at [692, 497] on input "Continue" at bounding box center [628, 518] width 218 height 43
type input "Create Schedule"
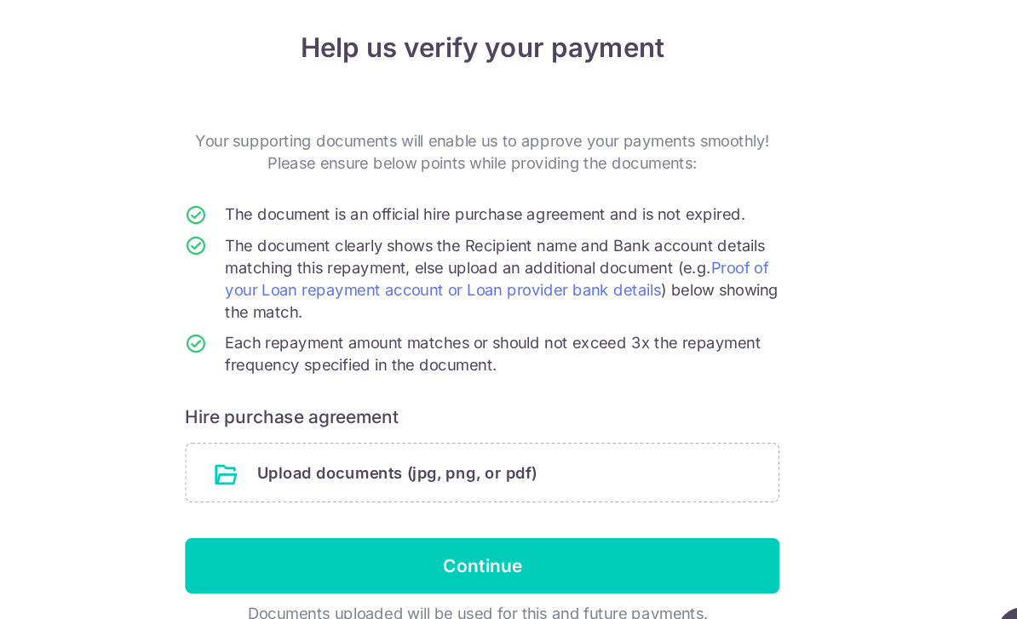
scroll to position [55, 0]
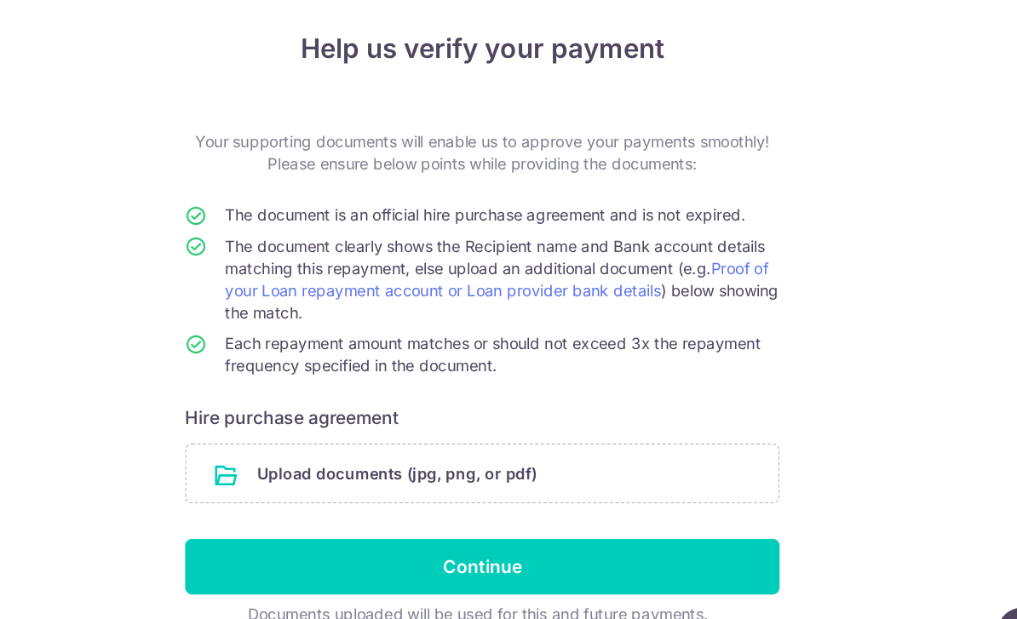
click at [281, 443] on input "file" at bounding box center [508, 465] width 455 height 44
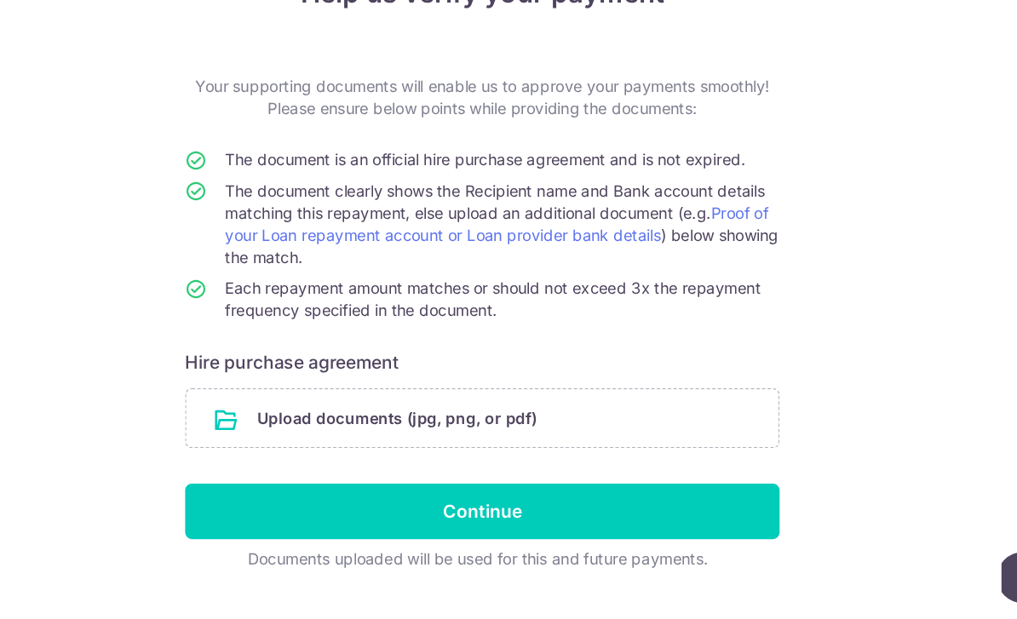
click at [281, 443] on input "file" at bounding box center [508, 465] width 455 height 44
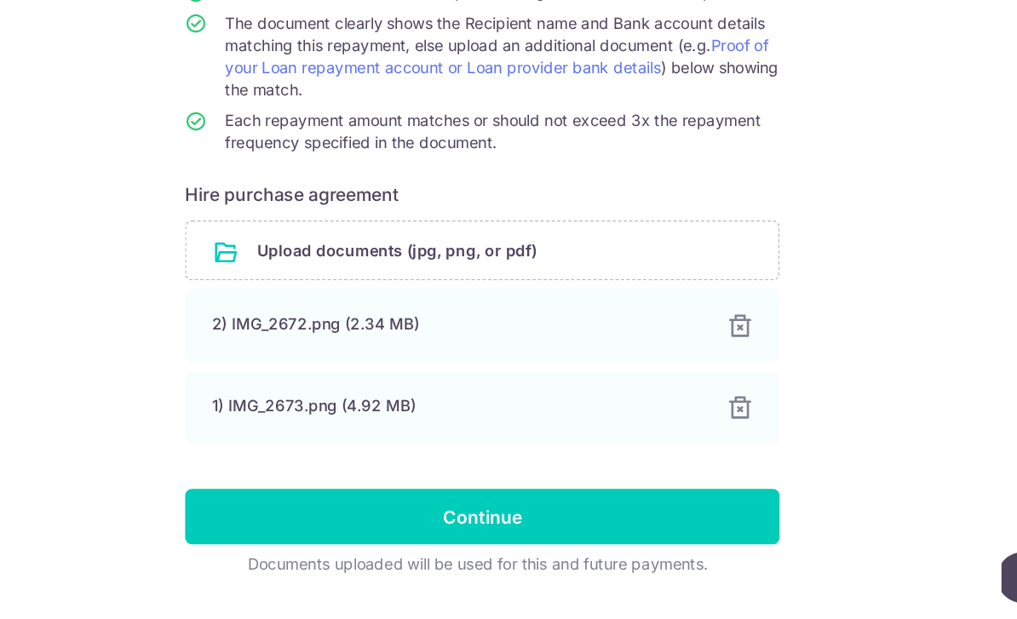
scroll to position [128, 0]
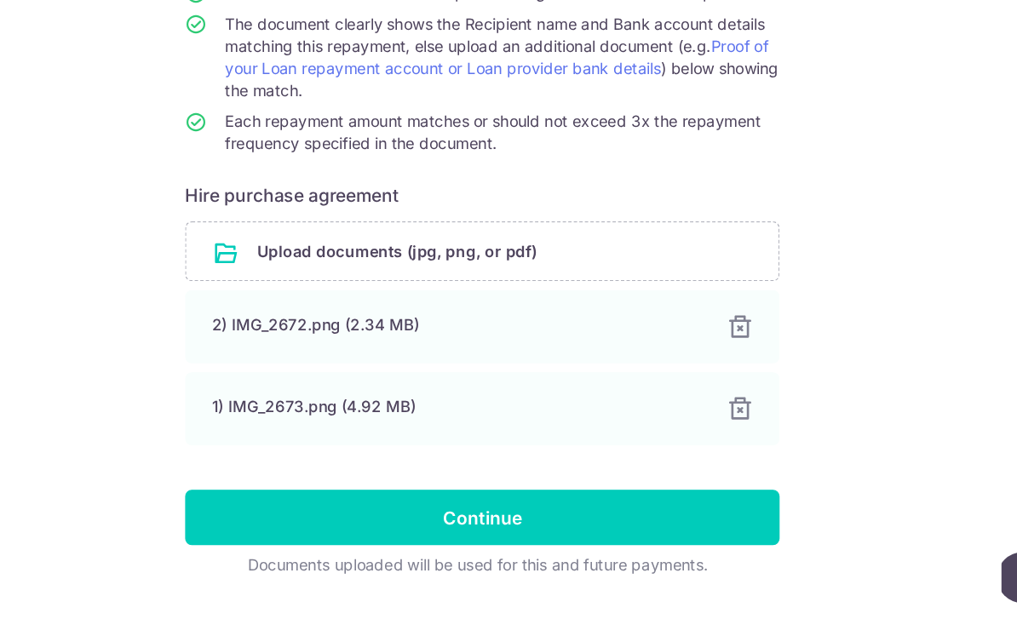
click at [280, 520] on input "Continue" at bounding box center [508, 541] width 457 height 43
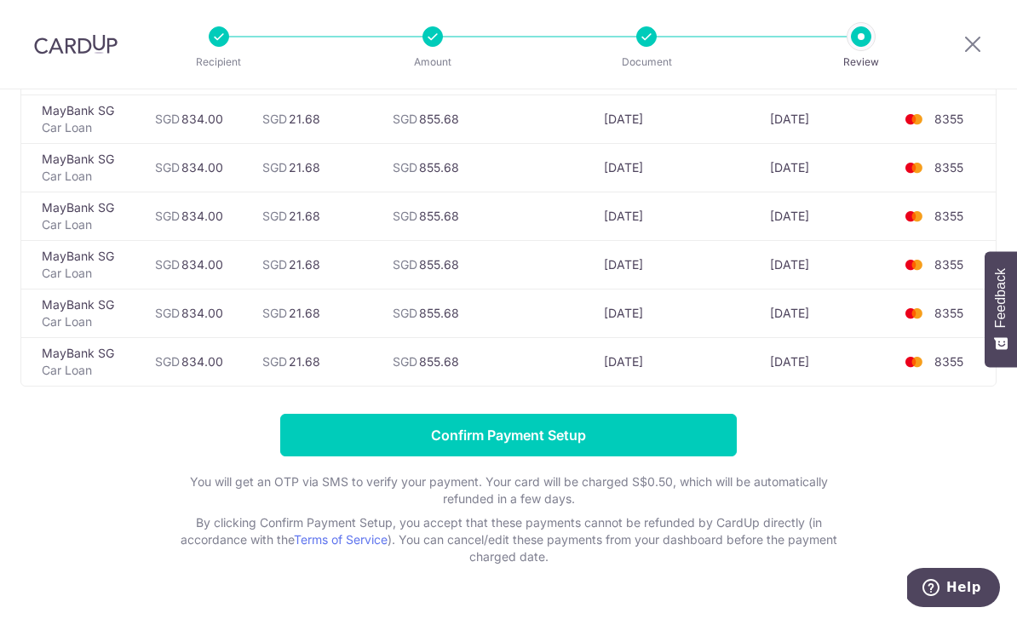
scroll to position [460, 0]
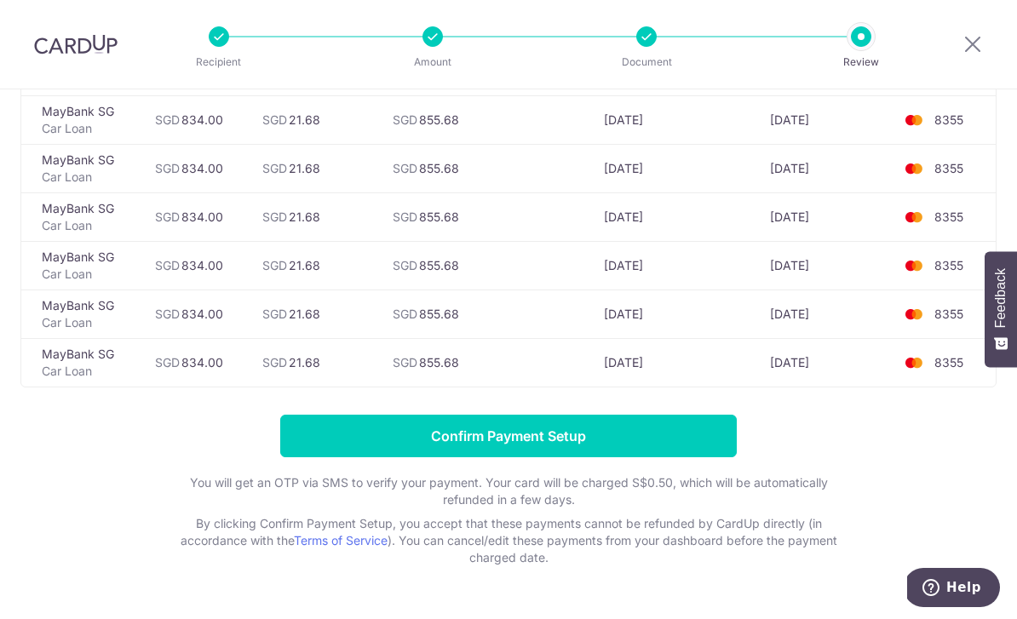
click at [374, 432] on input "Confirm Payment Setup" at bounding box center [508, 436] width 457 height 43
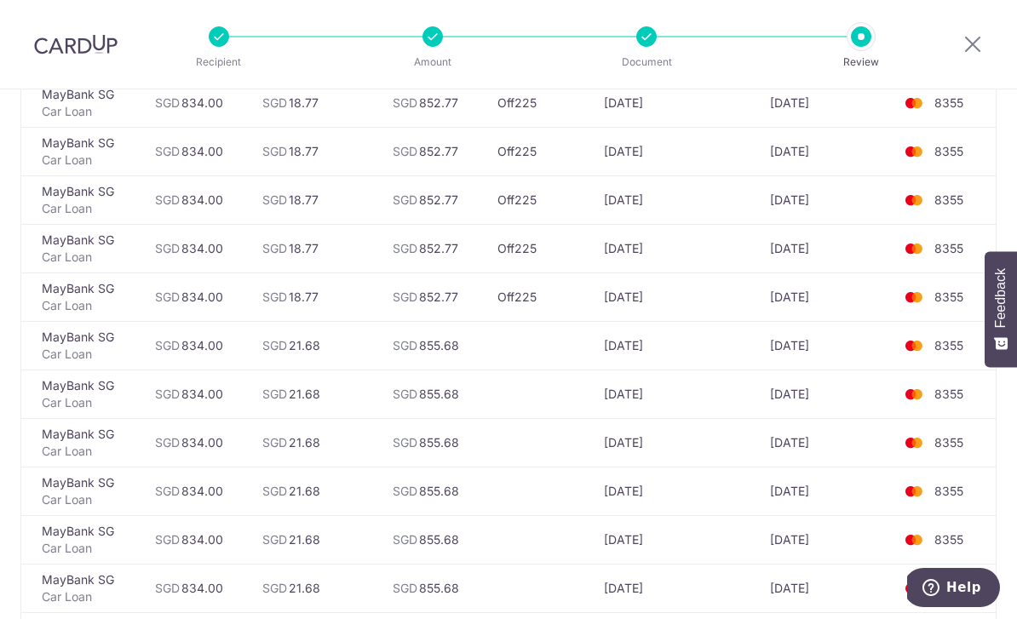
scroll to position [140, 0]
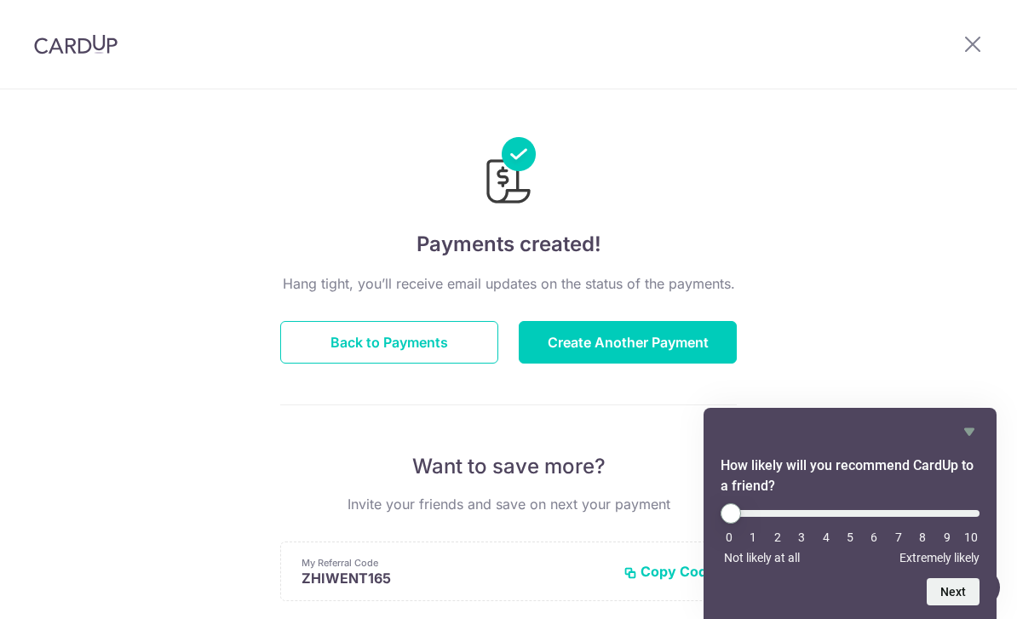
click at [366, 362] on button "Back to Payments" at bounding box center [389, 342] width 218 height 43
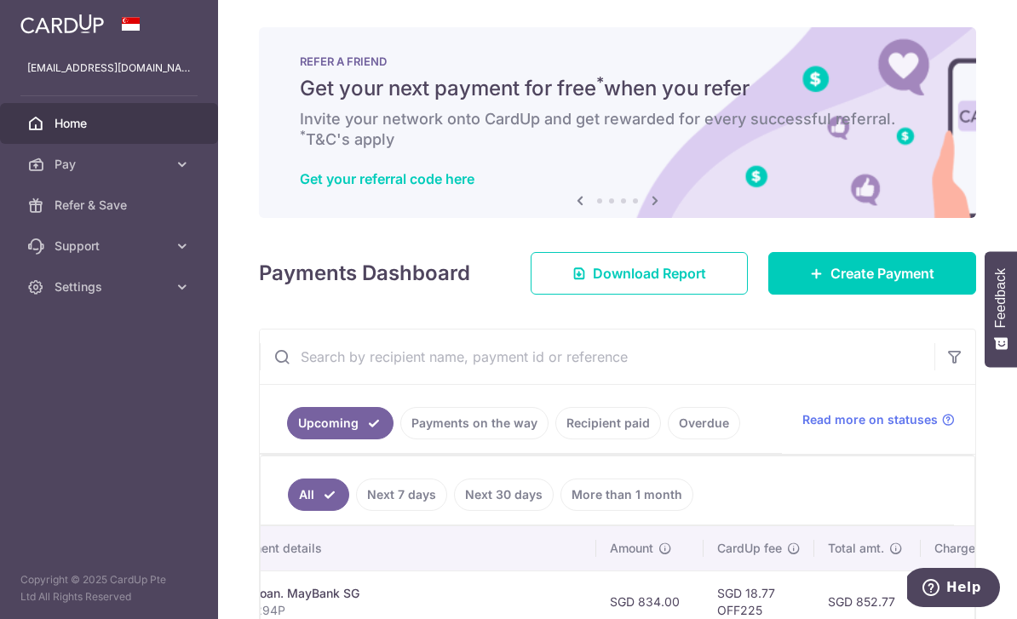
click at [0, 0] on header at bounding box center [0, 0] width 0 height 0
click at [0, 0] on button "button" at bounding box center [0, 0] width 0 height 0
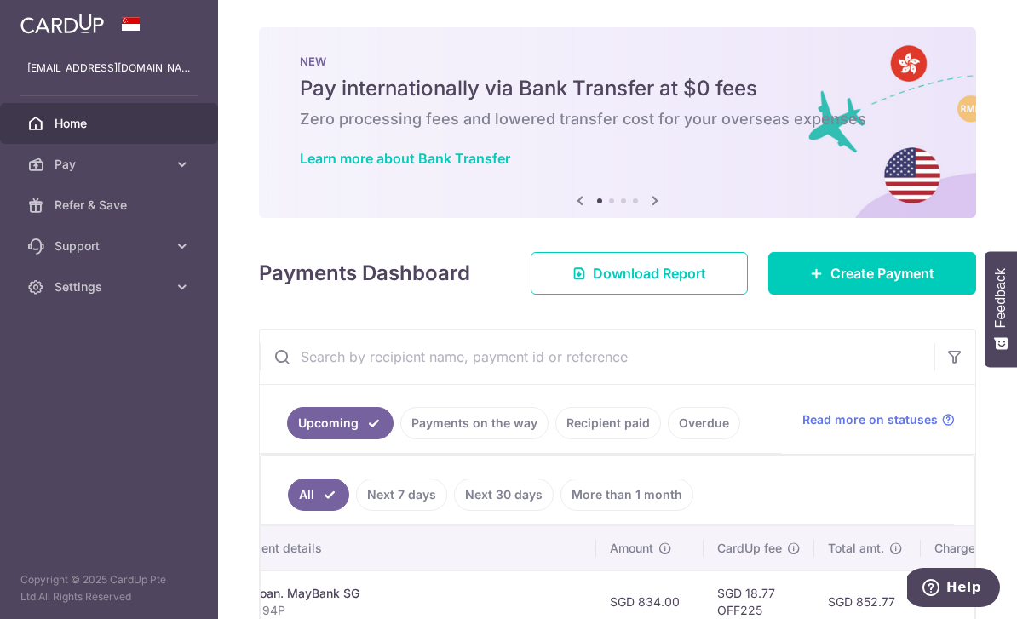
click at [54, 135] on link "Home" at bounding box center [109, 123] width 218 height 41
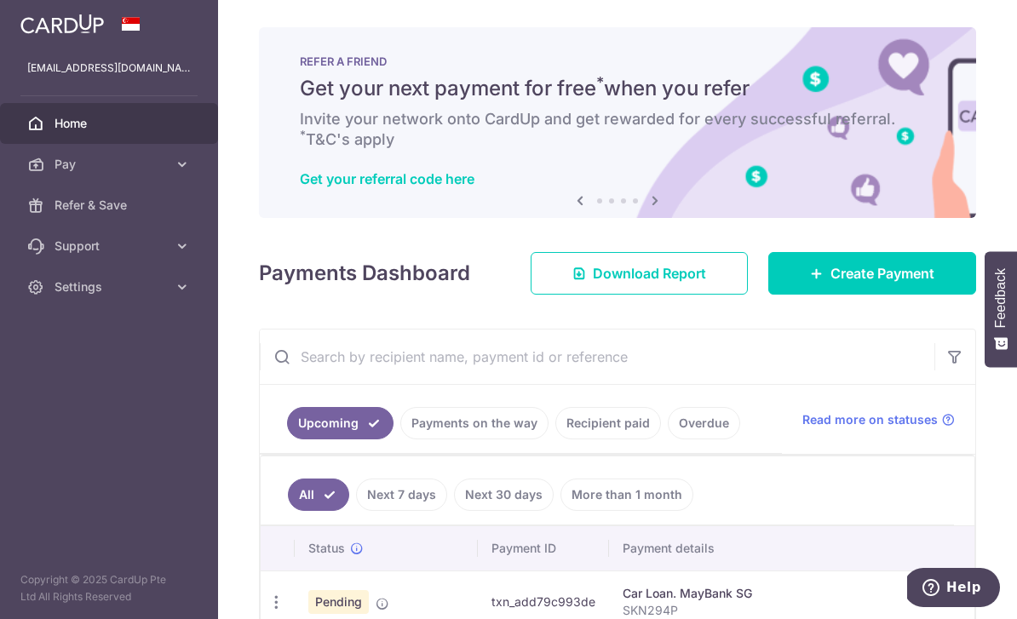
click at [695, 284] on span "Download Report" at bounding box center [649, 273] width 113 height 20
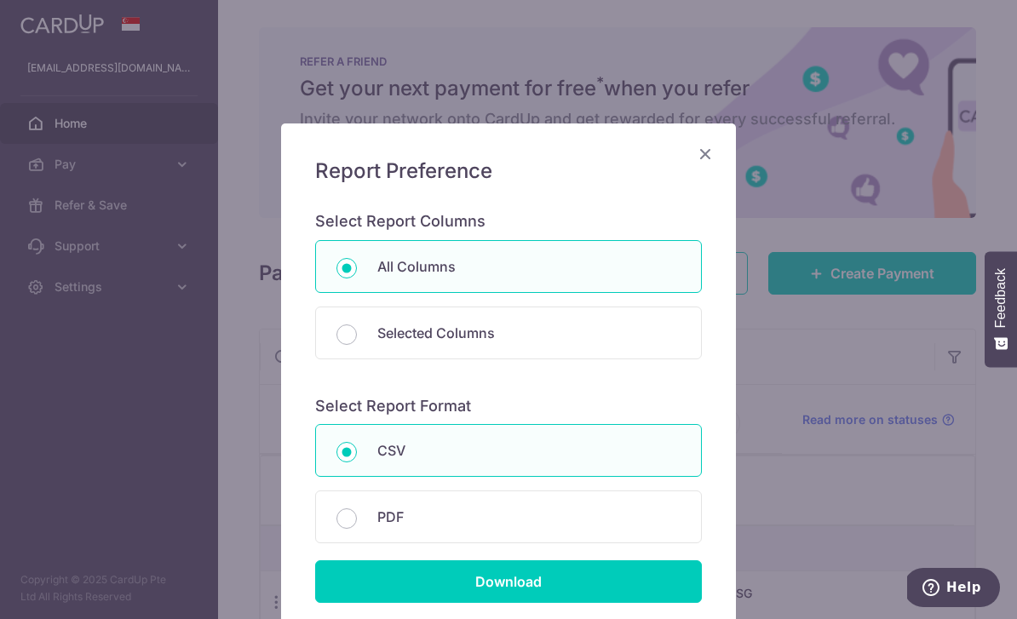
click at [192, 343] on div "Report Preference Select Report Columns All Columns Selected Columns Payment Id…" at bounding box center [508, 309] width 1017 height 619
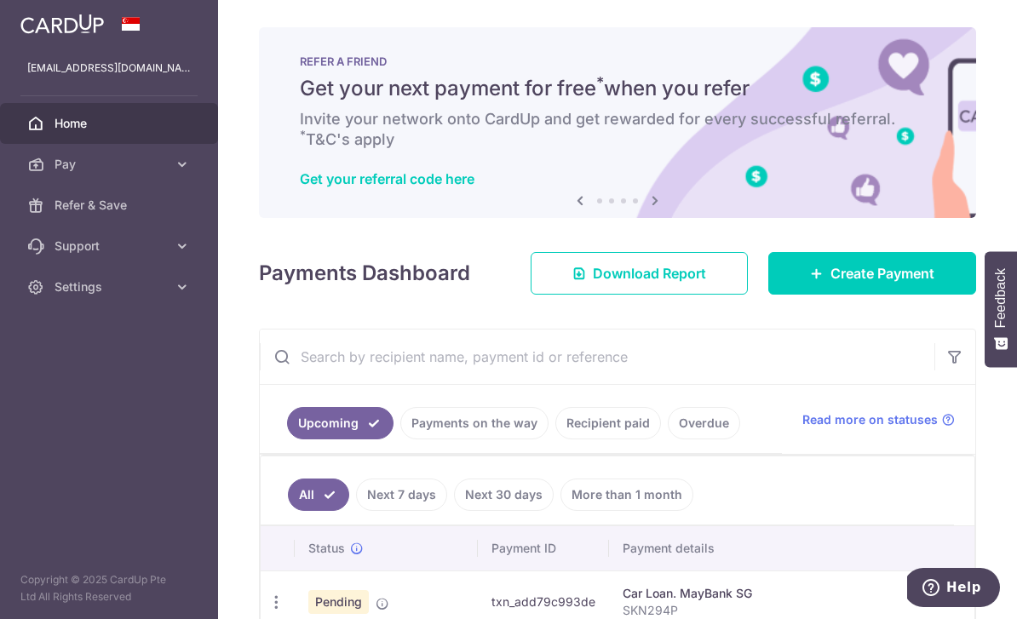
click at [0, 0] on icon "button" at bounding box center [0, 0] width 0 height 0
click at [45, 73] on p "zwtham@gmail.com" at bounding box center [109, 68] width 164 height 17
click at [56, 307] on link "Settings" at bounding box center [109, 287] width 218 height 41
click at [68, 388] on link "Logout" at bounding box center [109, 368] width 218 height 41
